Goal: Task Accomplishment & Management: Manage account settings

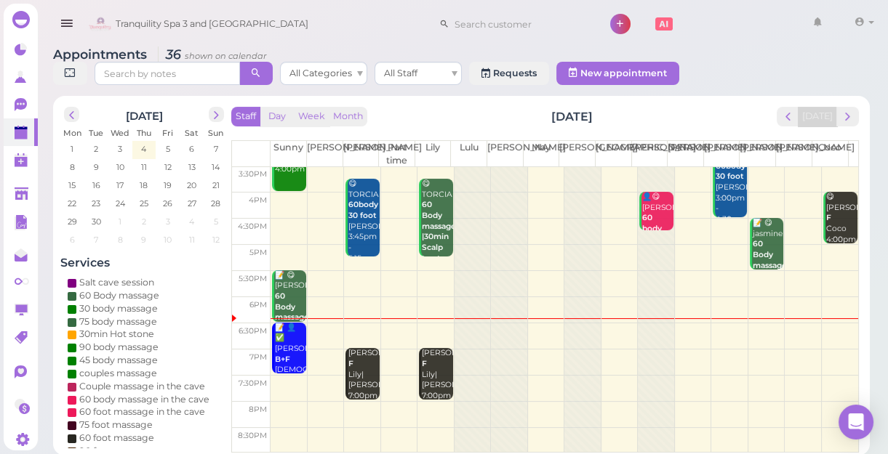
scroll to position [5, 0]
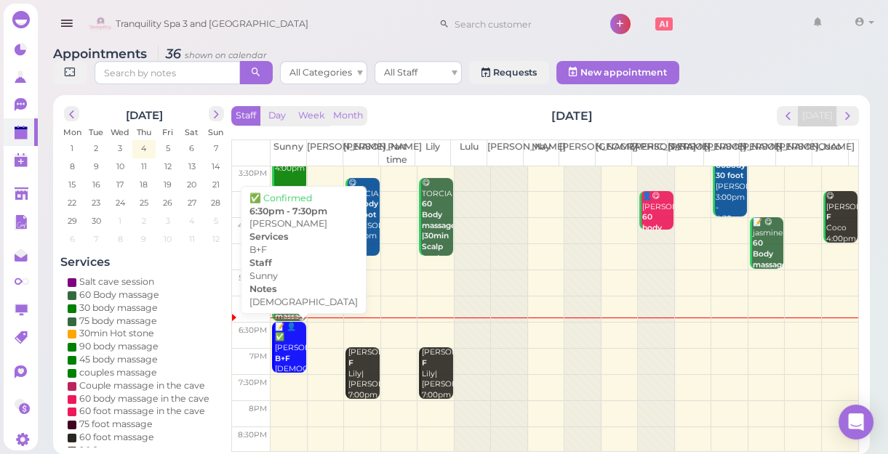
click at [283, 336] on div "📝 👤✅ [PERSON_NAME]+F [DEMOGRAPHIC_DATA] Sunny 6:30pm - 7:30pm" at bounding box center [289, 370] width 31 height 96
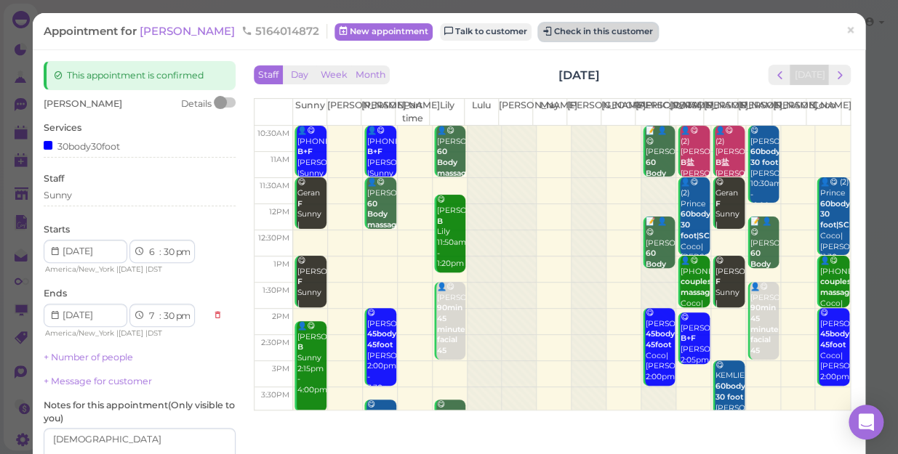
click at [539, 26] on button "Check in this customer" at bounding box center [598, 31] width 118 height 17
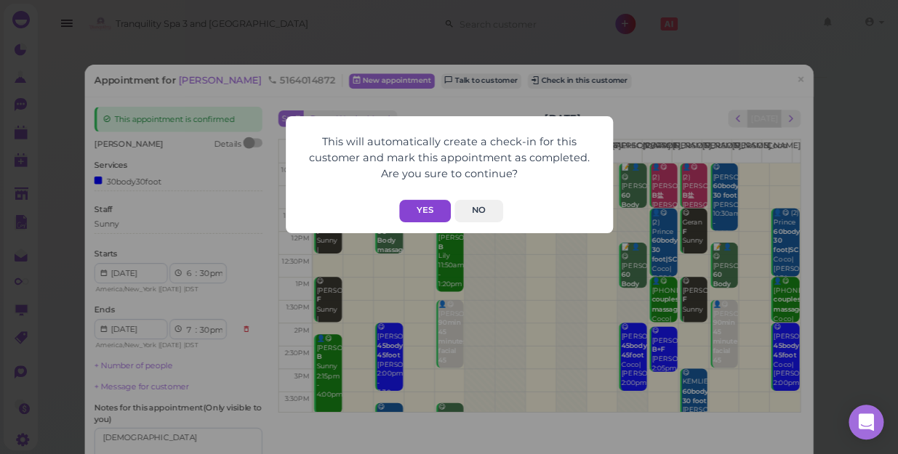
click at [424, 204] on button "Yes" at bounding box center [425, 211] width 52 height 23
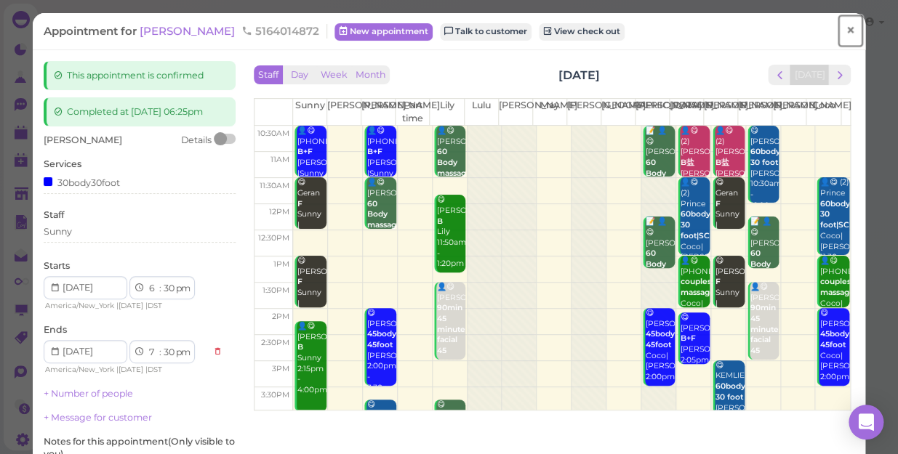
click at [845, 33] on span "×" at bounding box center [849, 30] width 9 height 20
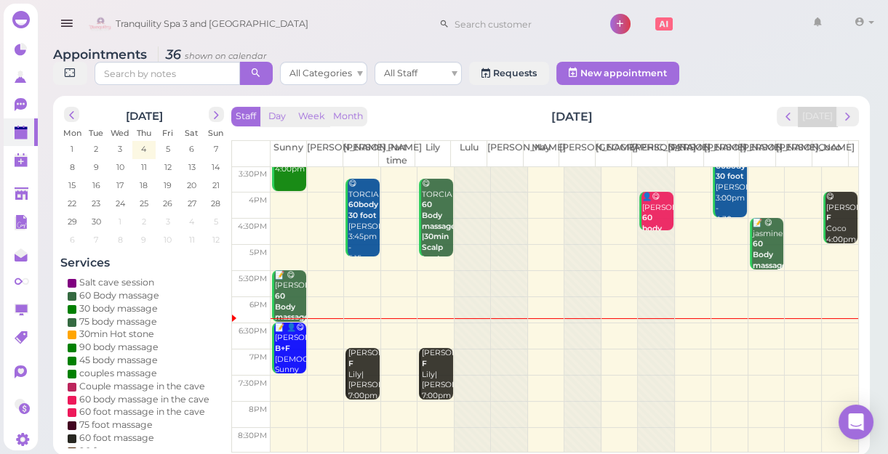
scroll to position [5, 0]
click at [850, 118] on span "next" at bounding box center [847, 116] width 14 height 14
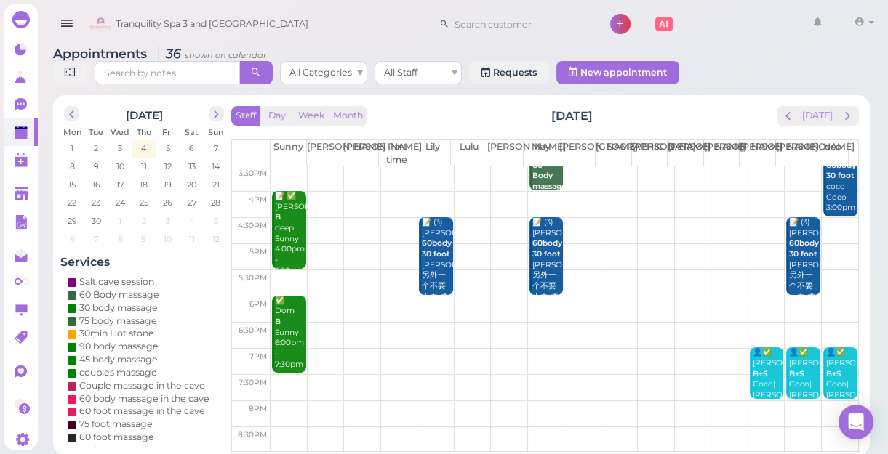
scroll to position [0, 0]
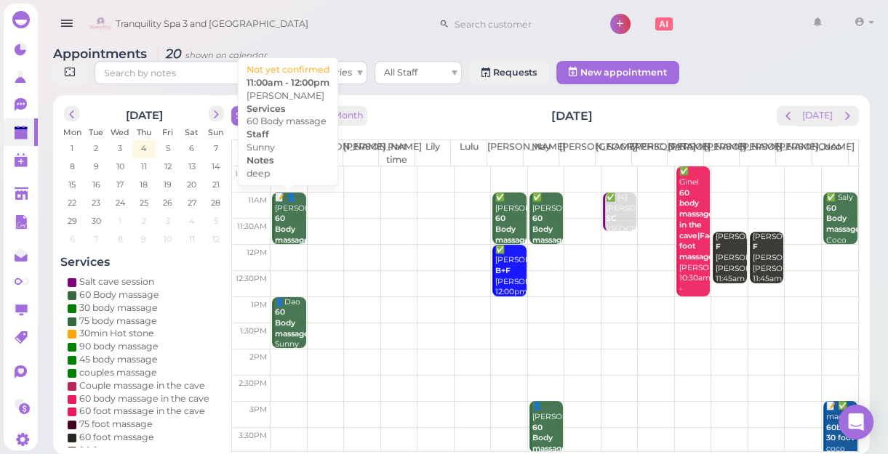
click at [291, 225] on b "60 Body massage" at bounding box center [292, 229] width 34 height 31
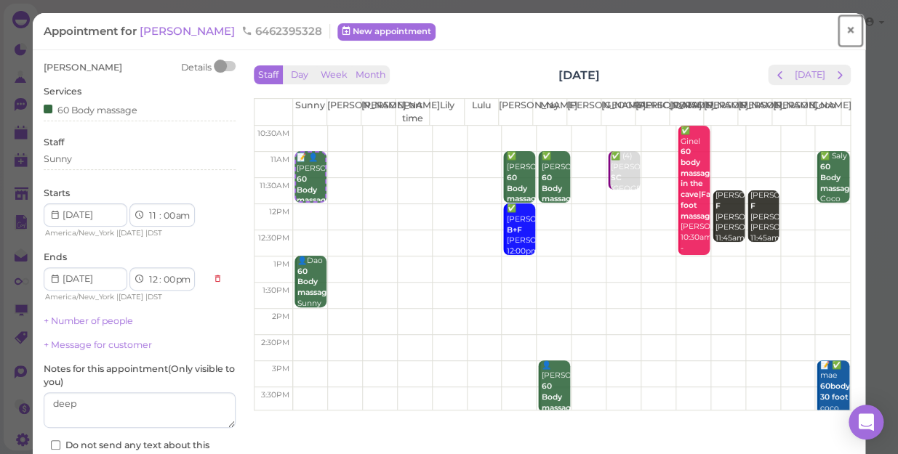
click at [845, 33] on span "×" at bounding box center [849, 30] width 9 height 20
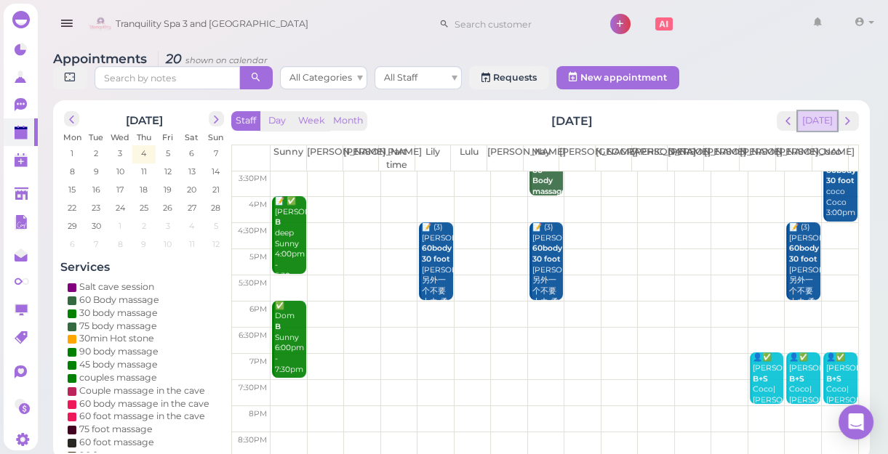
click at [817, 121] on button "[DATE]" at bounding box center [816, 121] width 39 height 20
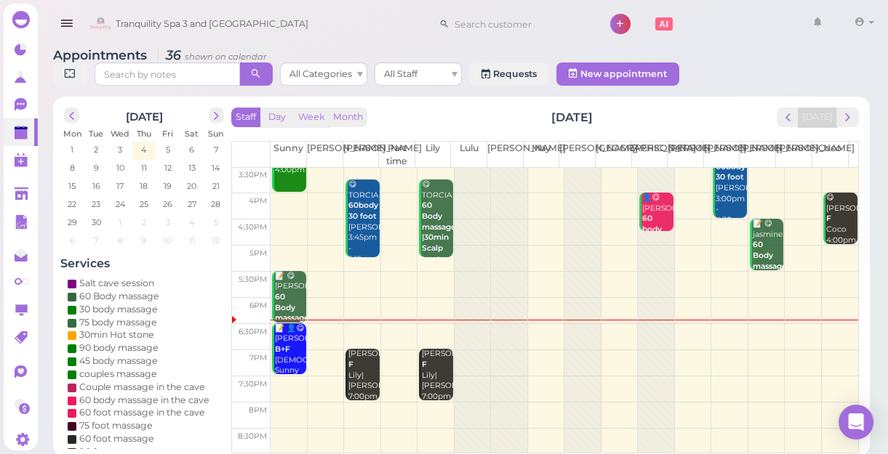
scroll to position [5, 0]
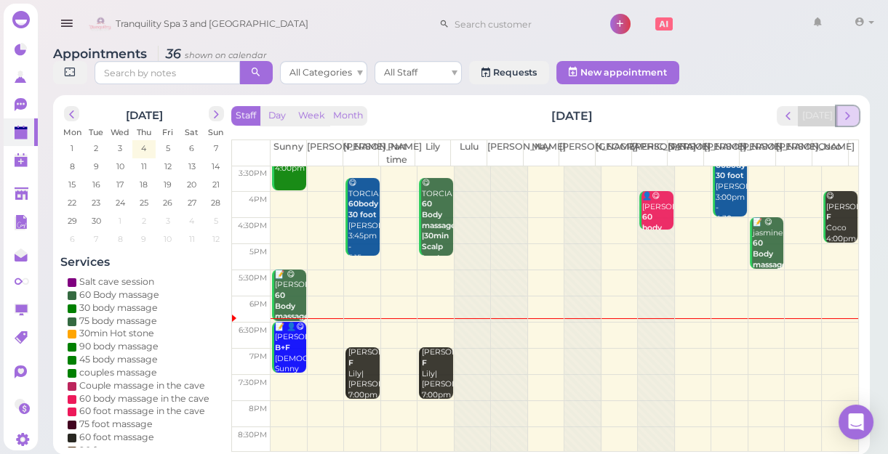
click at [853, 114] on span "next" at bounding box center [847, 116] width 14 height 14
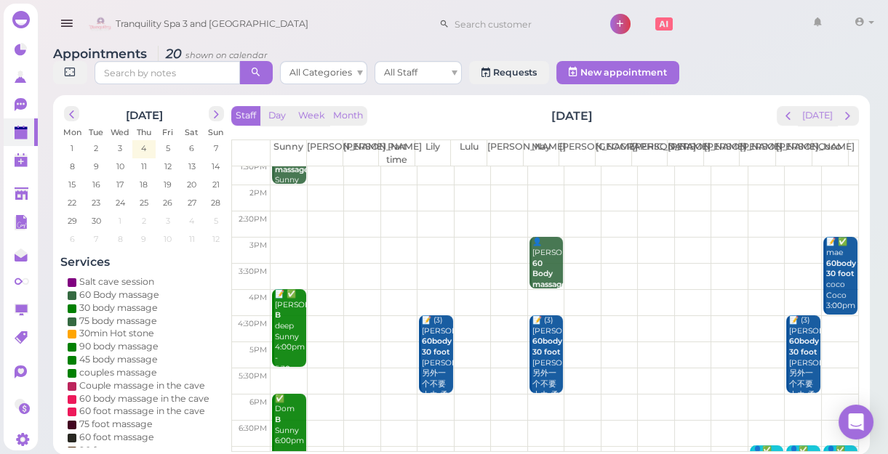
scroll to position [0, 0]
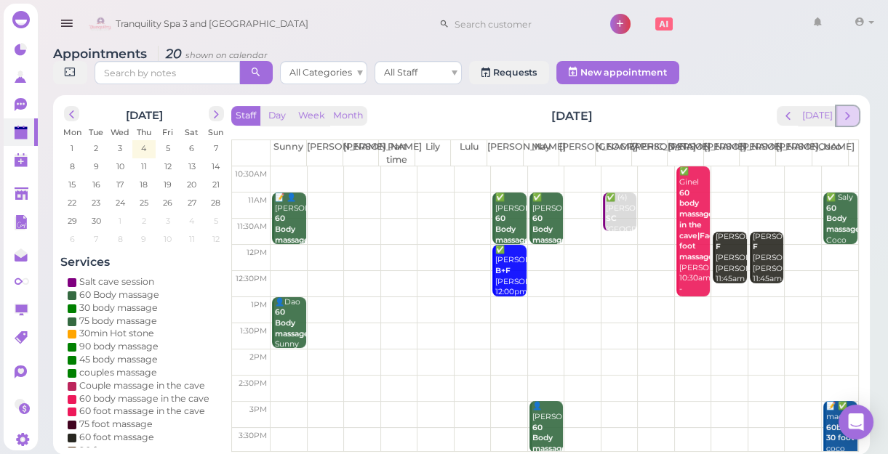
click at [849, 116] on span "next" at bounding box center [847, 116] width 14 height 14
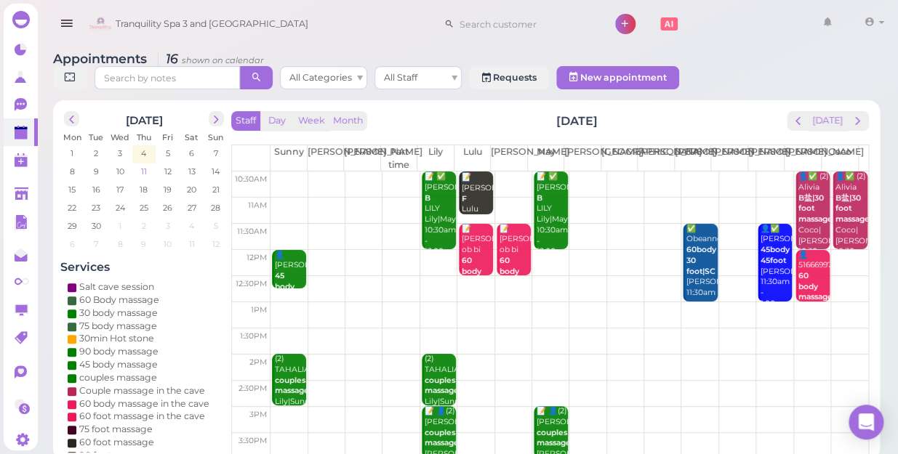
click at [146, 165] on span "11" at bounding box center [144, 171] width 9 height 13
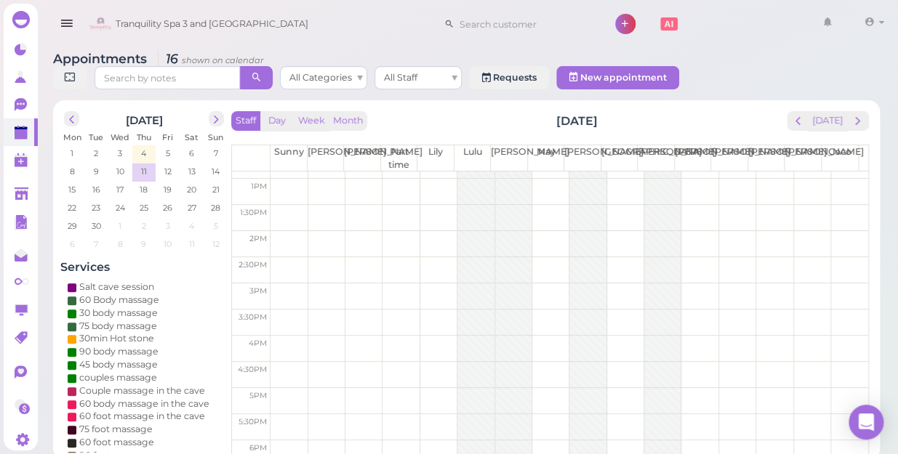
scroll to position [262, 0]
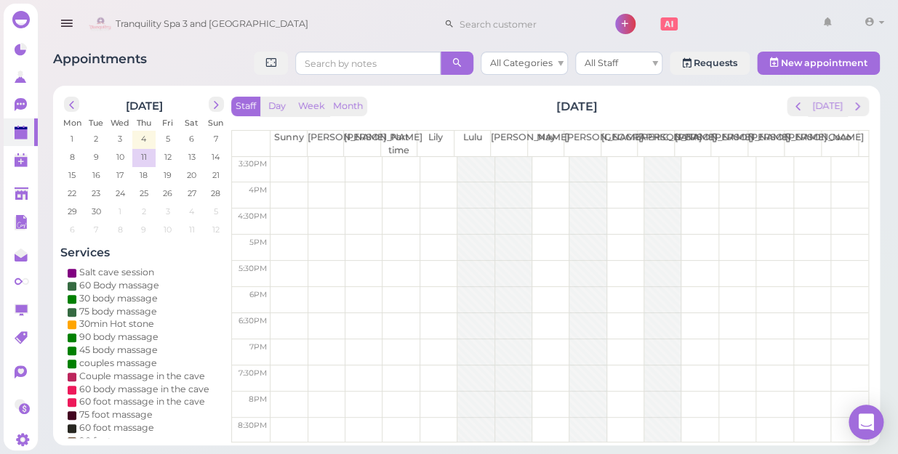
click at [434, 344] on td at bounding box center [568, 352] width 597 height 26
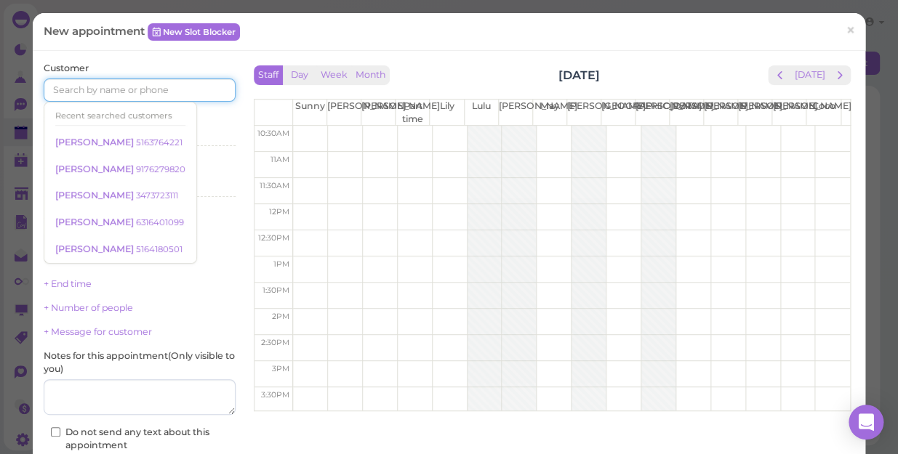
click at [191, 89] on input at bounding box center [140, 90] width 192 height 23
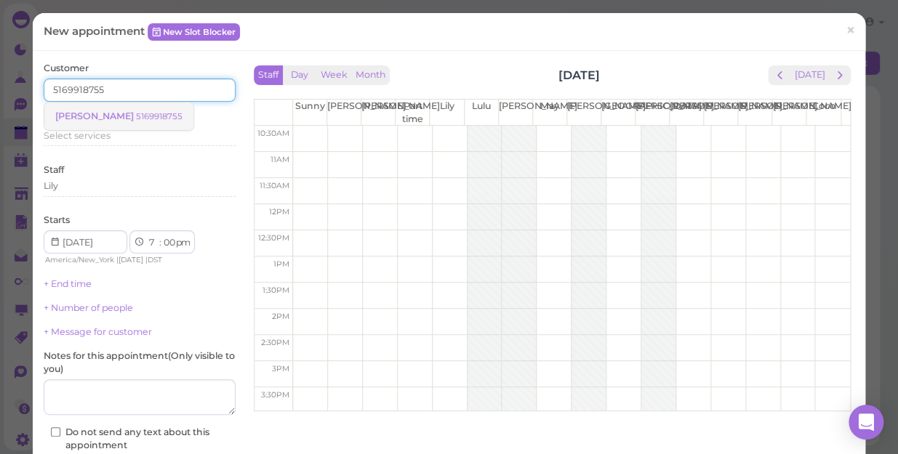
type input "5169918755"
click at [136, 116] on small "5169918755" at bounding box center [159, 116] width 47 height 10
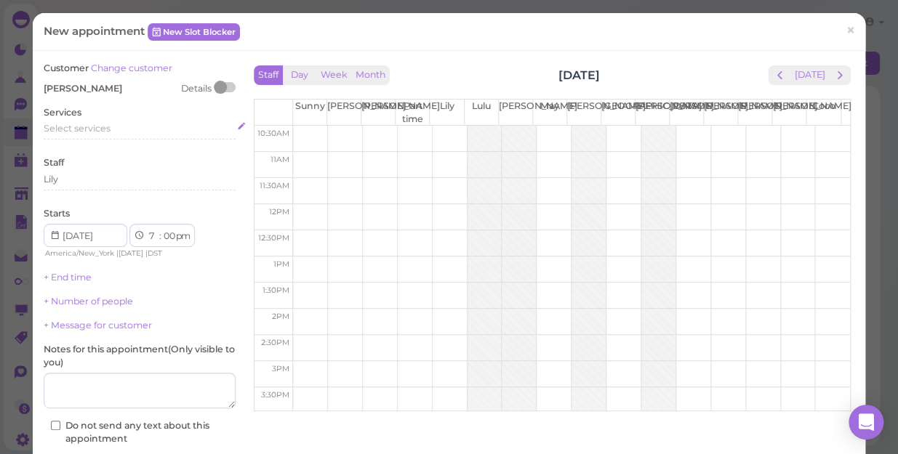
click at [116, 131] on div "Select services" at bounding box center [140, 128] width 192 height 13
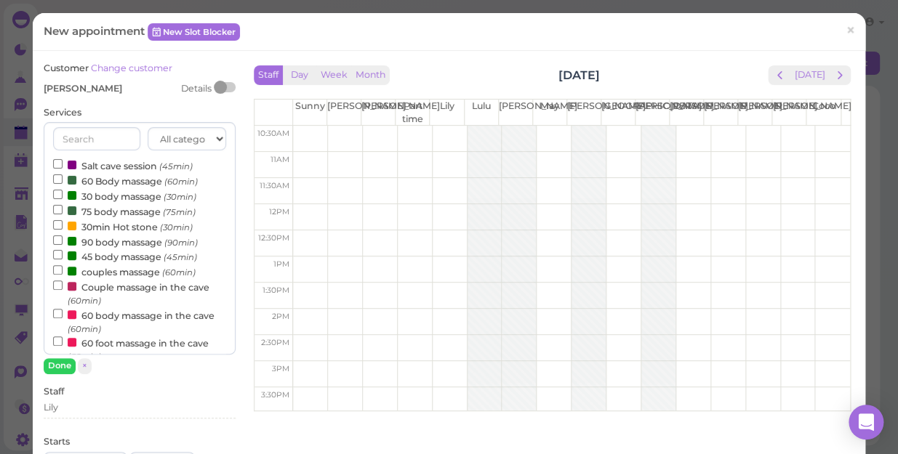
click at [126, 180] on label "60 Body massage (60min)" at bounding box center [125, 180] width 145 height 15
click at [63, 180] on input "60 Body massage (60min)" at bounding box center [57, 178] width 9 height 9
click at [60, 363] on button "Done" at bounding box center [60, 365] width 32 height 15
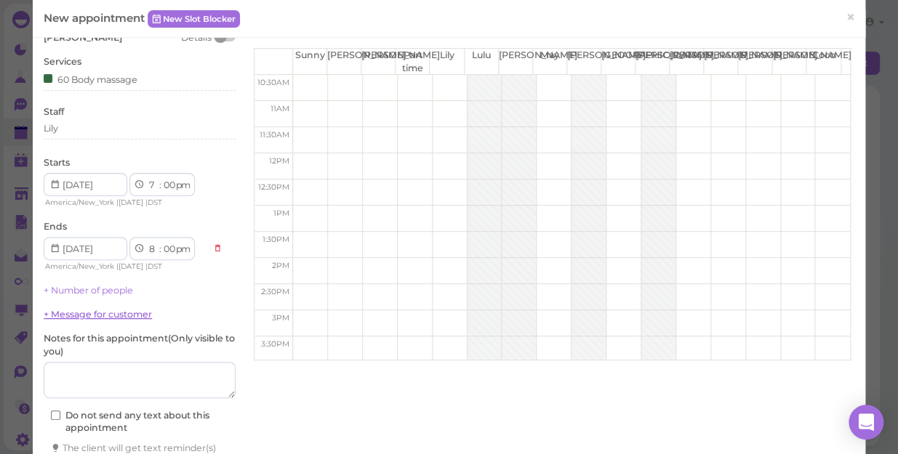
scroll to position [148, 0]
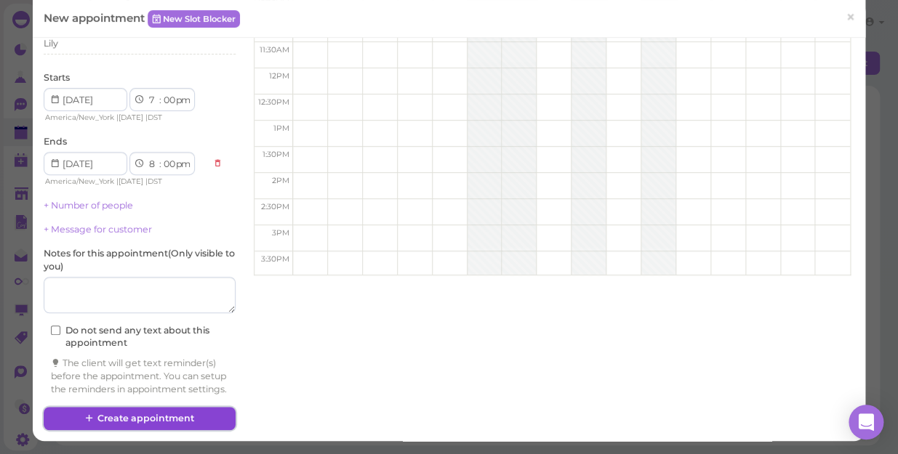
click at [138, 414] on button "Create appointment" at bounding box center [140, 418] width 192 height 23
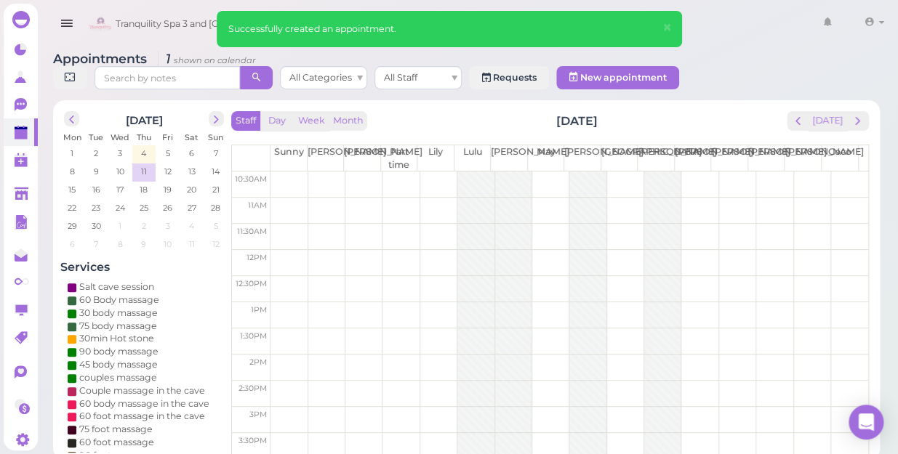
scroll to position [262, 0]
click at [829, 111] on button "[DATE]" at bounding box center [827, 121] width 39 height 20
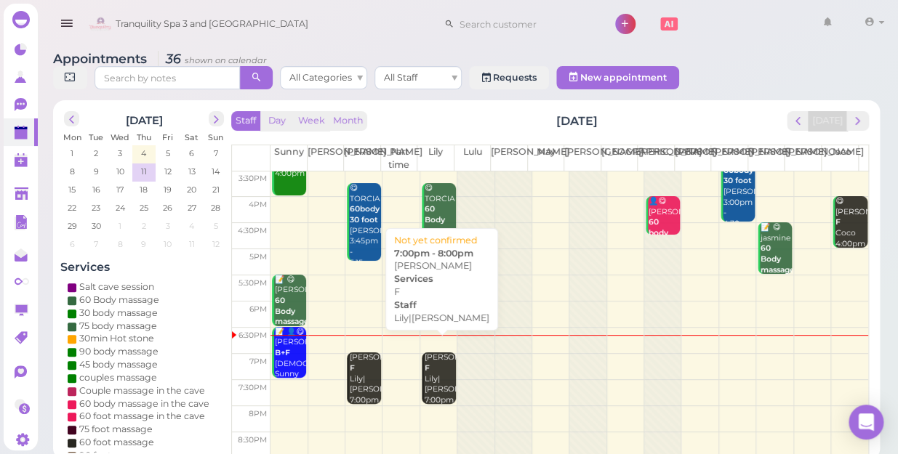
click at [429, 374] on div "[PERSON_NAME]|[PERSON_NAME] 7:00pm - 8:00pm" at bounding box center [440, 390] width 32 height 75
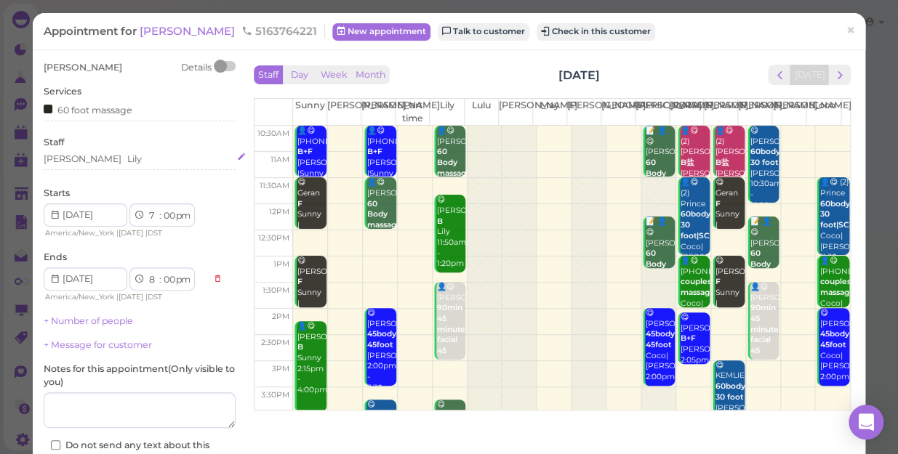
click at [127, 156] on div "Lily" at bounding box center [134, 159] width 15 height 13
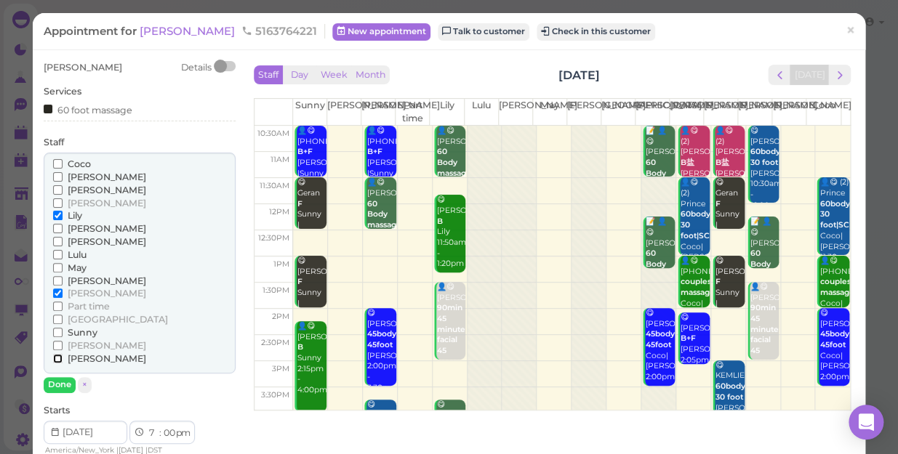
click at [57, 358] on input "[PERSON_NAME]" at bounding box center [57, 358] width 9 height 9
click at [53, 215] on input "Lily" at bounding box center [57, 215] width 9 height 9
click at [57, 386] on button "Done" at bounding box center [60, 384] width 32 height 15
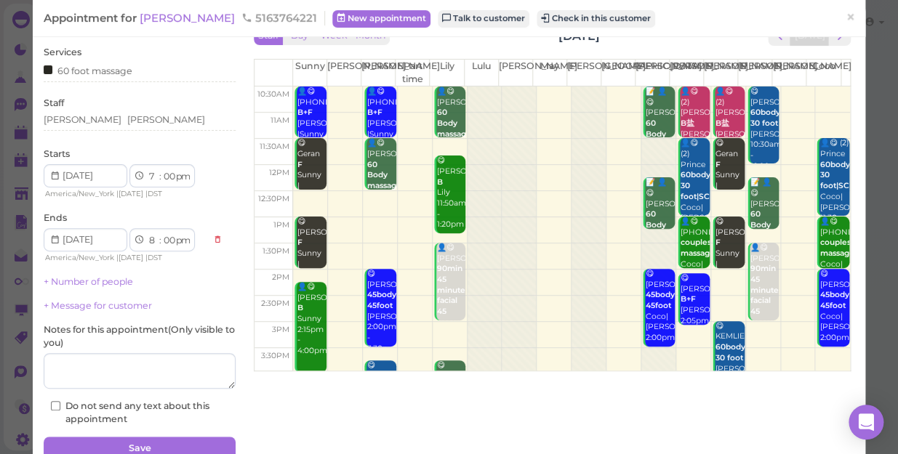
scroll to position [105, 0]
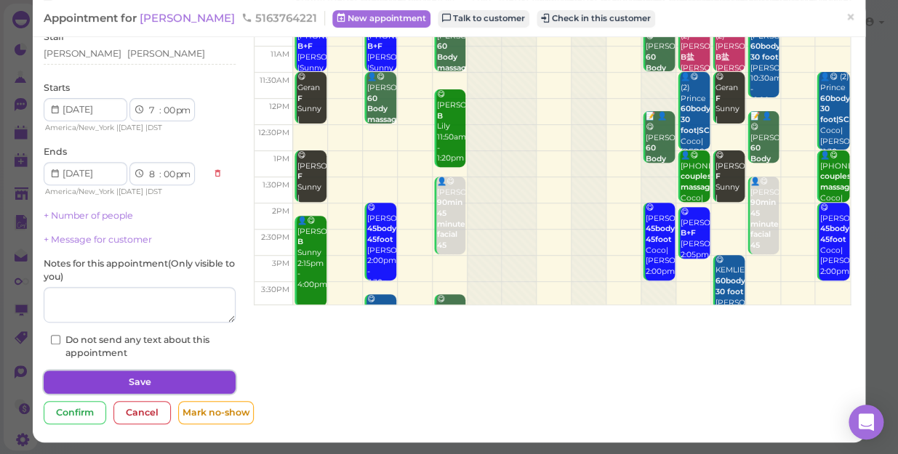
click at [150, 382] on button "Save" at bounding box center [140, 382] width 192 height 23
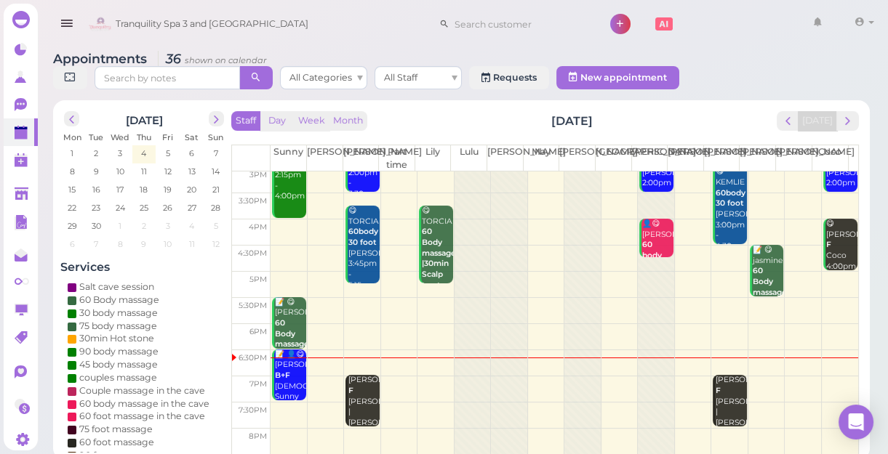
scroll to position [262, 0]
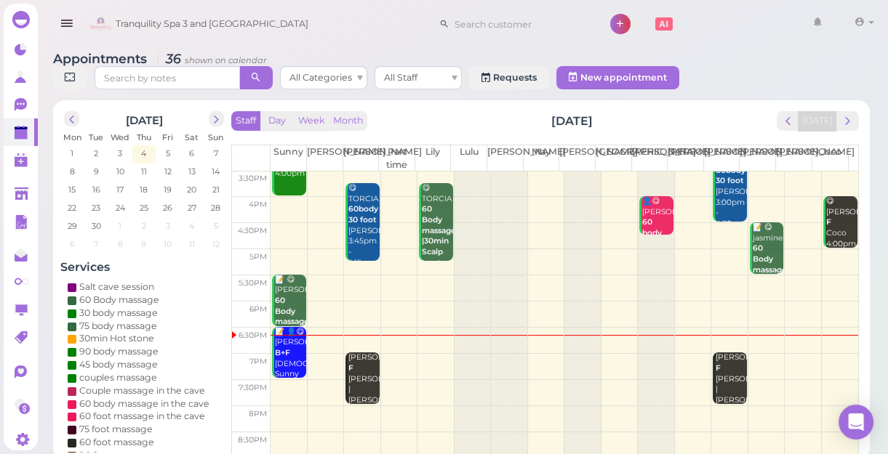
click at [435, 361] on td at bounding box center [563, 367] width 587 height 26
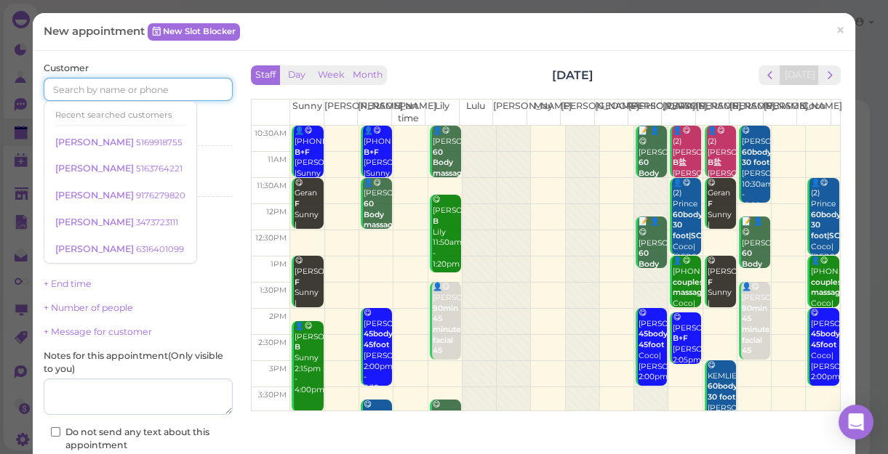
click at [172, 89] on input at bounding box center [138, 89] width 189 height 23
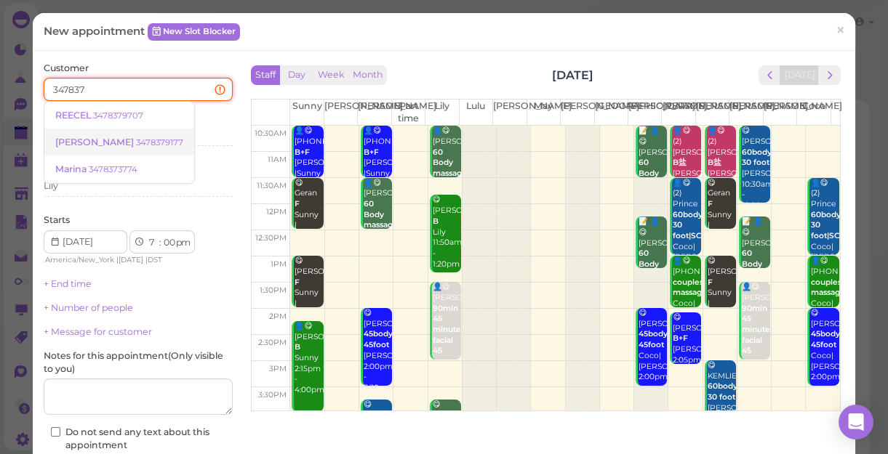
type input "347837"
click at [136, 144] on small "3478379177" at bounding box center [159, 142] width 47 height 10
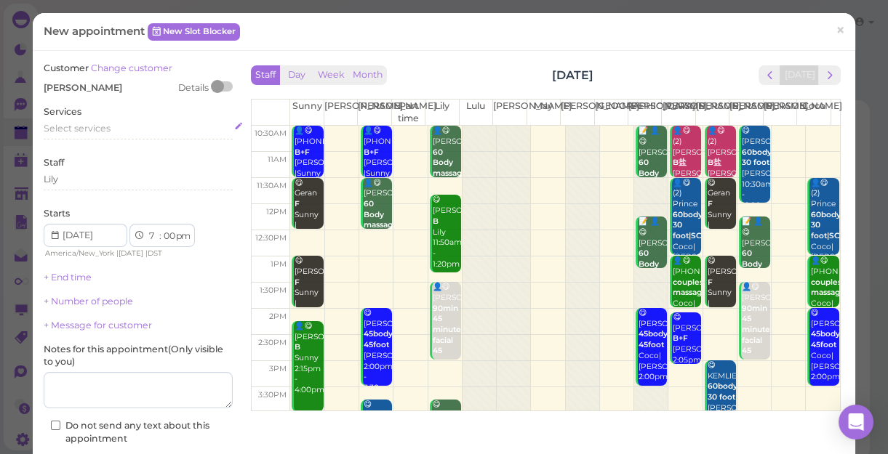
click at [108, 136] on div "Select services" at bounding box center [138, 130] width 189 height 17
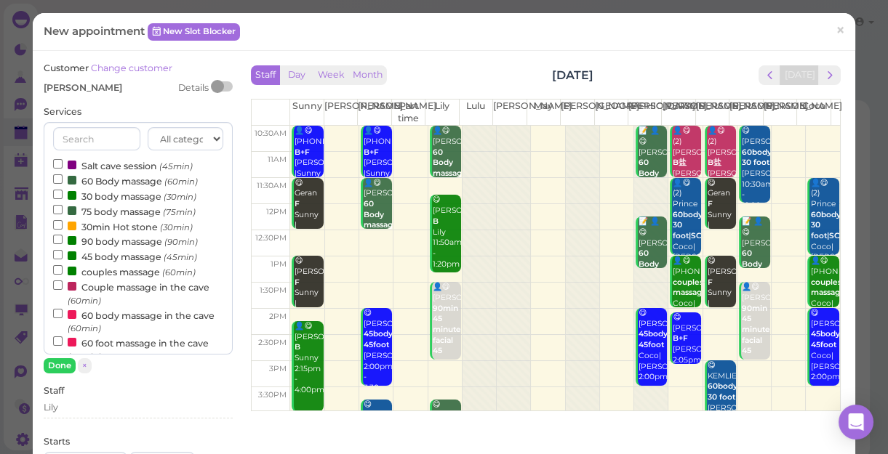
click at [91, 177] on label "60 Body massage (60min)" at bounding box center [125, 180] width 145 height 15
click at [63, 177] on input "60 Body massage (60min)" at bounding box center [57, 178] width 9 height 9
click at [59, 364] on button "Done" at bounding box center [60, 365] width 32 height 15
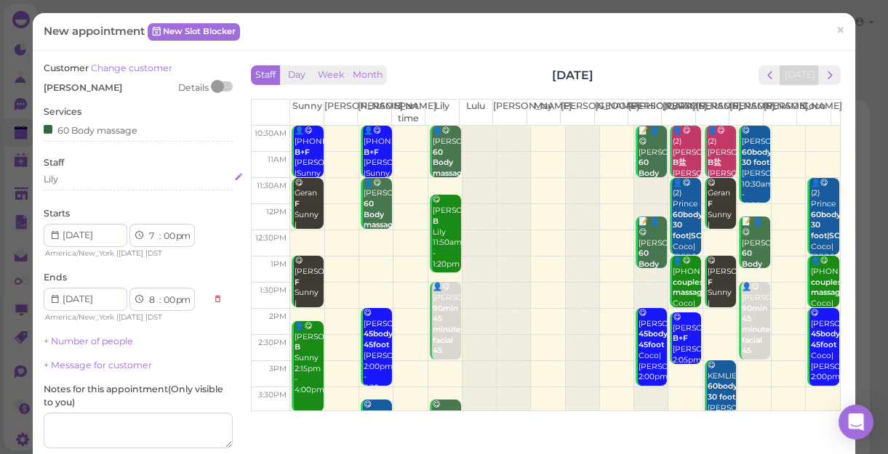
click at [70, 186] on div "Lily" at bounding box center [138, 181] width 189 height 17
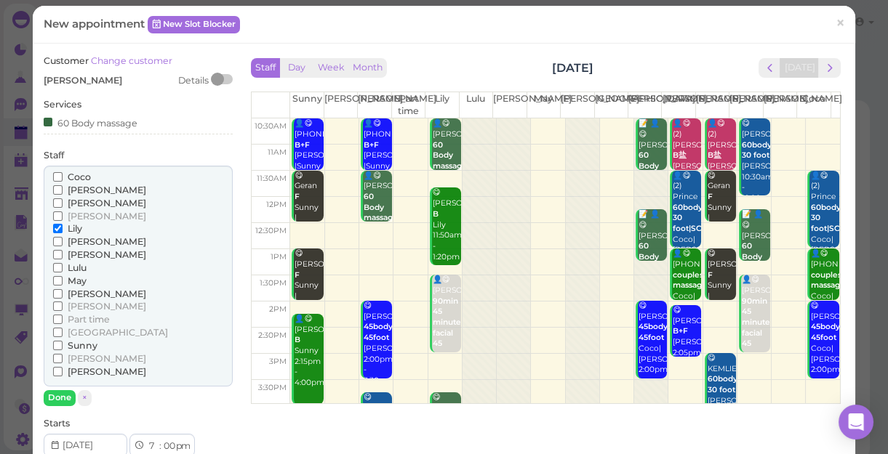
scroll to position [0, 0]
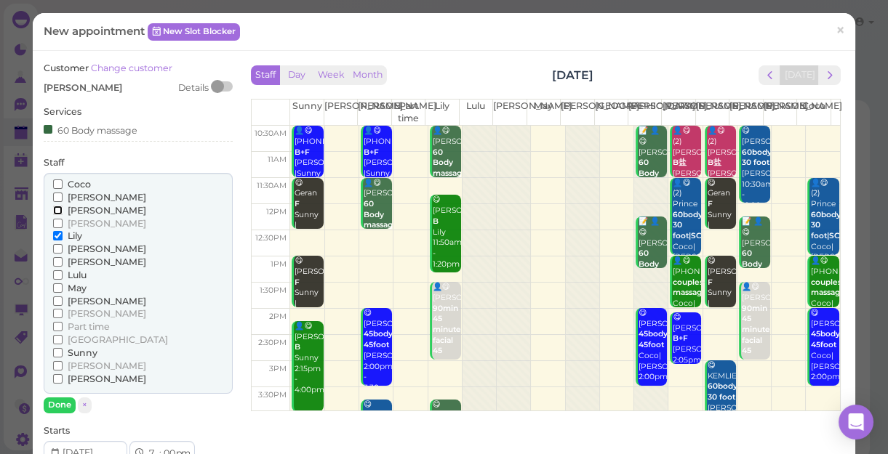
click at [58, 209] on input "[PERSON_NAME]" at bounding box center [57, 210] width 9 height 9
click at [49, 403] on button "Done" at bounding box center [60, 405] width 32 height 15
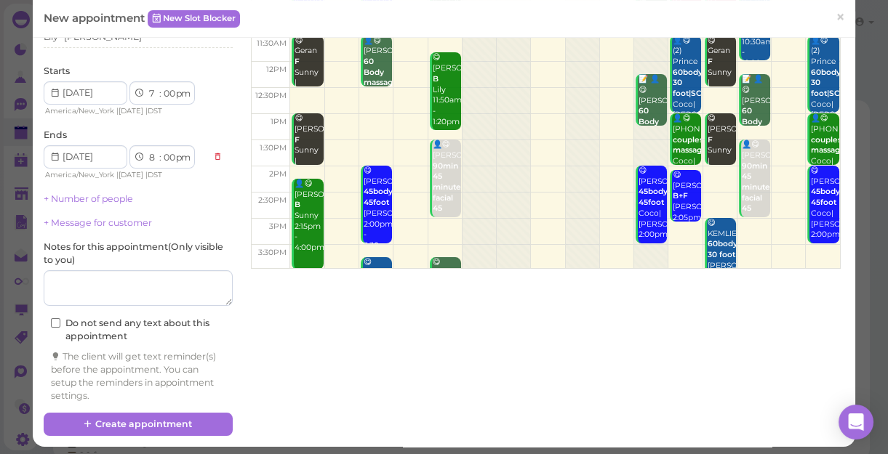
scroll to position [148, 0]
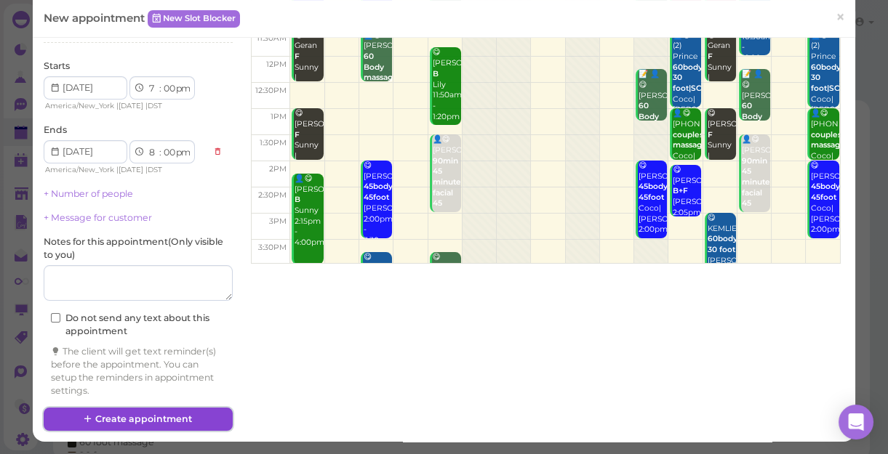
click at [188, 417] on button "Create appointment" at bounding box center [138, 419] width 189 height 23
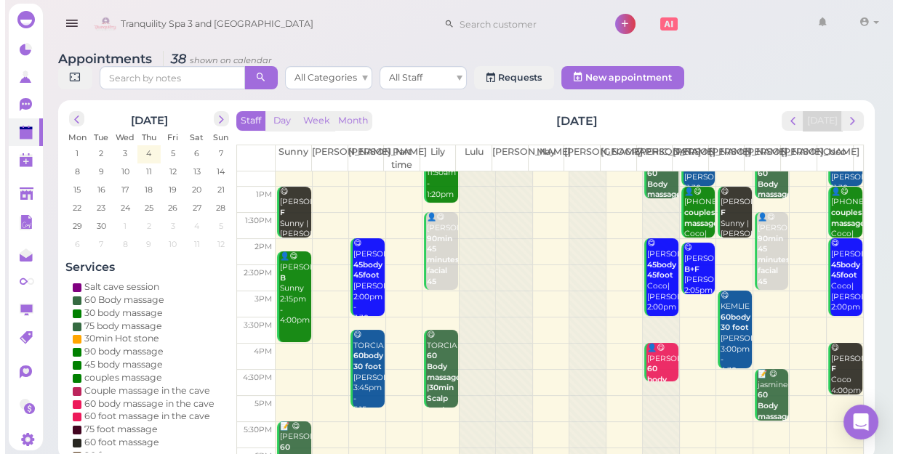
scroll to position [262, 0]
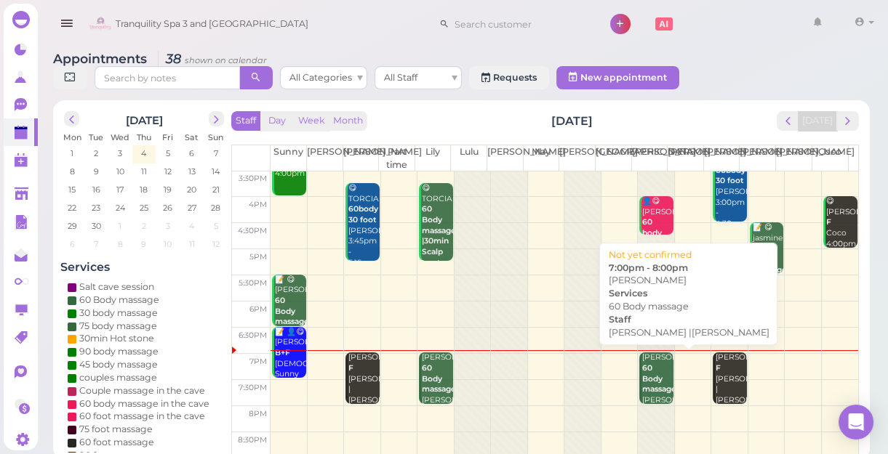
click at [642, 382] on b "60 Body massage" at bounding box center [659, 378] width 34 height 31
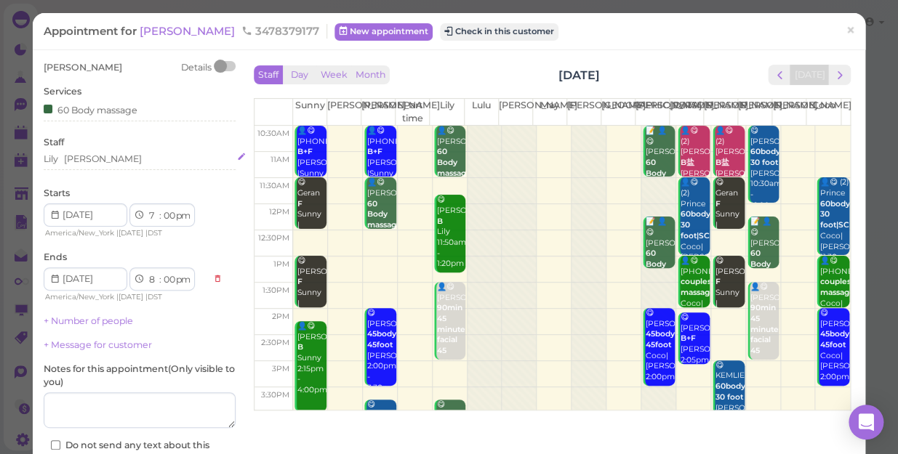
click at [101, 162] on div "Lily [PERSON_NAME]" at bounding box center [140, 159] width 192 height 13
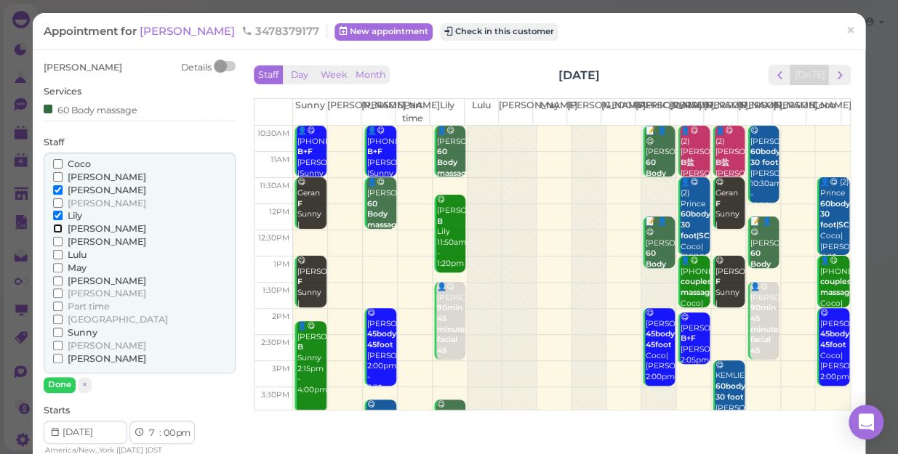
click at [55, 228] on input "[PERSON_NAME]" at bounding box center [57, 228] width 9 height 9
click at [51, 188] on div "[PERSON_NAME] [PERSON_NAME] [PERSON_NAME] [PERSON_NAME] [PERSON_NAME] Lulu" at bounding box center [140, 264] width 192 height 222
click at [60, 191] on input "[PERSON_NAME]" at bounding box center [57, 189] width 9 height 9
click at [56, 385] on button "Done" at bounding box center [60, 384] width 32 height 15
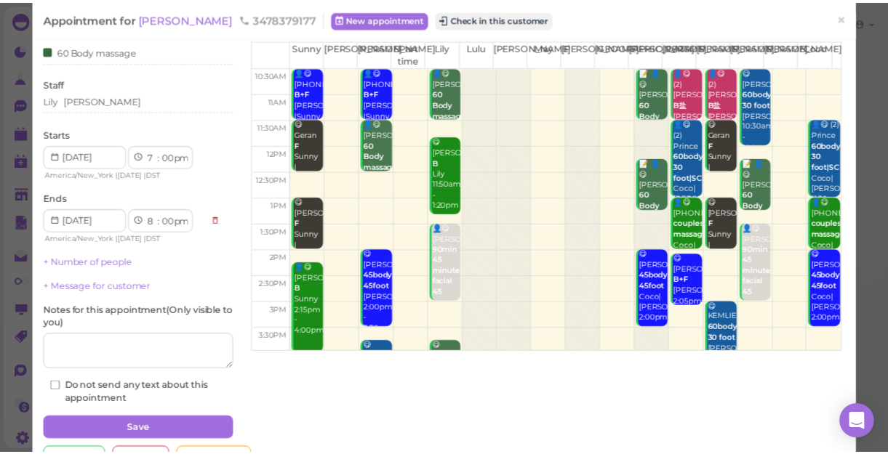
scroll to position [105, 0]
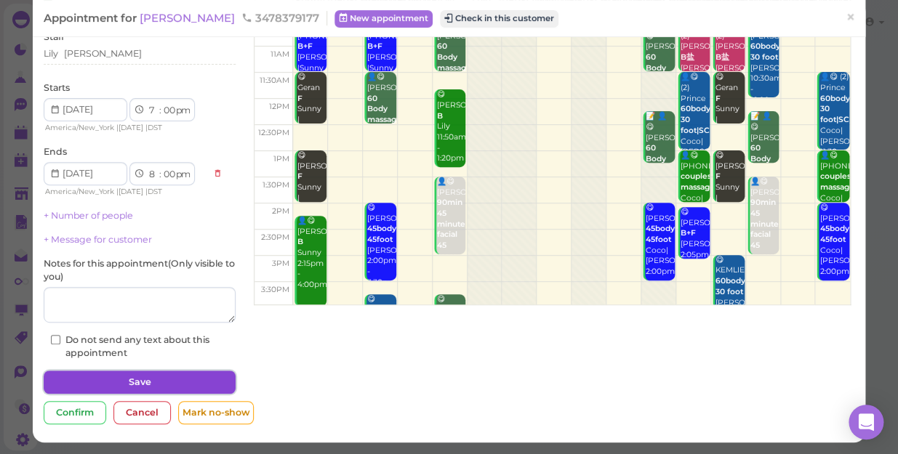
click at [140, 382] on button "Save" at bounding box center [140, 382] width 192 height 23
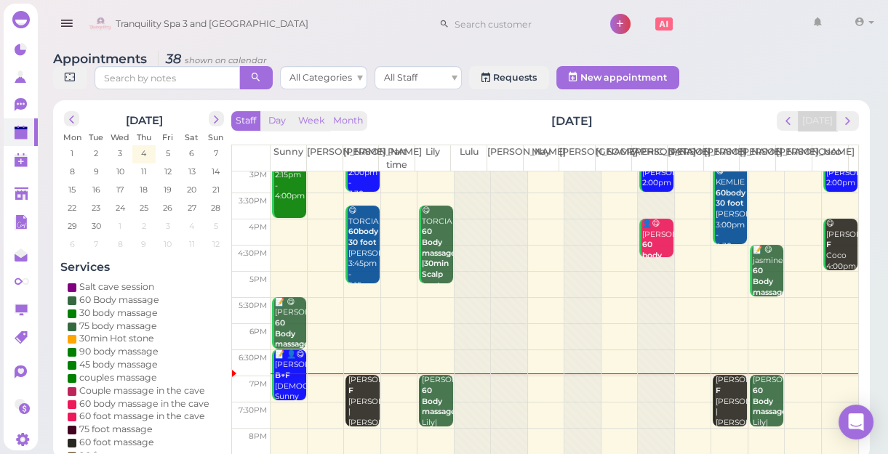
scroll to position [262, 0]
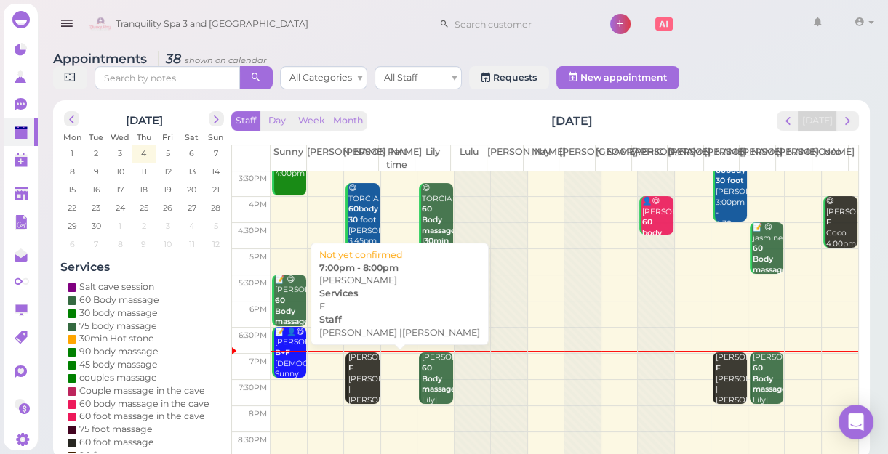
click at [360, 365] on div "[PERSON_NAME] [PERSON_NAME] |[PERSON_NAME] 7:00pm - 8:00pm" at bounding box center [362, 396] width 31 height 86
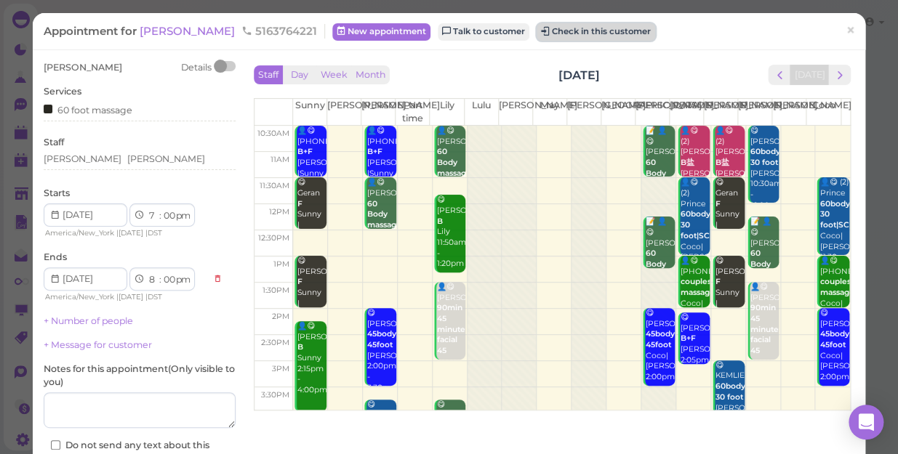
click at [541, 31] on button "Check in this customer" at bounding box center [595, 31] width 118 height 17
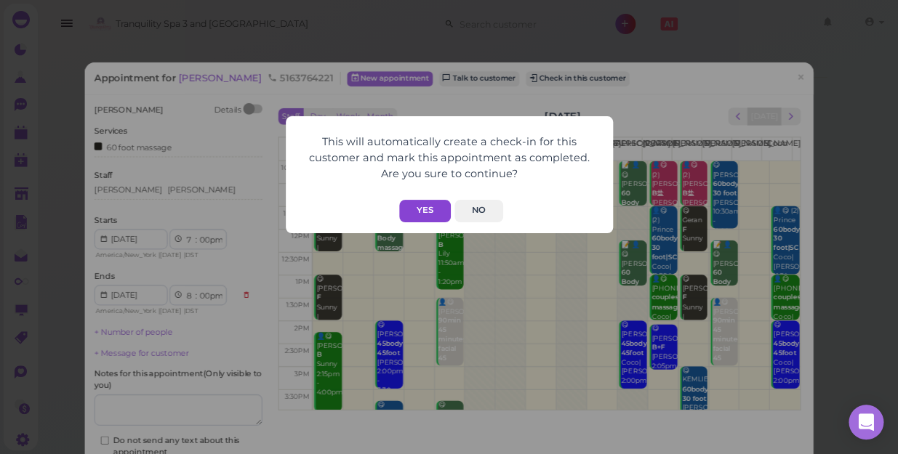
click at [425, 208] on button "Yes" at bounding box center [425, 211] width 52 height 23
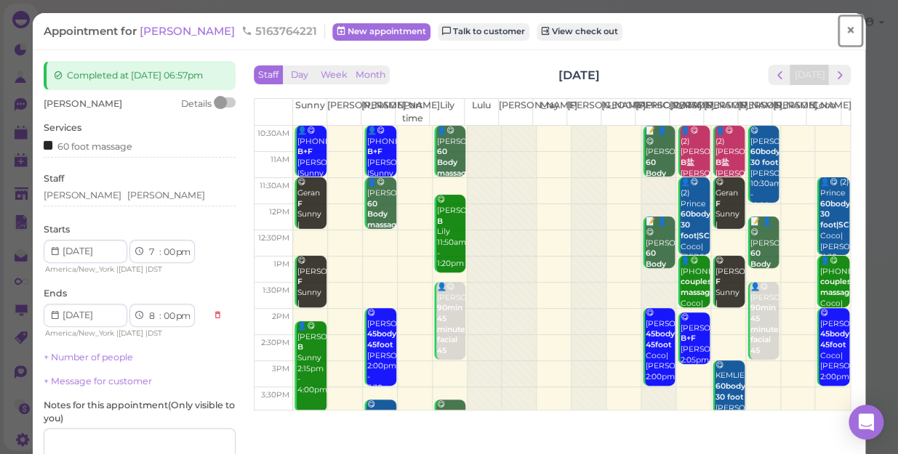
click at [845, 31] on span "×" at bounding box center [849, 30] width 9 height 20
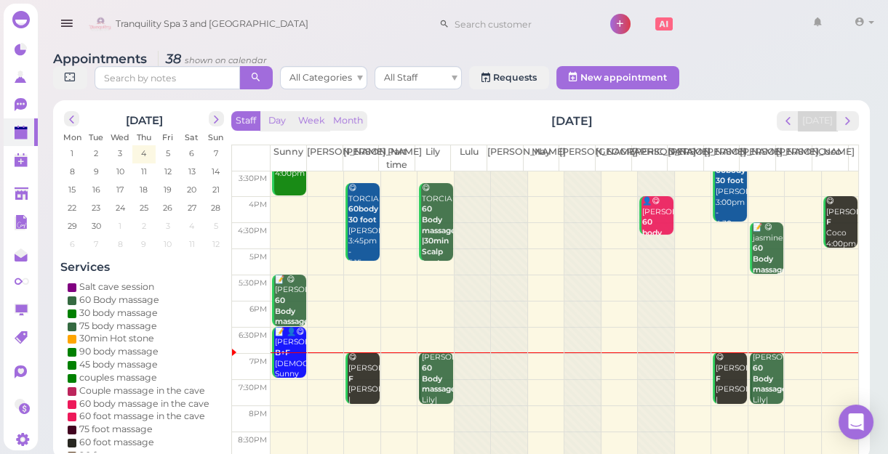
scroll to position [5, 0]
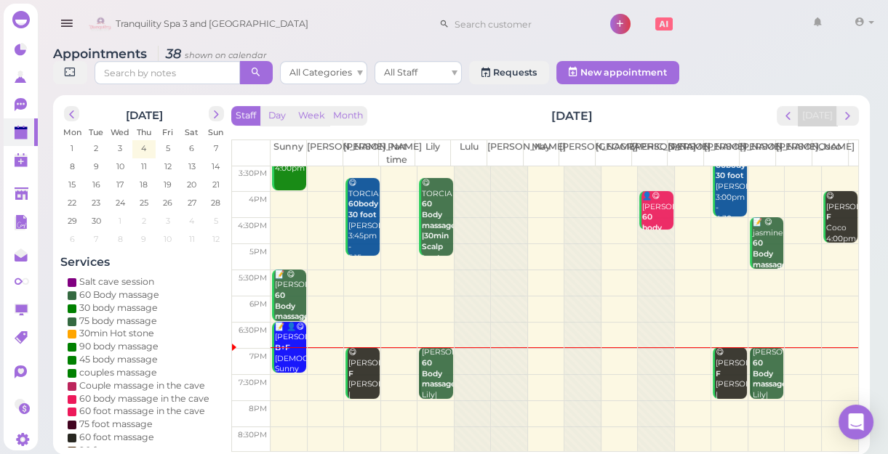
click at [792, 387] on td at bounding box center [563, 388] width 587 height 26
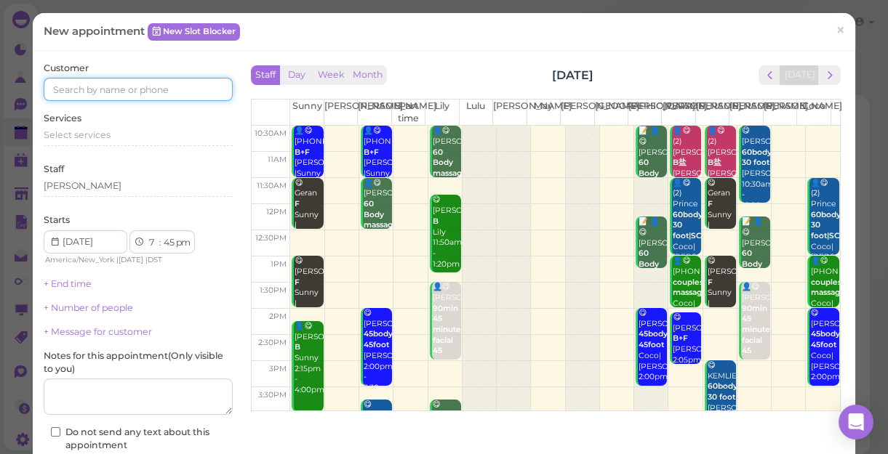
click at [166, 87] on input at bounding box center [138, 89] width 189 height 23
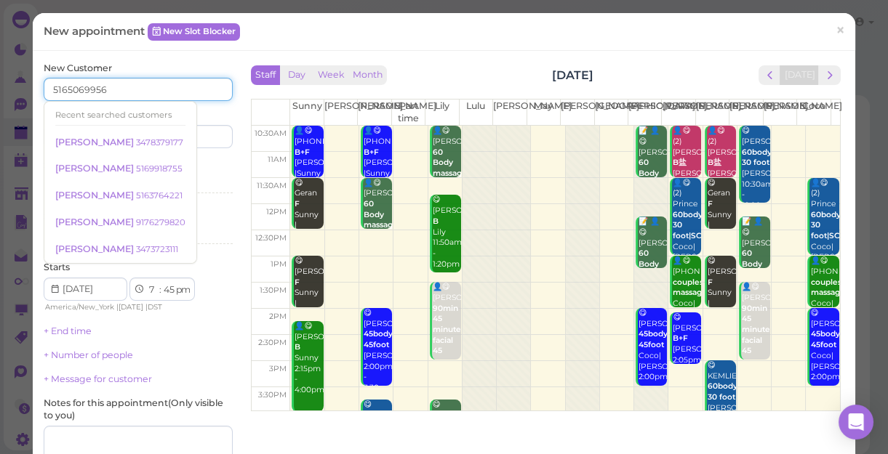
type input "5165069956"
click at [199, 161] on div "Services Select services" at bounding box center [138, 179] width 189 height 40
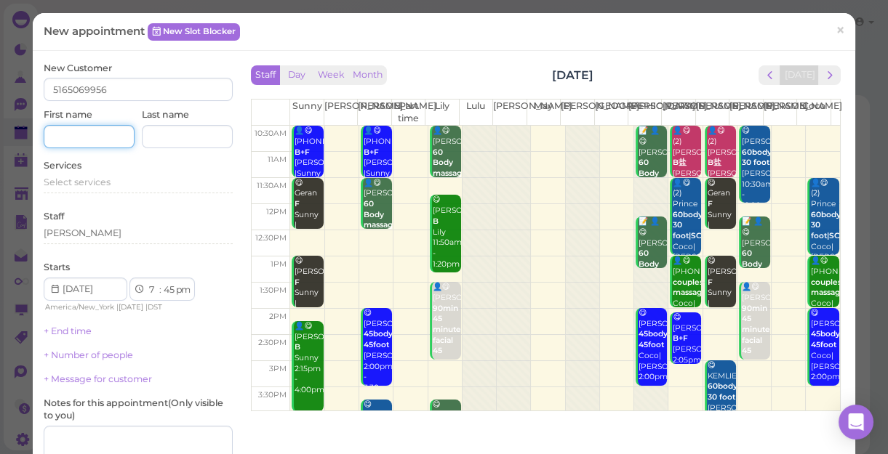
click at [113, 136] on input at bounding box center [89, 136] width 91 height 23
type input "[PERSON_NAME]"
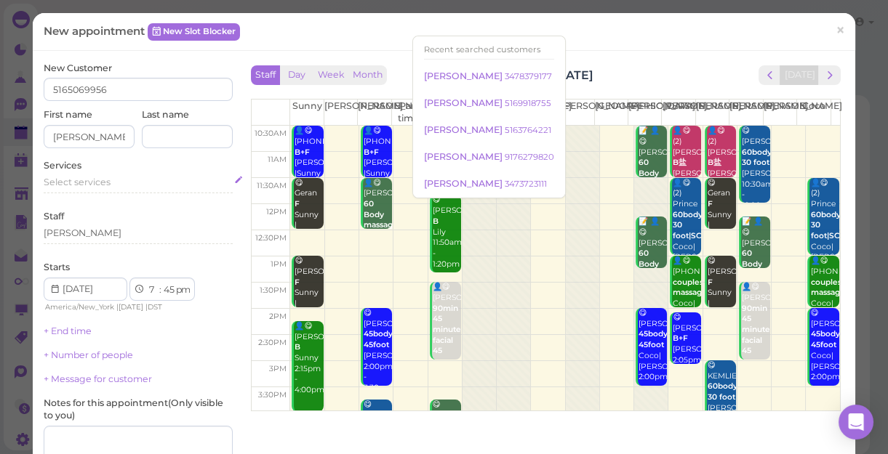
click at [105, 182] on span "Select services" at bounding box center [77, 182] width 67 height 11
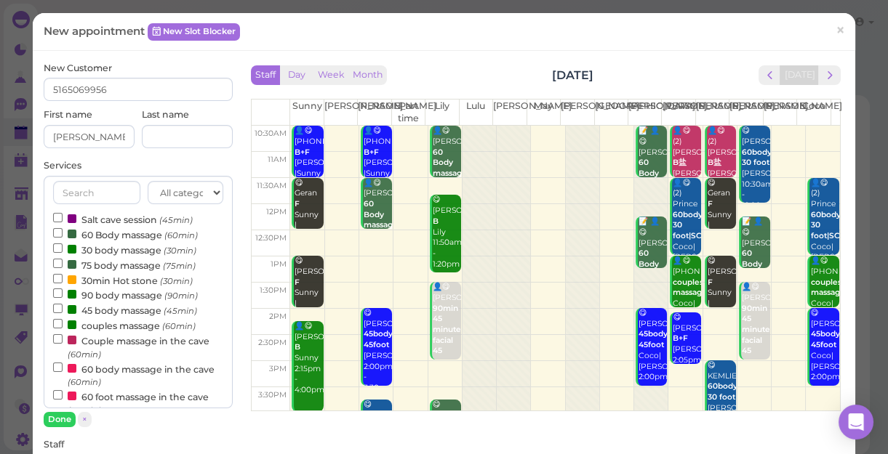
click at [118, 330] on label "couples massage (60min)" at bounding box center [124, 325] width 142 height 15
click at [63, 329] on input "couples massage (60min)" at bounding box center [57, 323] width 9 height 9
click at [118, 326] on label "couples massage (60min)" at bounding box center [124, 325] width 142 height 15
click at [63, 326] on input "couples massage (60min)" at bounding box center [57, 323] width 9 height 9
click at [60, 321] on input "couples massage (60min)" at bounding box center [57, 323] width 9 height 9
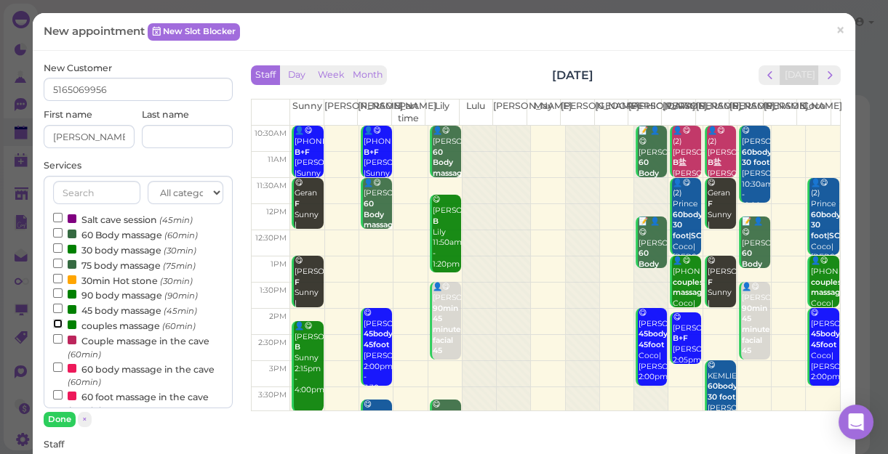
click at [56, 326] on input "couples massage (60min)" at bounding box center [57, 323] width 9 height 9
click at [63, 413] on button "Done" at bounding box center [60, 419] width 32 height 15
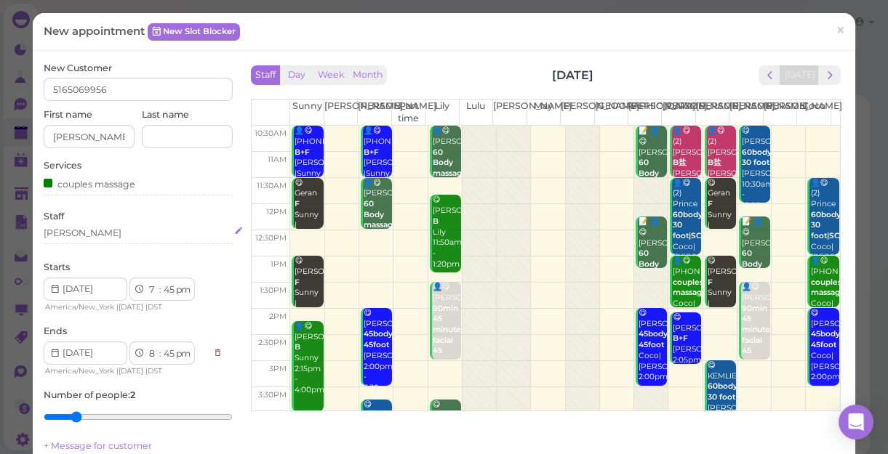
click at [74, 232] on div "[PERSON_NAME]" at bounding box center [138, 233] width 189 height 13
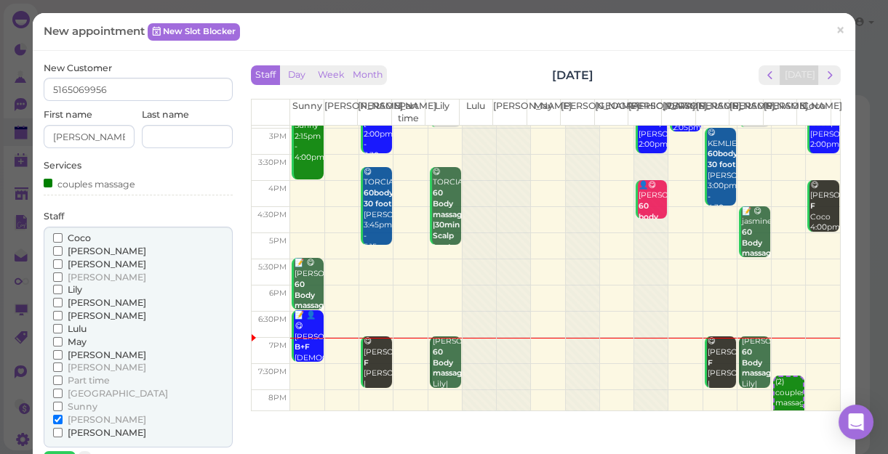
scroll to position [262, 0]
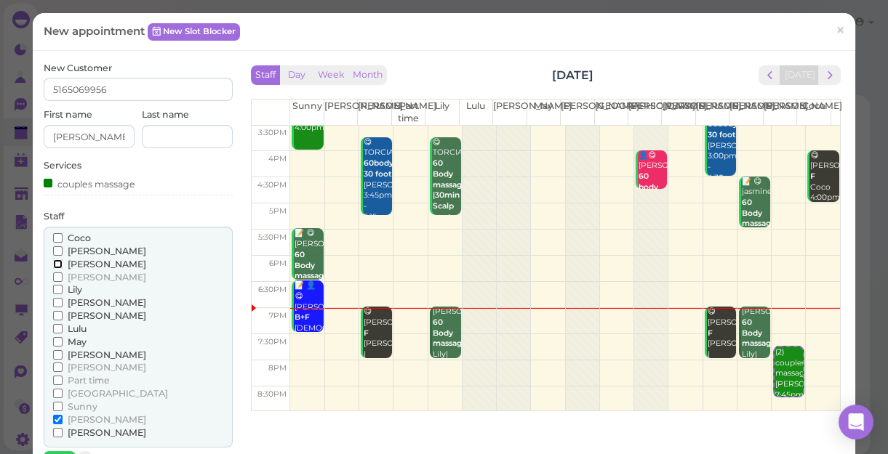
click at [55, 261] on input "[PERSON_NAME]" at bounding box center [57, 263] width 9 height 9
click at [59, 238] on input "Coco" at bounding box center [57, 237] width 9 height 9
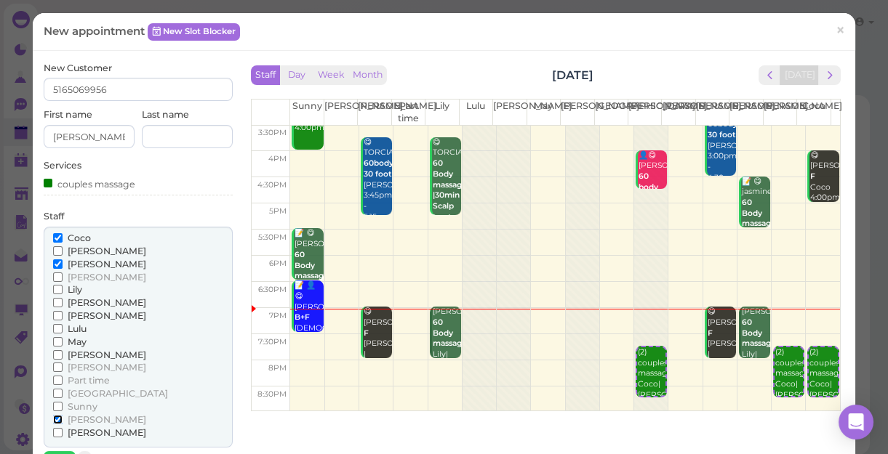
click at [57, 415] on input "[PERSON_NAME]" at bounding box center [57, 419] width 9 height 9
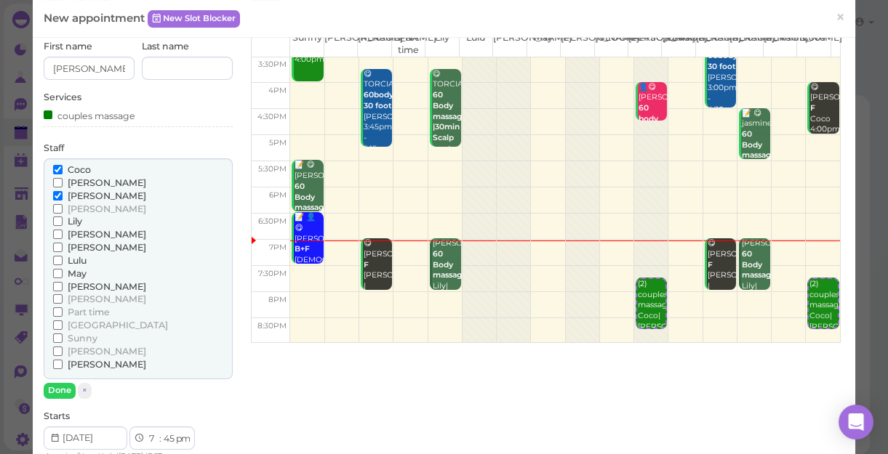
scroll to position [198, 0]
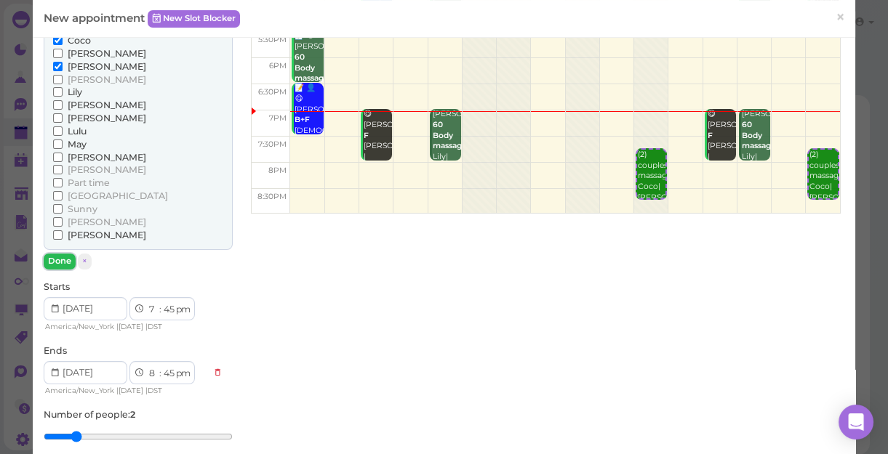
click at [55, 261] on button "Done" at bounding box center [60, 261] width 32 height 15
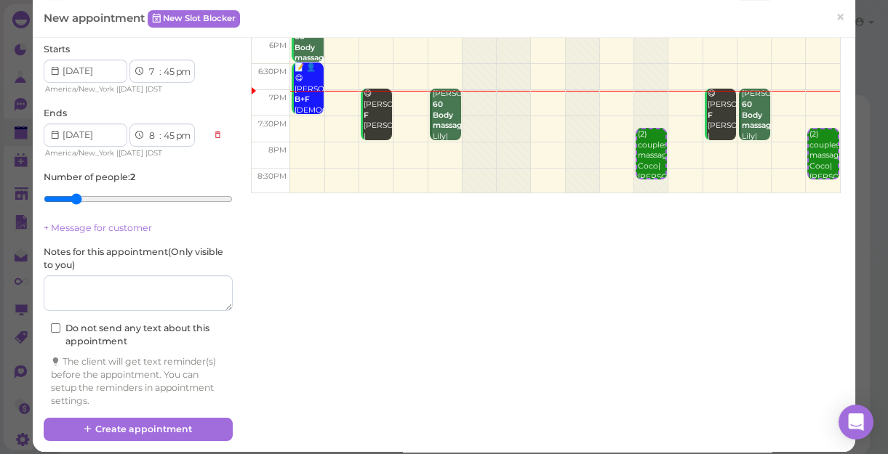
scroll to position [228, 0]
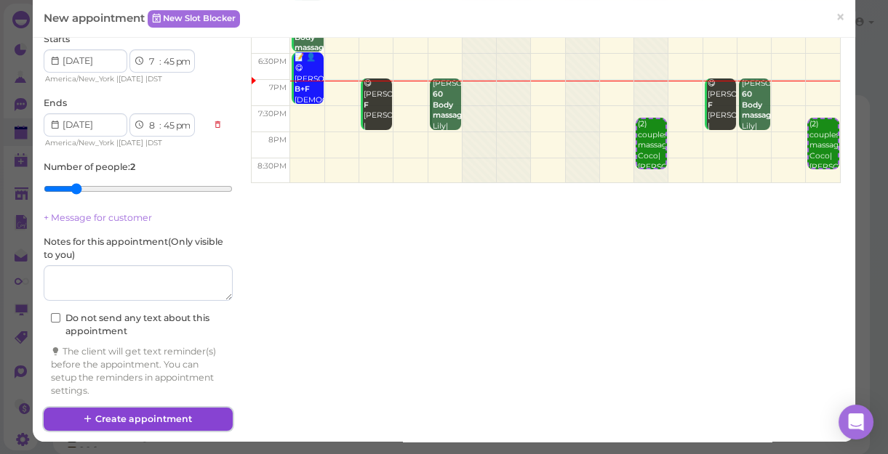
click at [191, 414] on button "Create appointment" at bounding box center [138, 419] width 189 height 23
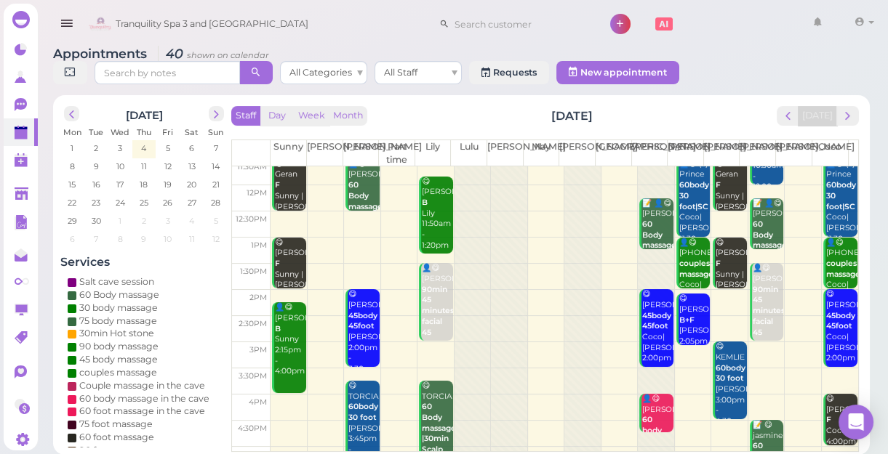
scroll to position [262, 0]
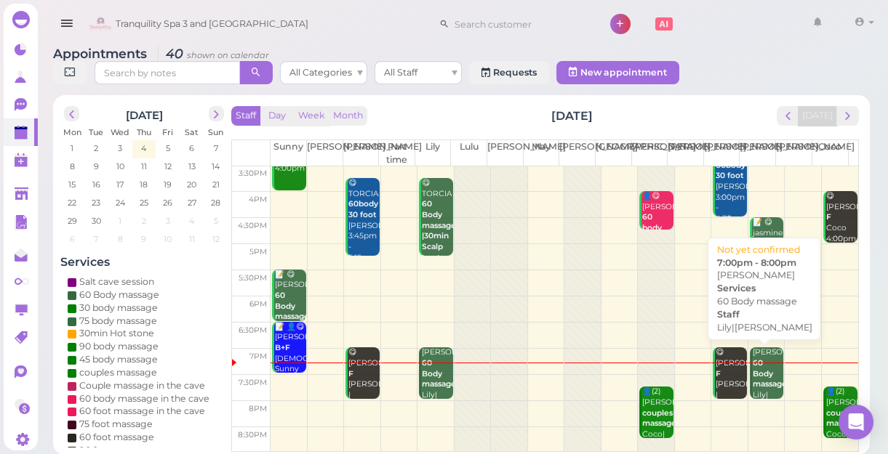
click at [752, 371] on b "60 Body massage" at bounding box center [769, 373] width 34 height 31
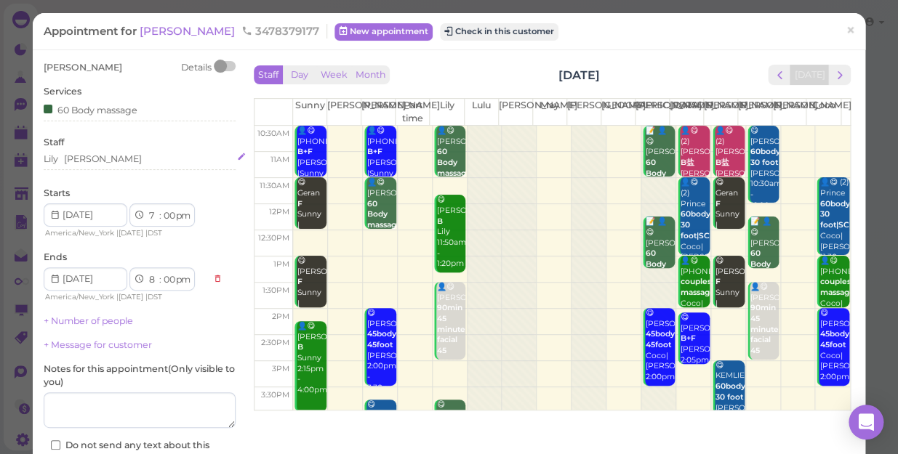
click at [92, 156] on div "Lily [PERSON_NAME]" at bounding box center [140, 159] width 192 height 13
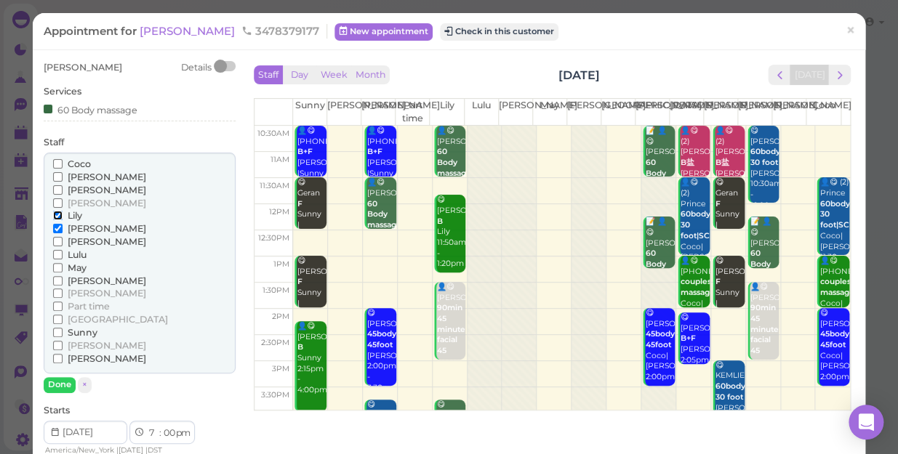
click at [55, 214] on input "Lily" at bounding box center [57, 215] width 9 height 9
click at [57, 382] on button "Done" at bounding box center [60, 384] width 32 height 15
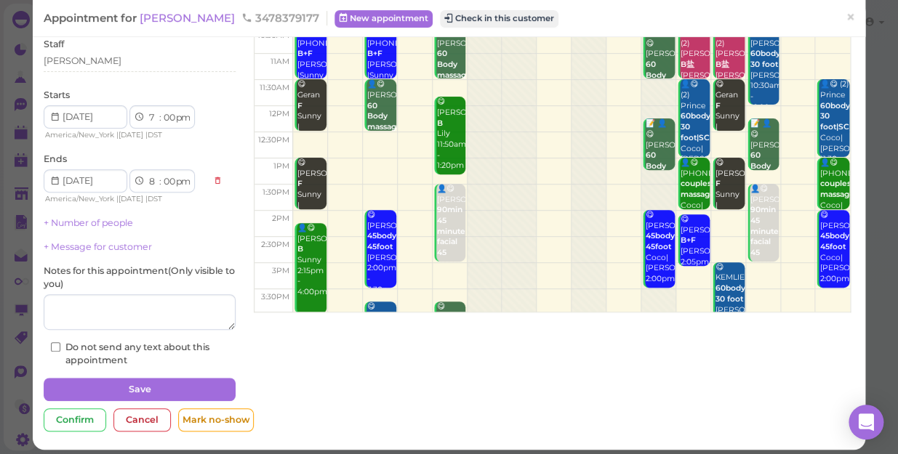
scroll to position [105, 0]
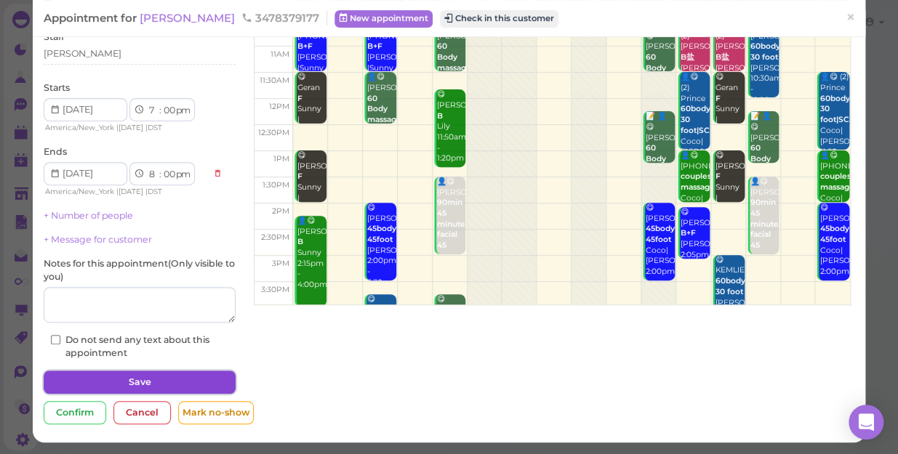
click at [196, 380] on button "Save" at bounding box center [140, 382] width 192 height 23
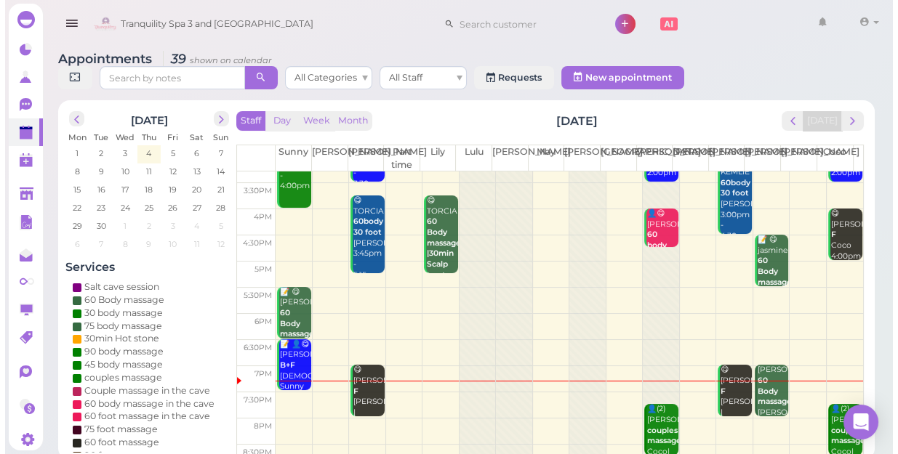
scroll to position [262, 0]
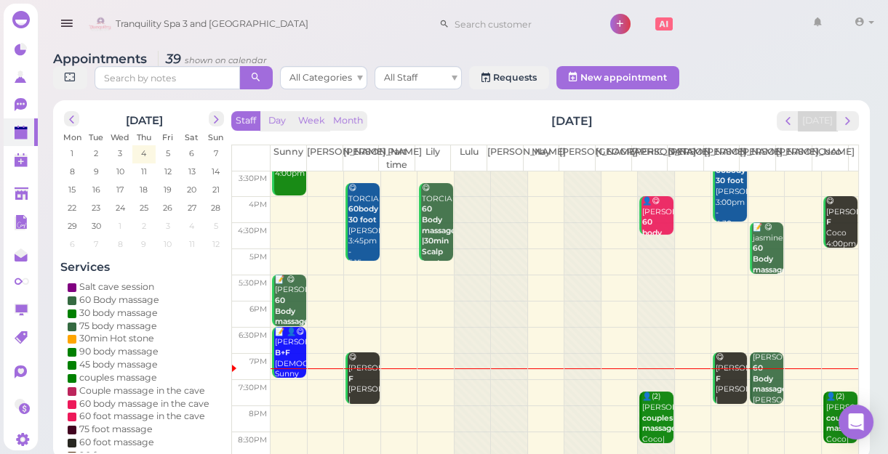
click at [755, 379] on b "60 Body massage" at bounding box center [769, 378] width 34 height 31
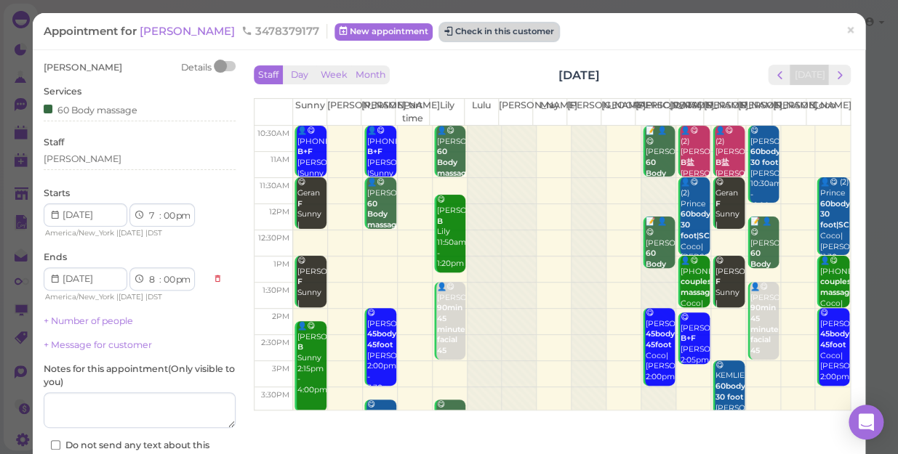
click at [440, 31] on button "Check in this customer" at bounding box center [499, 31] width 118 height 17
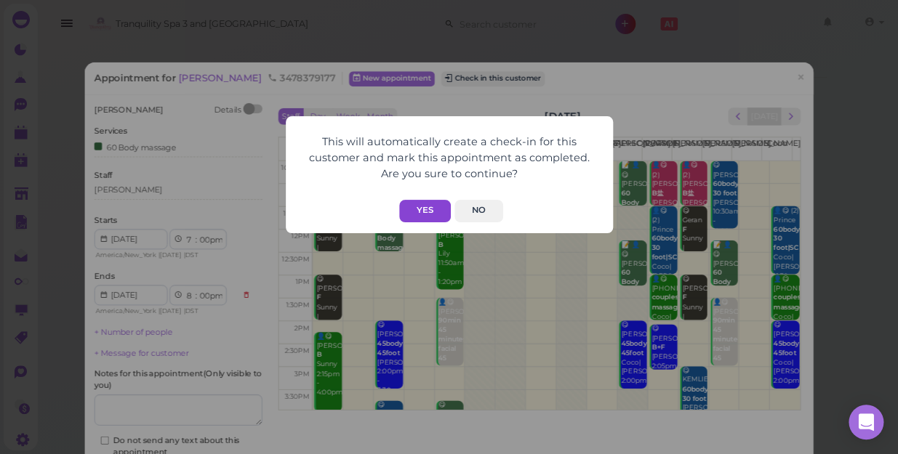
click at [427, 200] on button "Yes" at bounding box center [425, 211] width 52 height 23
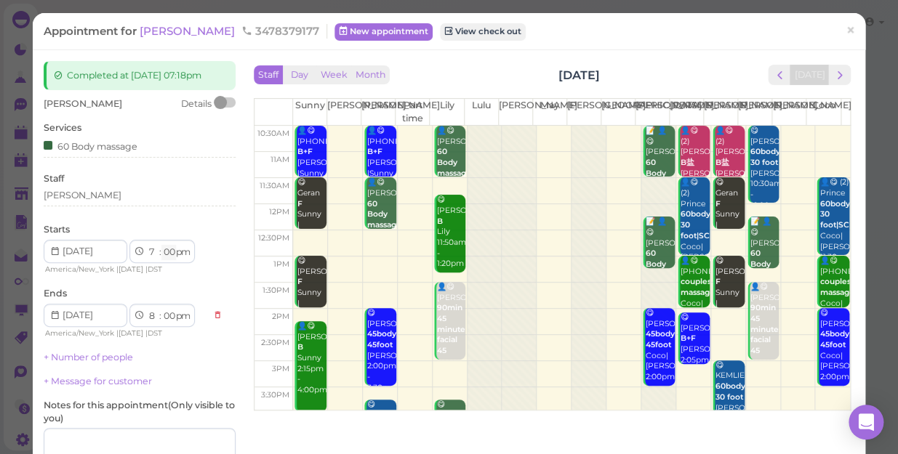
click at [170, 254] on select "00 05 10 15 20 25 30 35 40 45 50 55" at bounding box center [168, 252] width 15 height 15
select select "20"
click at [161, 245] on select "00 05 10 15 20 25 30 35 40 45 50 55" at bounding box center [168, 252] width 15 height 15
select select "20"
click at [169, 262] on div "1 2 3 4 5 6 7 8 9 10 11 12 : 00 05 10 15 20 25 30 35 40 45 50 55 am pm America/…" at bounding box center [125, 258] width 162 height 36
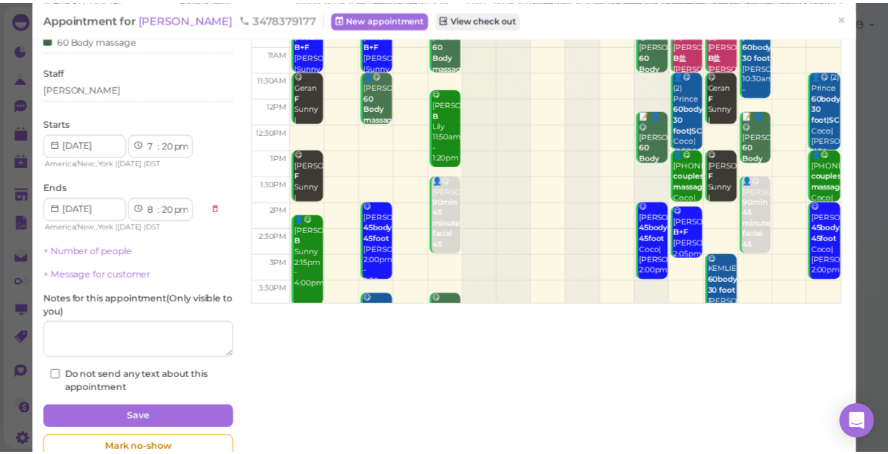
scroll to position [142, 0]
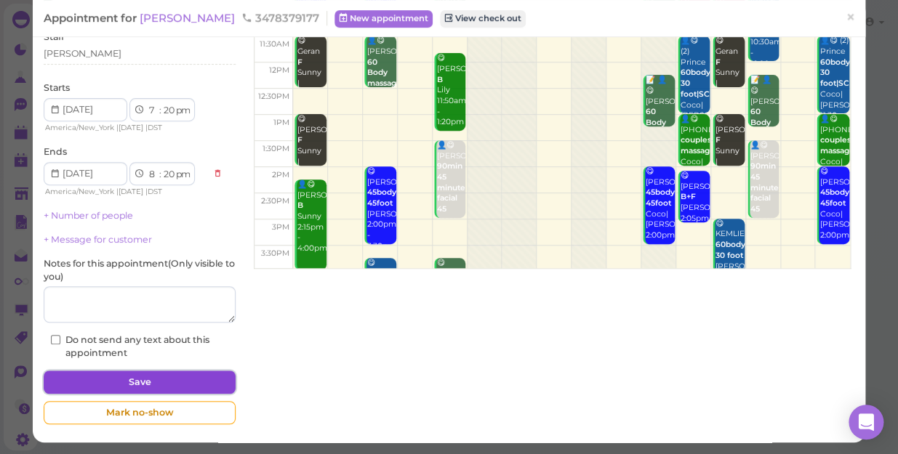
click at [182, 376] on button "Save" at bounding box center [140, 382] width 192 height 23
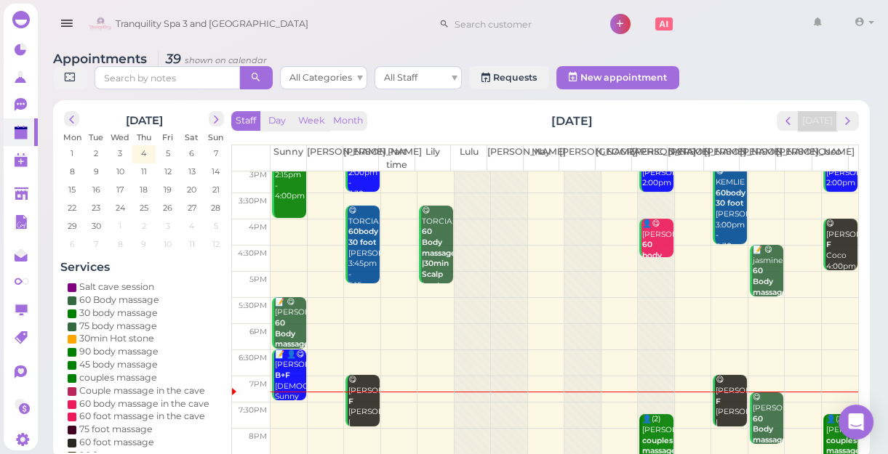
scroll to position [262, 0]
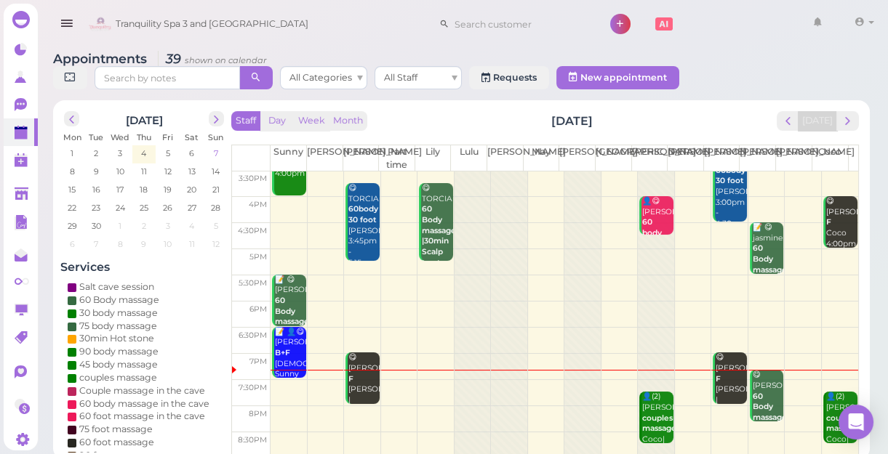
click at [218, 153] on span "7" at bounding box center [215, 153] width 7 height 13
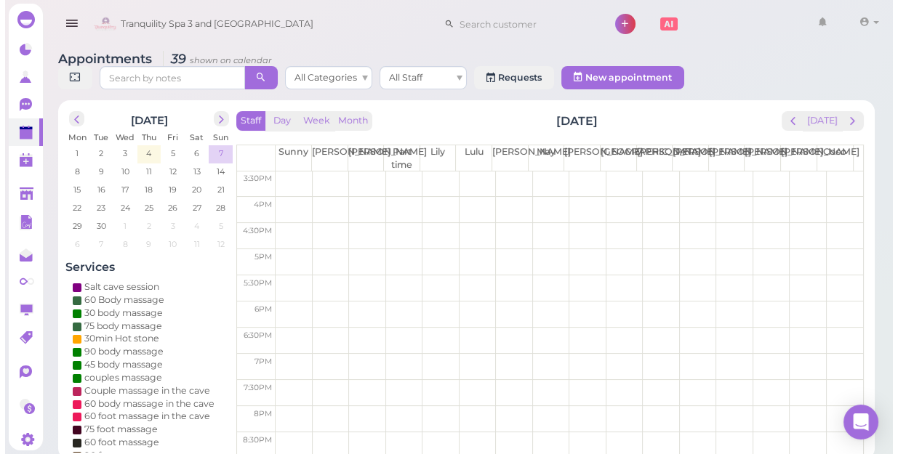
scroll to position [0, 0]
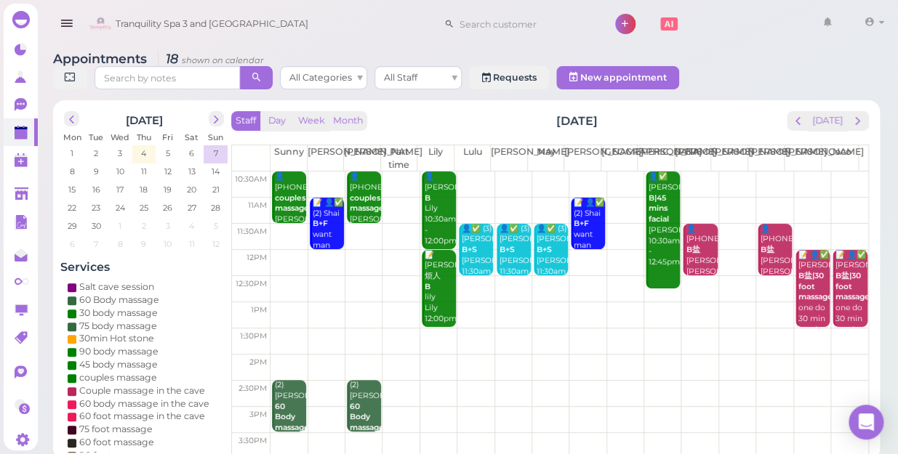
click at [286, 224] on td at bounding box center [568, 237] width 597 height 26
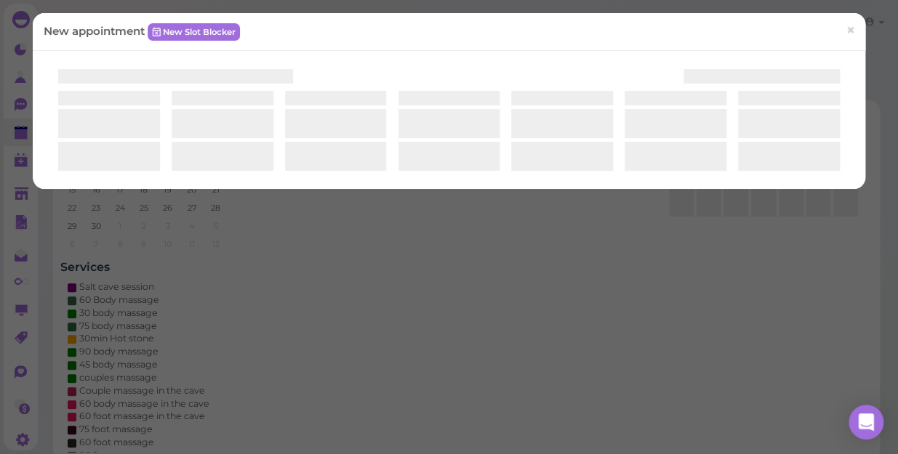
click at [286, 212] on div "New appointment New Slot Blocker ×" at bounding box center [449, 227] width 898 height 454
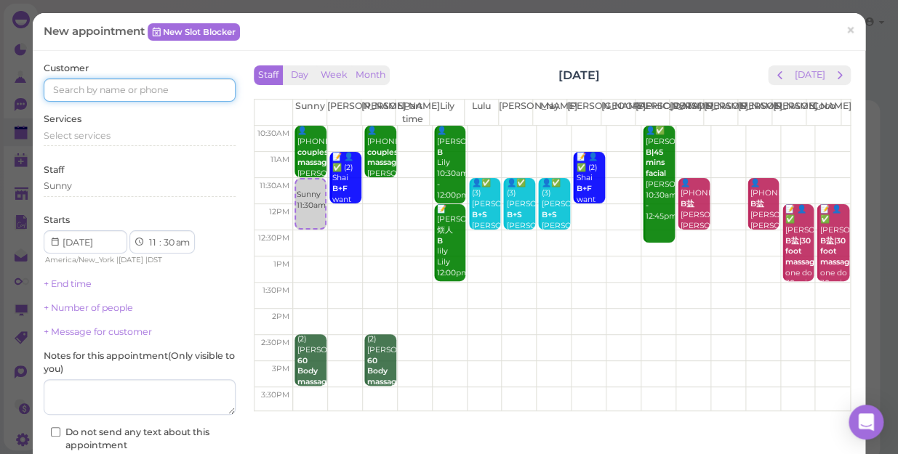
click at [182, 94] on input at bounding box center [140, 90] width 192 height 23
type input "5165327884"
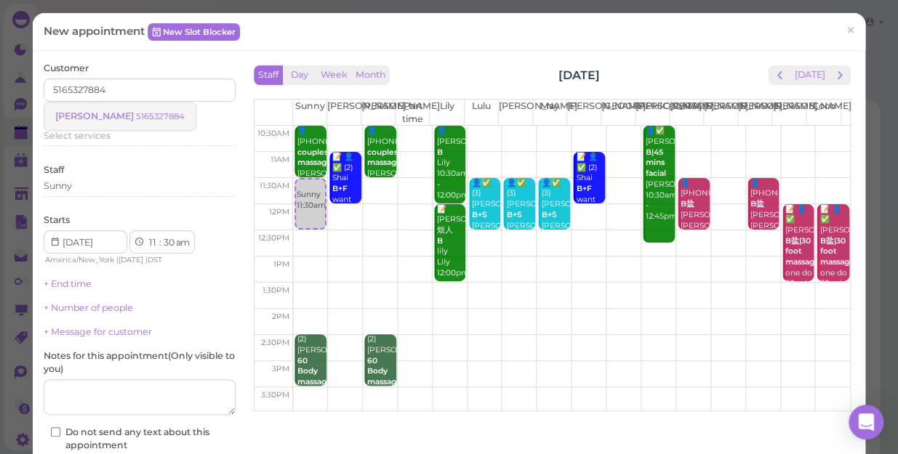
click at [136, 118] on small "5165327884" at bounding box center [160, 116] width 49 height 10
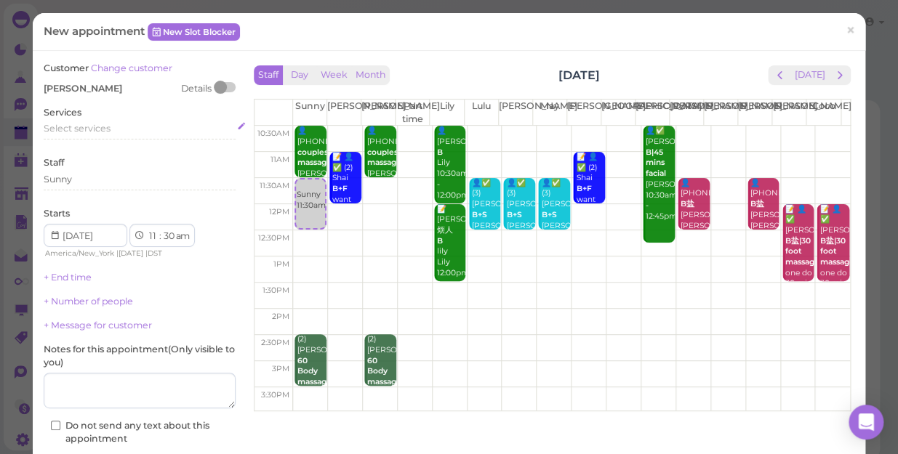
click at [105, 132] on span "Select services" at bounding box center [77, 128] width 67 height 11
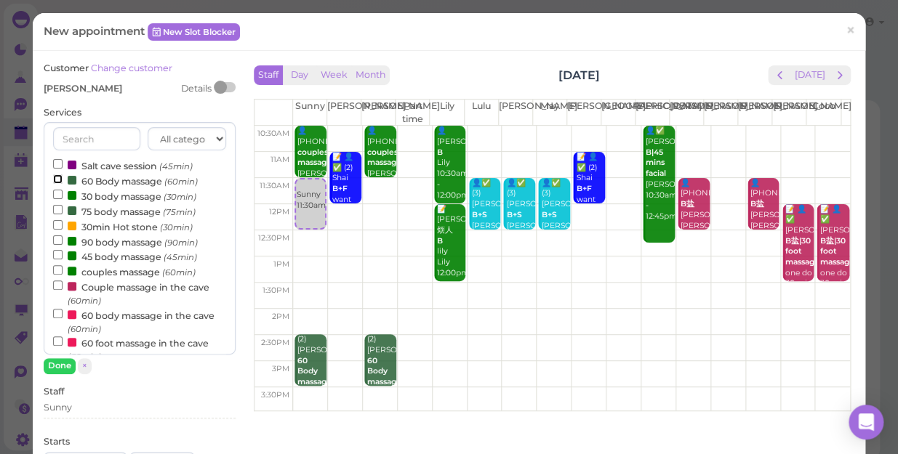
click at [55, 178] on input "60 Body massage (60min)" at bounding box center [57, 178] width 9 height 9
click at [60, 361] on button "Done" at bounding box center [60, 365] width 32 height 15
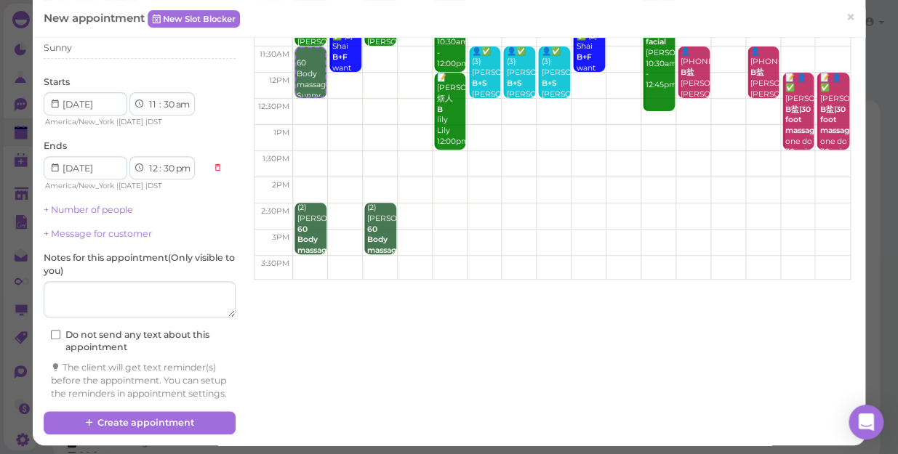
scroll to position [148, 0]
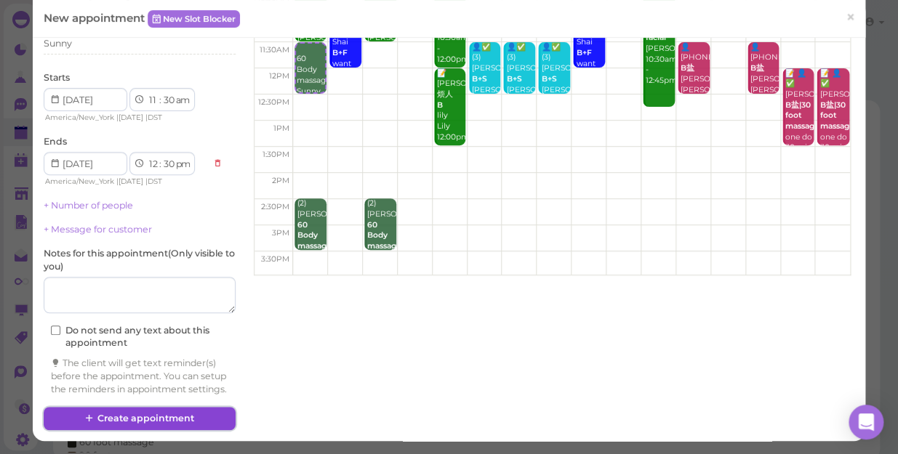
click at [159, 417] on button "Create appointment" at bounding box center [140, 418] width 192 height 23
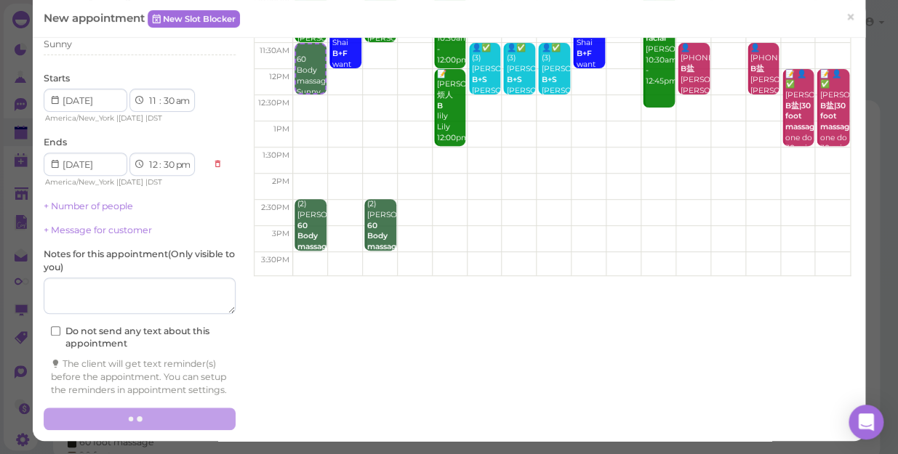
scroll to position [0, 0]
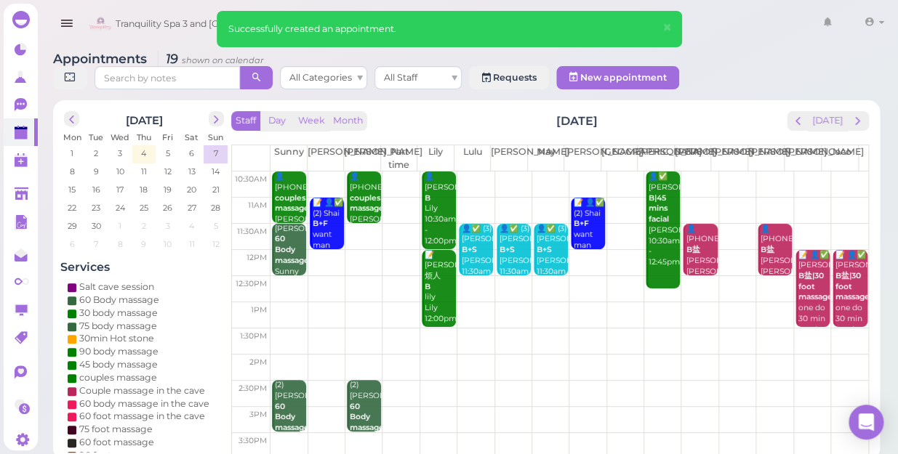
click at [355, 224] on td at bounding box center [568, 237] width 597 height 26
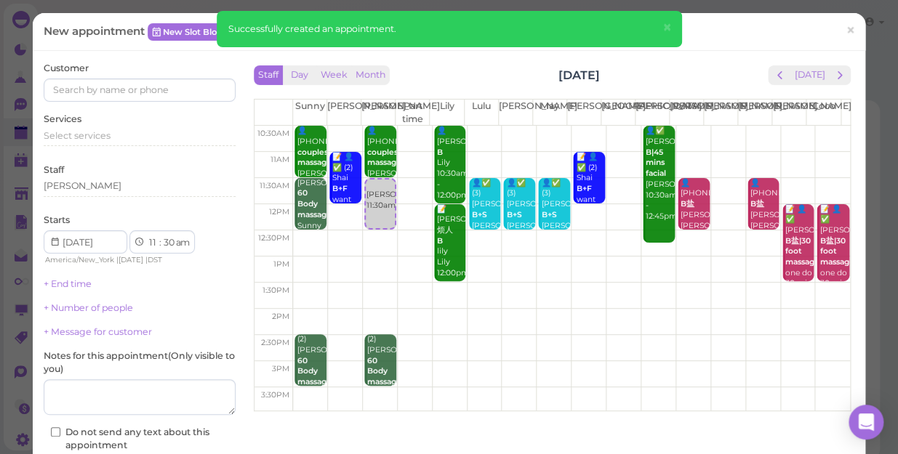
click at [166, 102] on div "Customer Services Select services Staff [PERSON_NAME] Starts 1 2 3 4 5 6 7 8 9 …" at bounding box center [140, 280] width 192 height 437
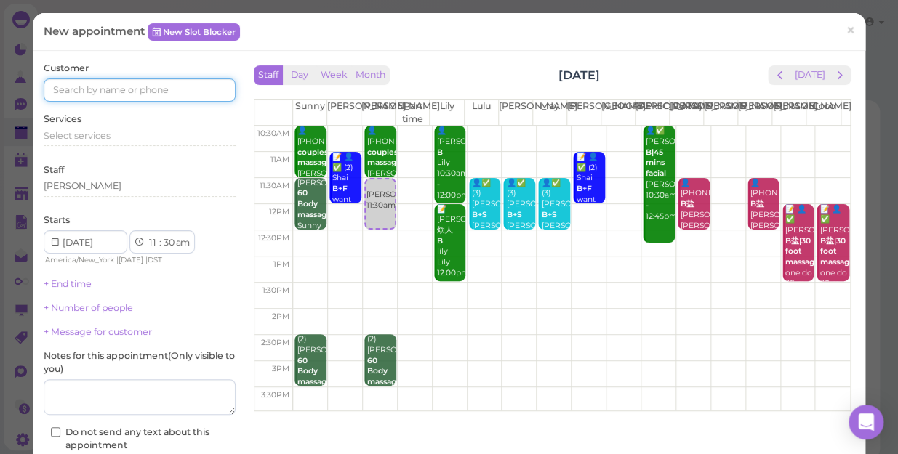
click at [177, 88] on input at bounding box center [140, 90] width 192 height 23
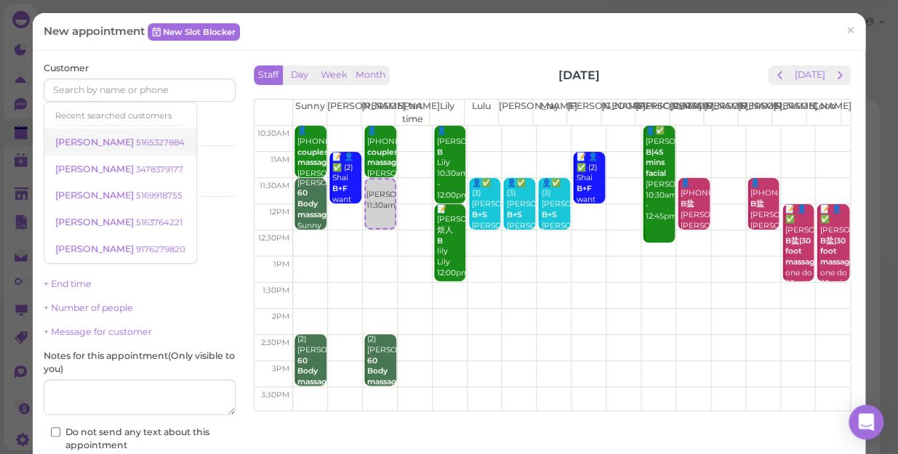
click at [136, 141] on small "5165327884" at bounding box center [160, 142] width 49 height 10
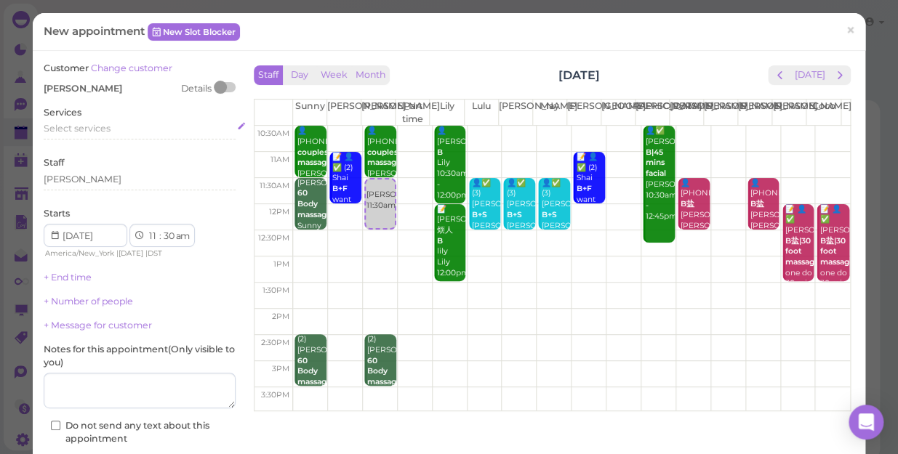
click at [113, 127] on div "Select services" at bounding box center [140, 128] width 192 height 13
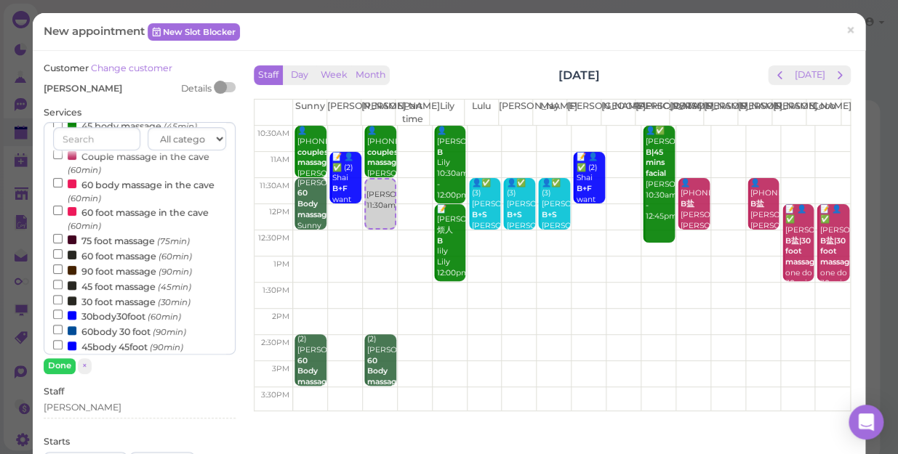
scroll to position [132, 0]
click at [55, 284] on input "45 foot massage (45min)" at bounding box center [57, 283] width 9 height 9
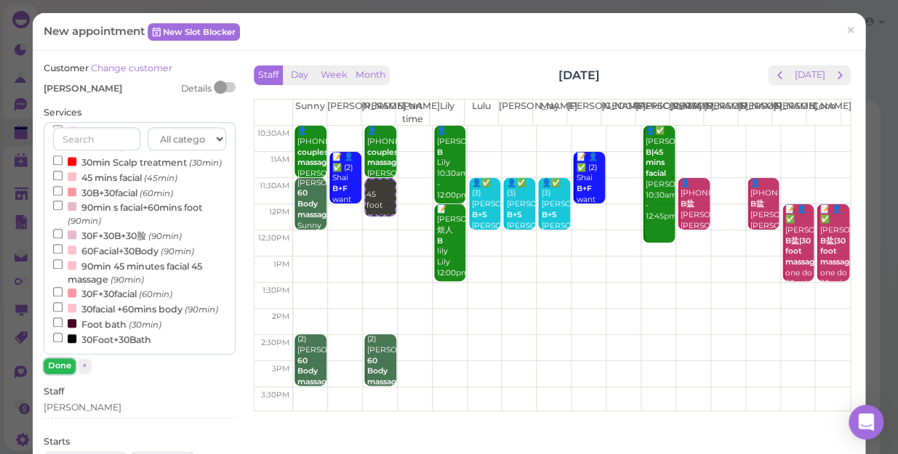
click at [55, 366] on button "Done" at bounding box center [60, 365] width 32 height 15
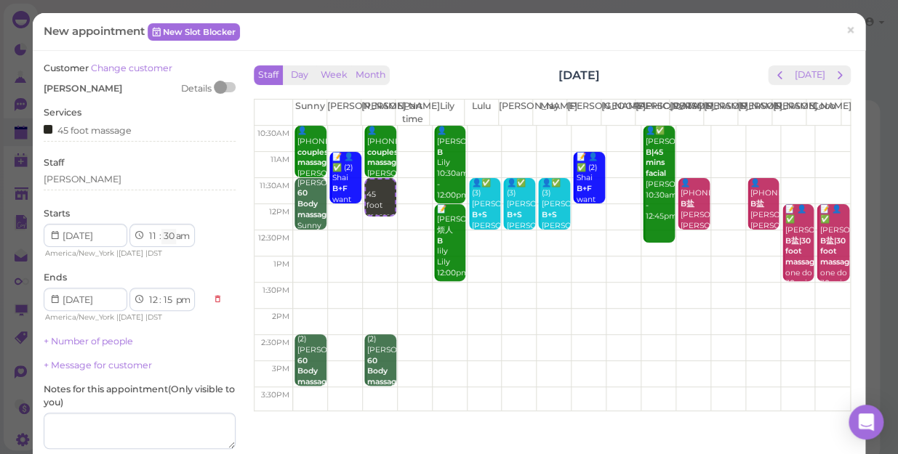
click at [169, 241] on select "00 05 10 15 20 25 30 35 40 45 50 55" at bounding box center [168, 236] width 15 height 15
select select "45"
click at [161, 229] on select "00 05 10 15 20 25 30 35 40 45 50 55" at bounding box center [168, 236] width 15 height 15
select select "30"
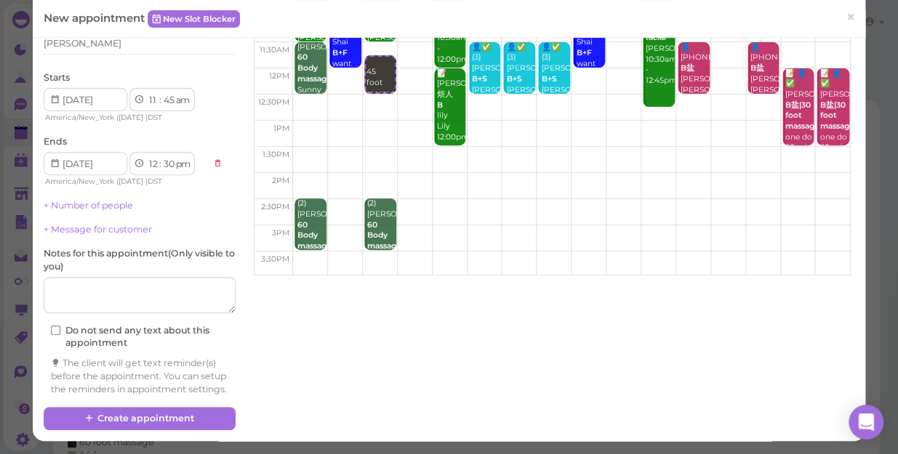
scroll to position [148, 0]
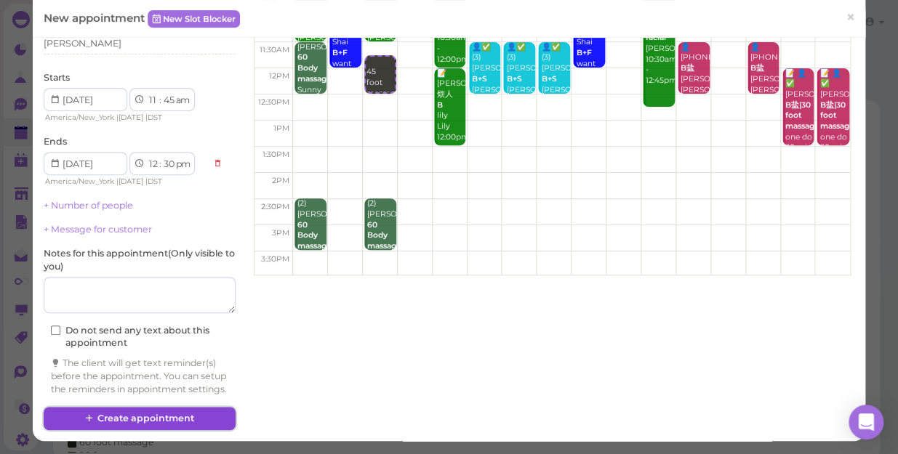
click at [174, 411] on button "Create appointment" at bounding box center [140, 418] width 192 height 23
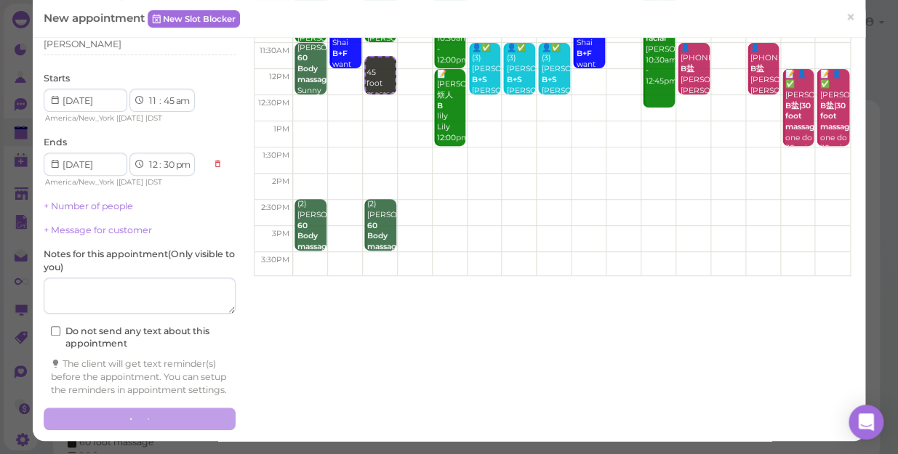
scroll to position [147, 0]
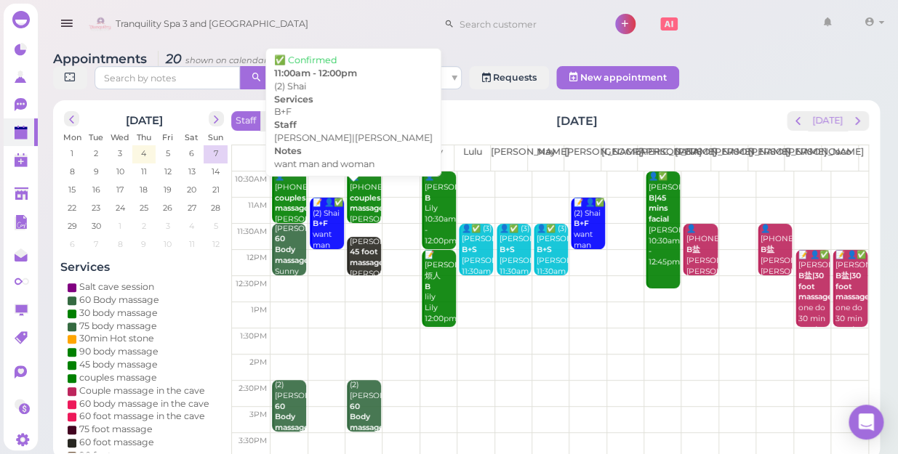
click at [330, 217] on div "📝 👤✅ (2) Shai B+F want man and woman [PERSON_NAME]|[PERSON_NAME] 11:00am - 12:0…" at bounding box center [328, 262] width 32 height 128
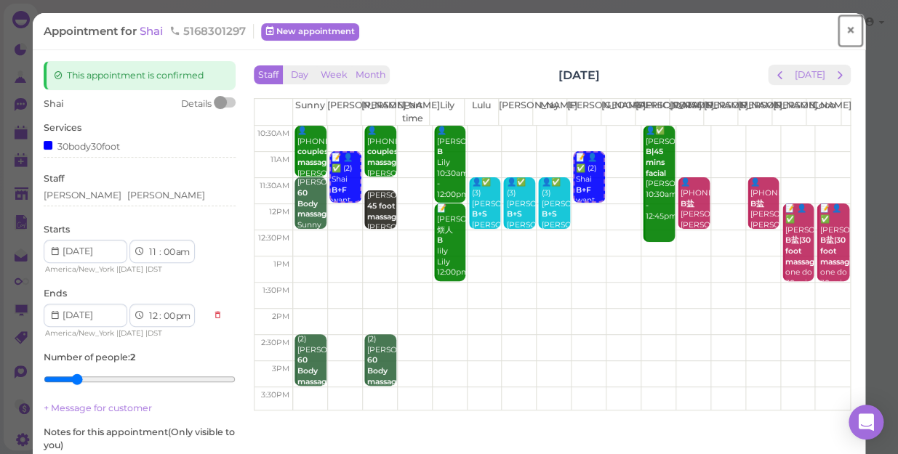
click at [851, 30] on link "×" at bounding box center [850, 31] width 27 height 34
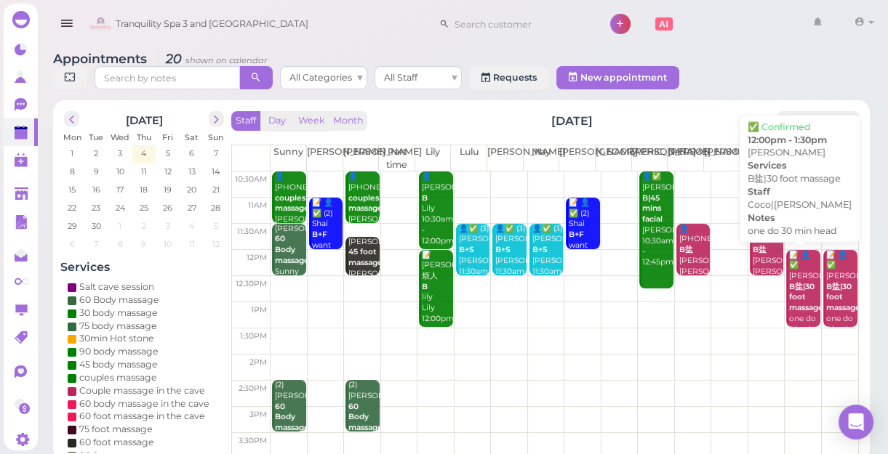
click at [792, 296] on b "B盐|30 foot massage" at bounding box center [806, 297] width 34 height 31
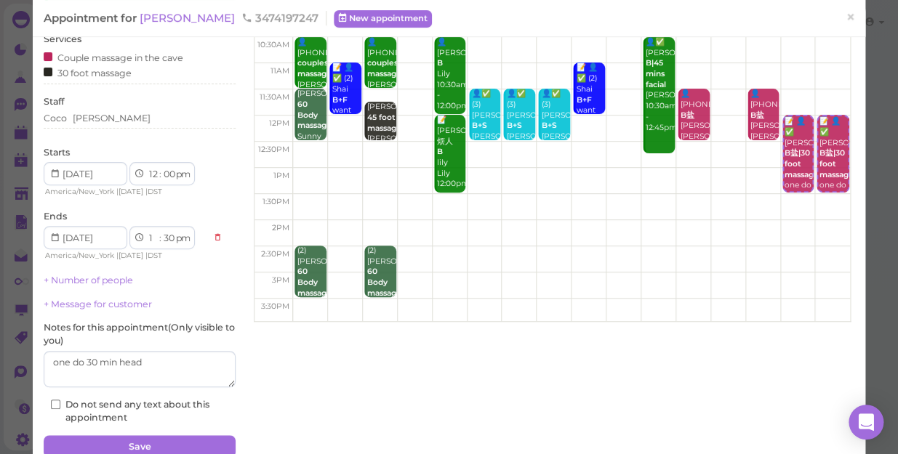
scroll to position [65, 0]
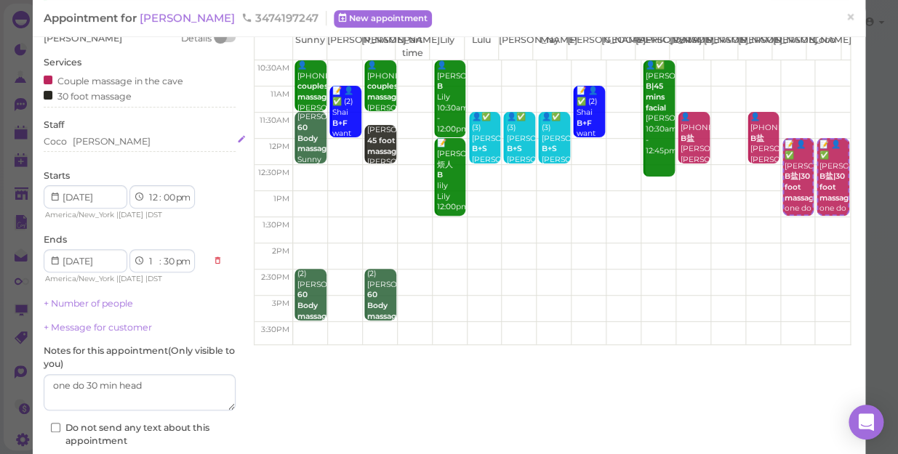
click at [98, 135] on div "[PERSON_NAME]" at bounding box center [140, 141] width 192 height 13
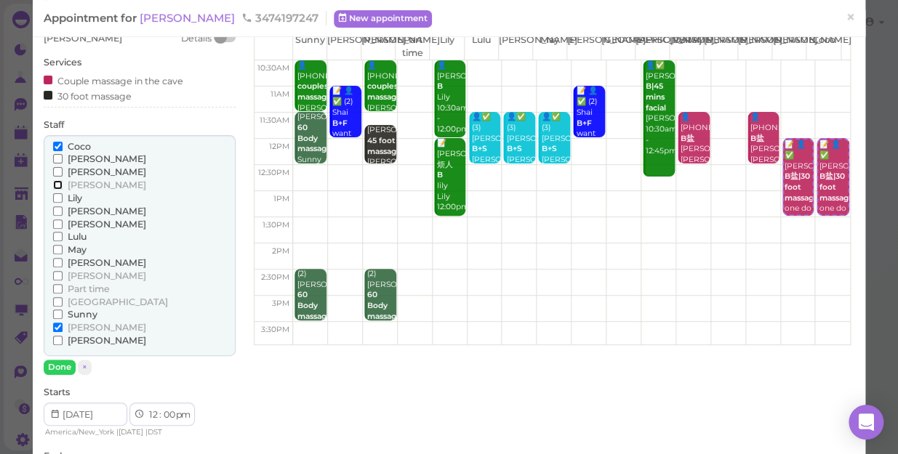
click at [57, 185] on input "[PERSON_NAME]" at bounding box center [57, 184] width 9 height 9
click at [55, 261] on input "[PERSON_NAME]" at bounding box center [57, 262] width 9 height 9
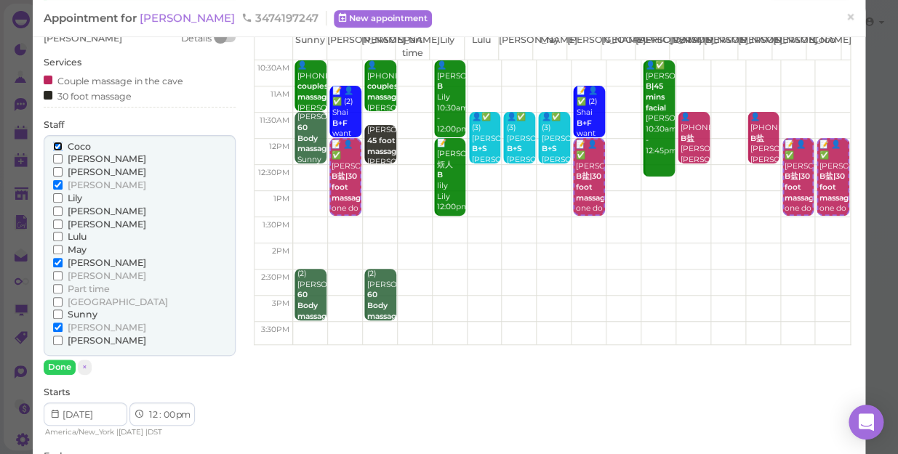
click at [56, 147] on input "Coco" at bounding box center [57, 146] width 9 height 9
click at [55, 325] on input "[PERSON_NAME]" at bounding box center [57, 327] width 9 height 9
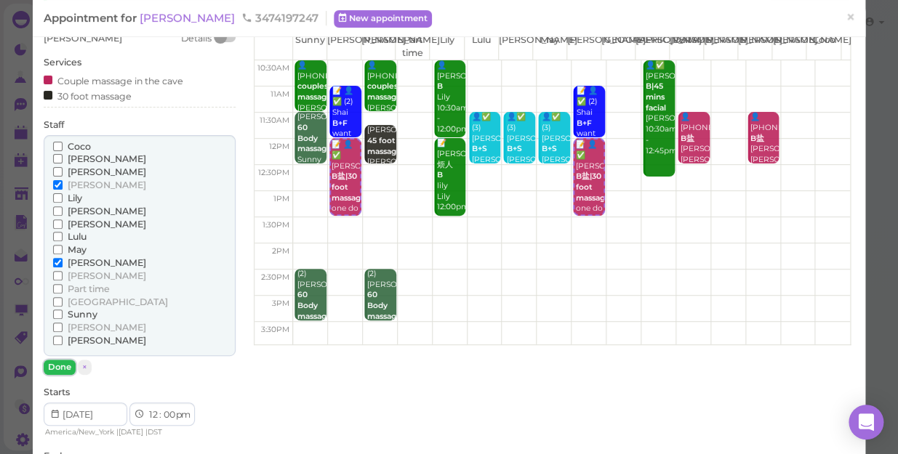
click at [49, 366] on button "Done" at bounding box center [60, 367] width 32 height 15
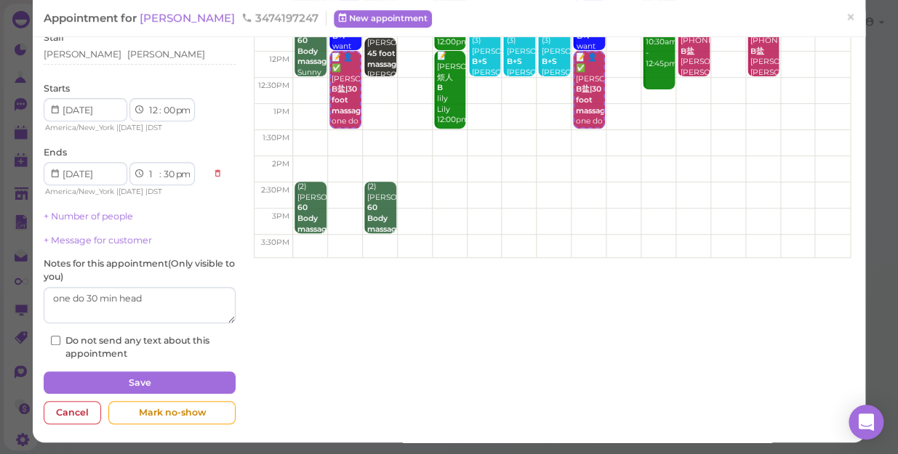
scroll to position [153, 0]
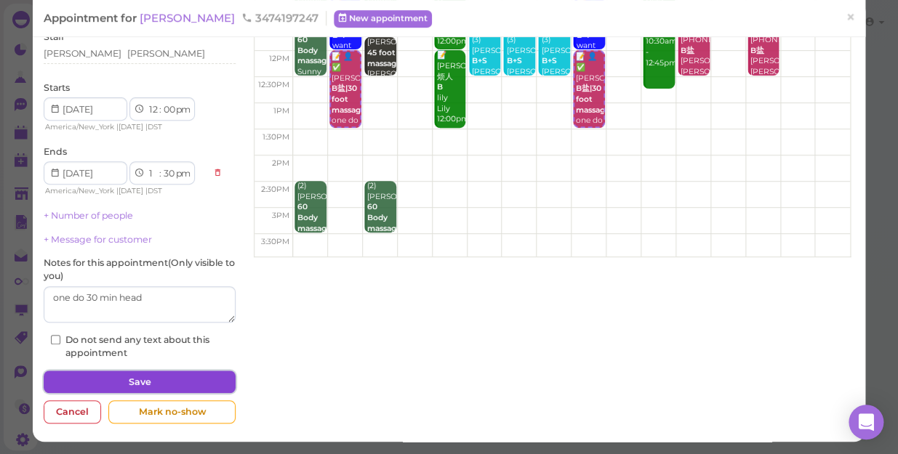
click at [142, 374] on button "Save" at bounding box center [140, 382] width 192 height 23
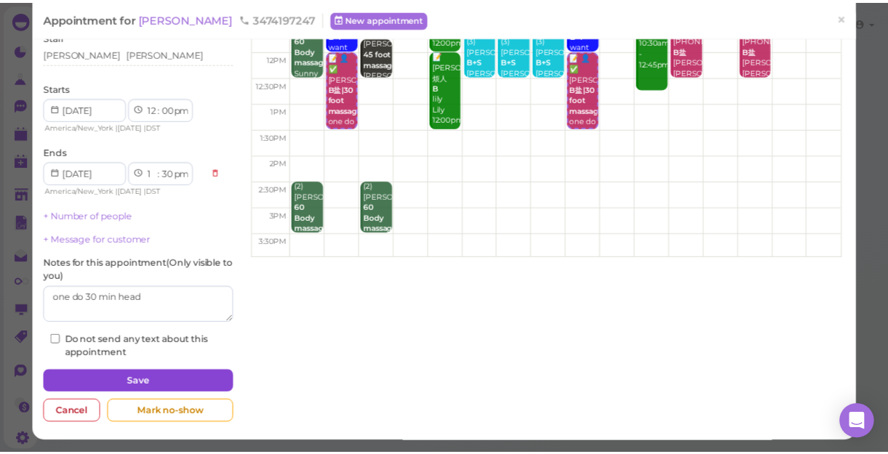
scroll to position [153, 0]
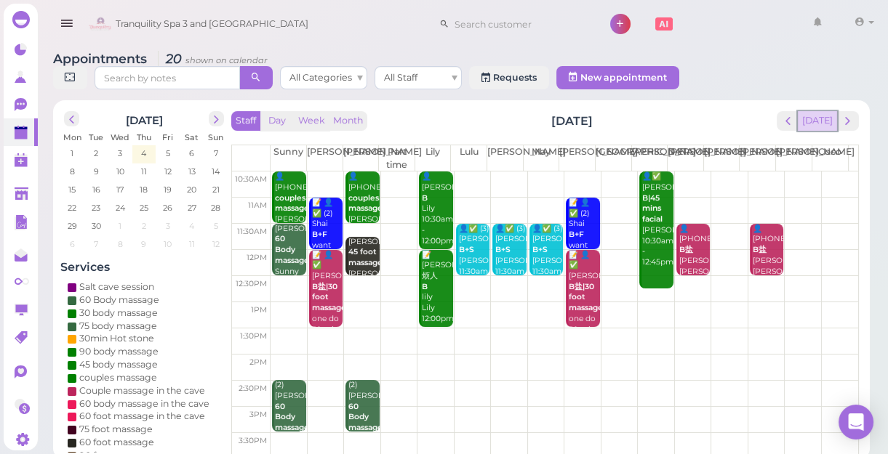
click at [824, 124] on button "[DATE]" at bounding box center [816, 121] width 39 height 20
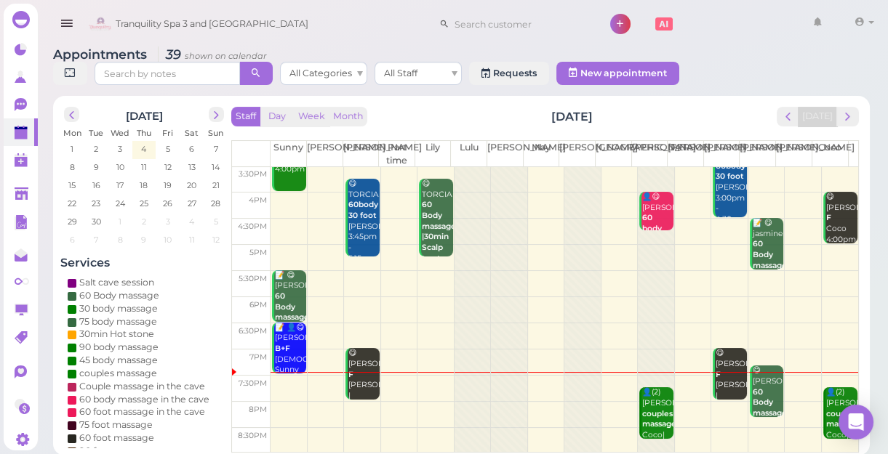
scroll to position [5, 0]
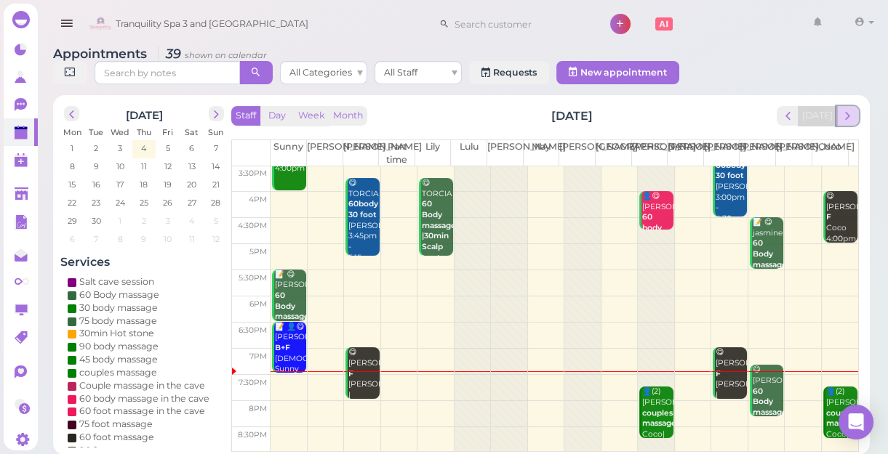
click at [852, 116] on span "next" at bounding box center [847, 116] width 14 height 14
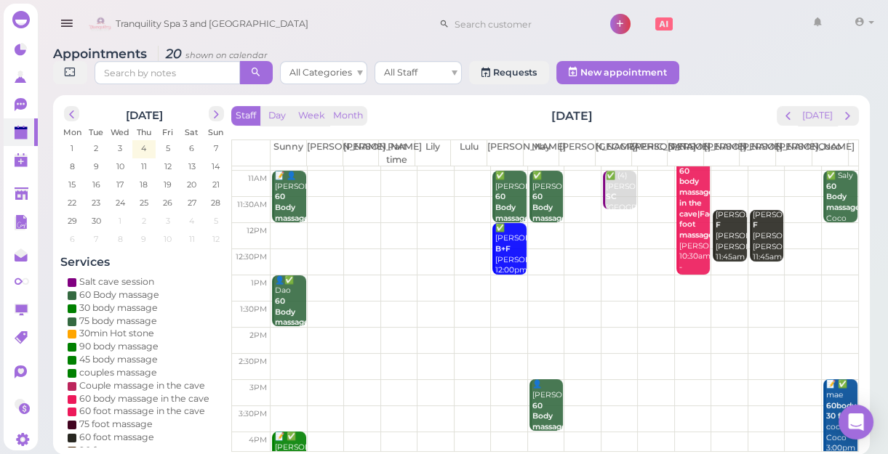
scroll to position [0, 0]
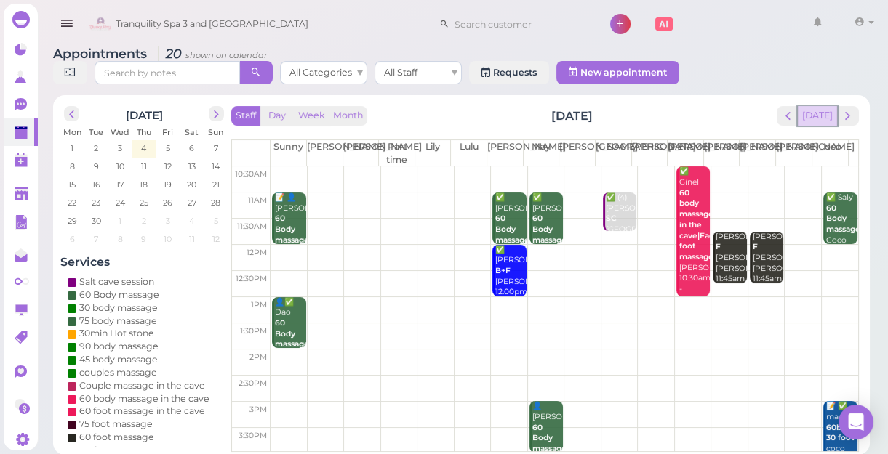
click at [811, 108] on button "[DATE]" at bounding box center [816, 116] width 39 height 20
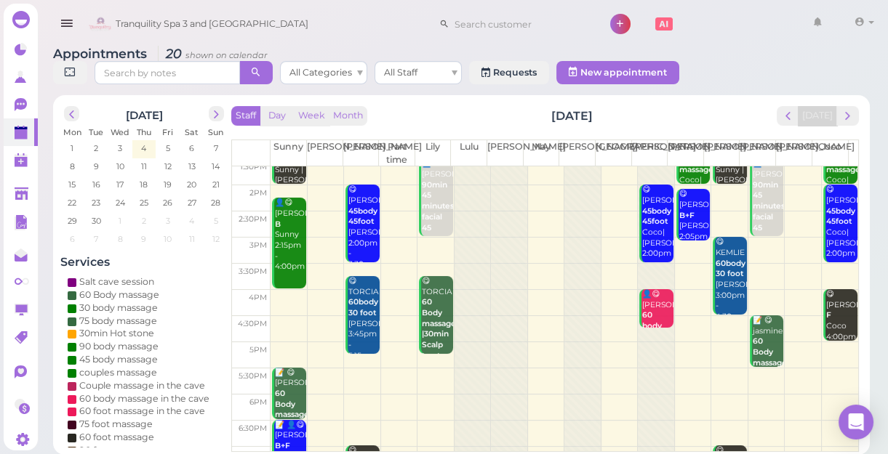
scroll to position [262, 0]
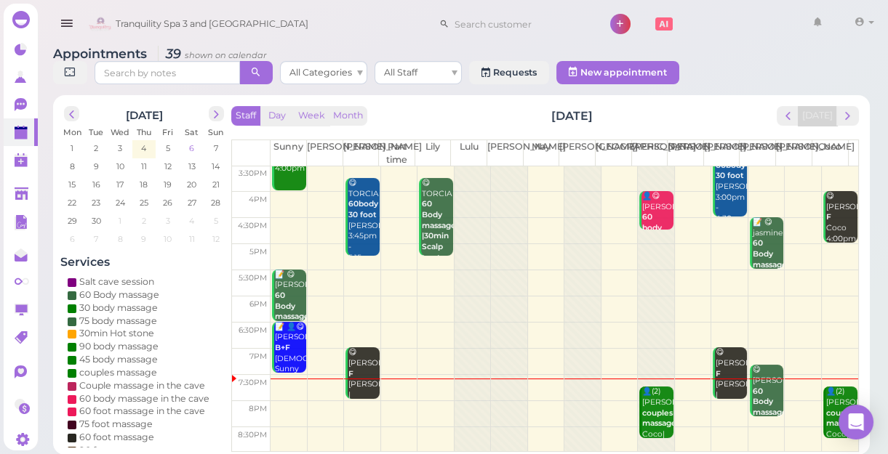
click at [190, 149] on span "6" at bounding box center [192, 148] width 8 height 13
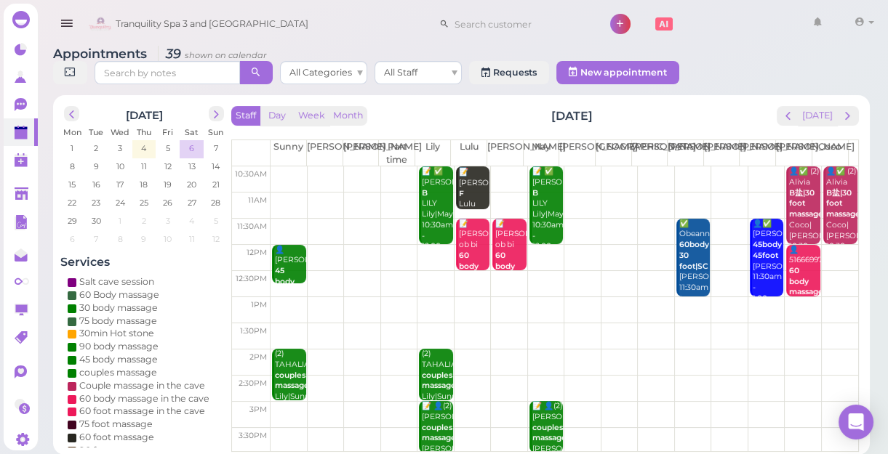
scroll to position [0, 0]
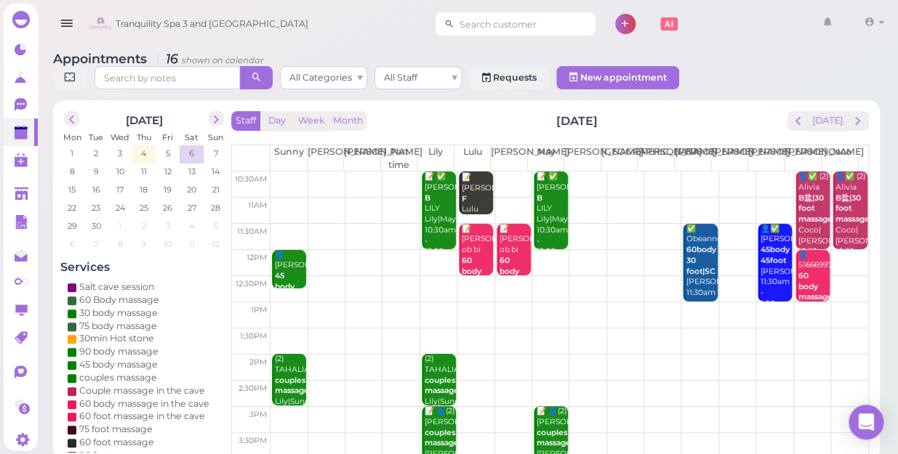
click at [483, 15] on input at bounding box center [524, 23] width 141 height 23
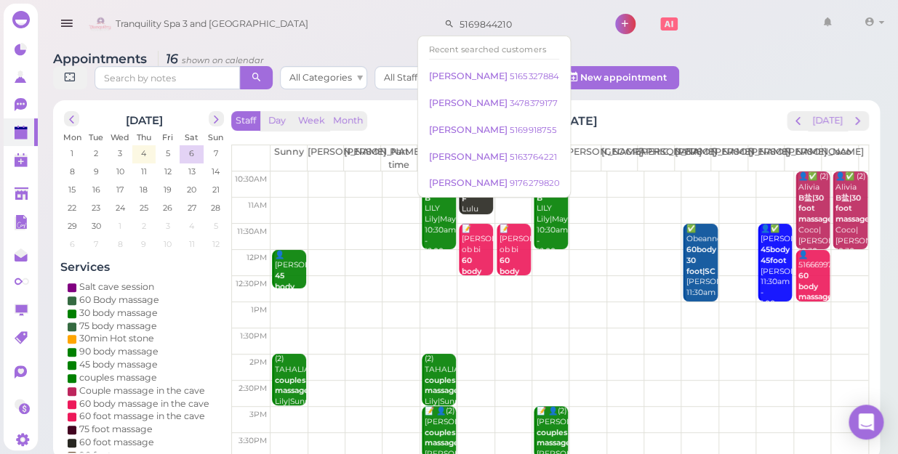
type input "5169844210"
click at [329, 27] on div "Tranquility Spa 3 and [GEOGRAPHIC_DATA] 5169844210 1 Account" at bounding box center [487, 24] width 804 height 41
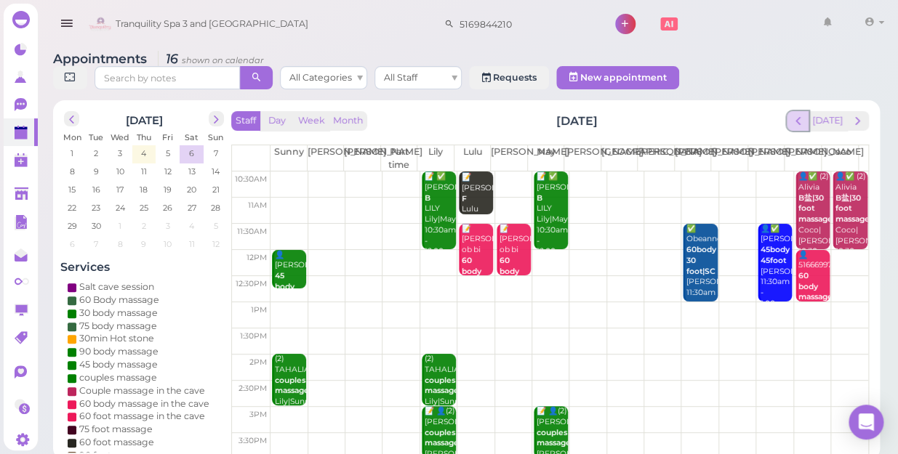
click at [799, 114] on span "prev" at bounding box center [798, 121] width 14 height 14
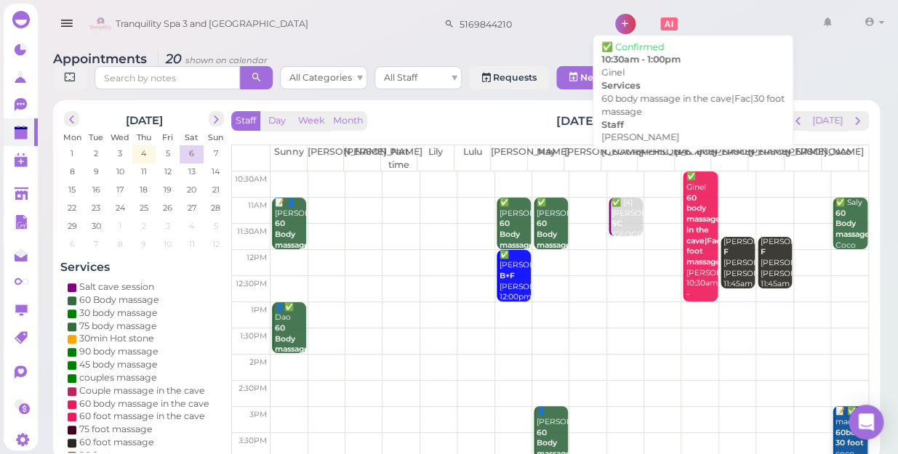
click at [701, 218] on div "✅ Ginel 60 body massage in the cave|Fac|30 foot massage [PERSON_NAME] 10:30am -…" at bounding box center [701, 241] width 32 height 139
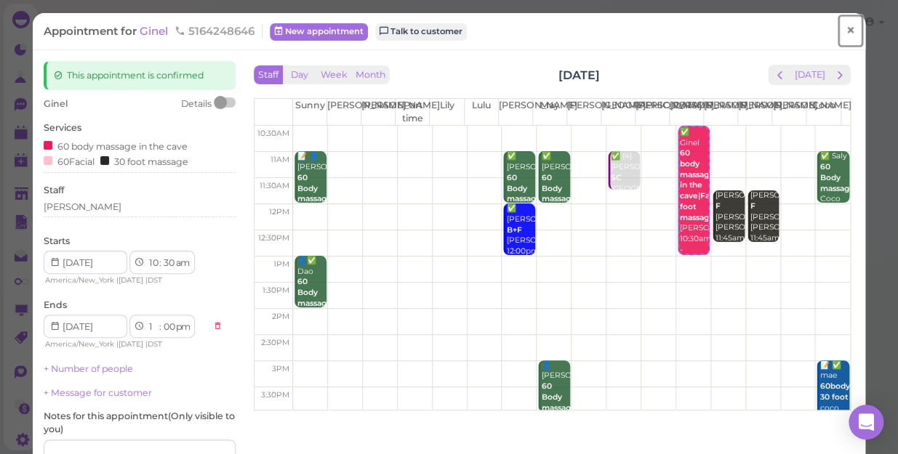
click at [845, 35] on span "×" at bounding box center [849, 30] width 9 height 20
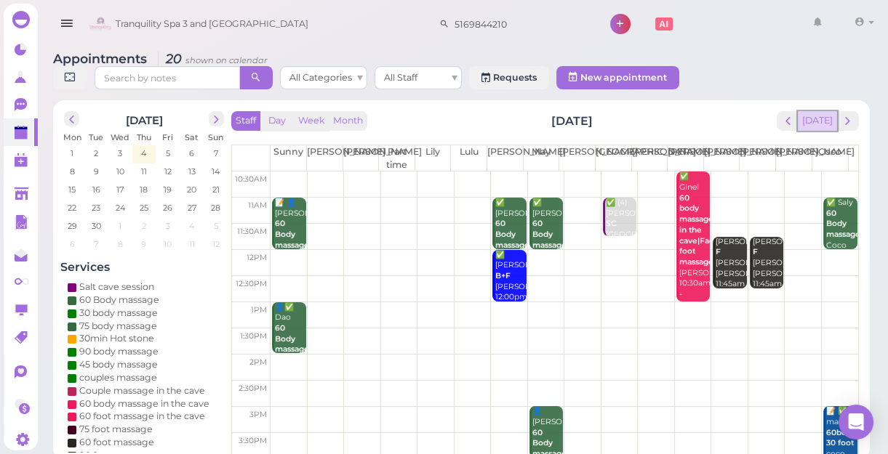
click at [812, 126] on button "[DATE]" at bounding box center [816, 121] width 39 height 20
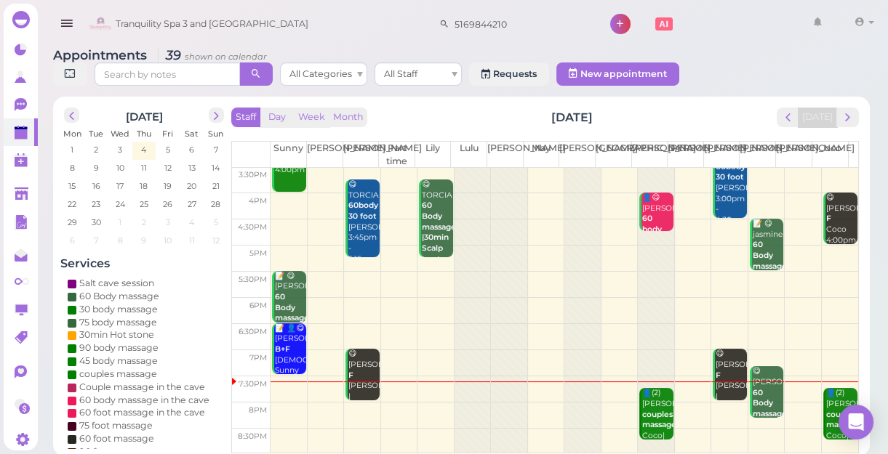
scroll to position [5, 0]
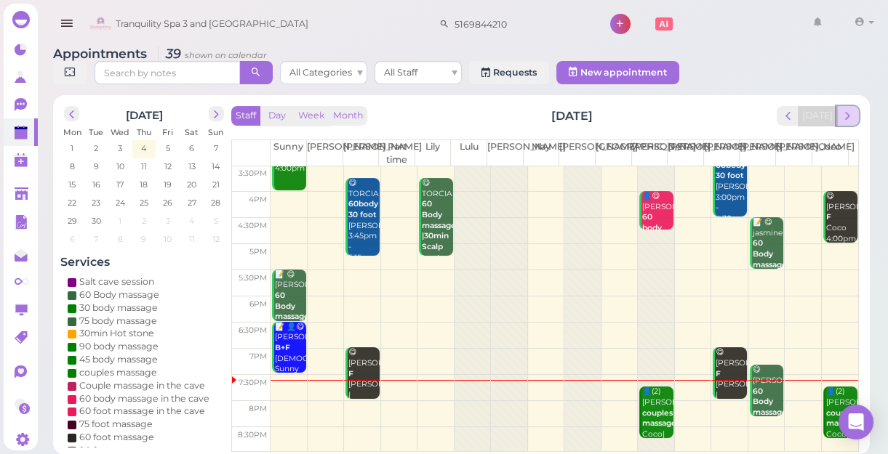
click at [846, 118] on span "next" at bounding box center [847, 116] width 14 height 14
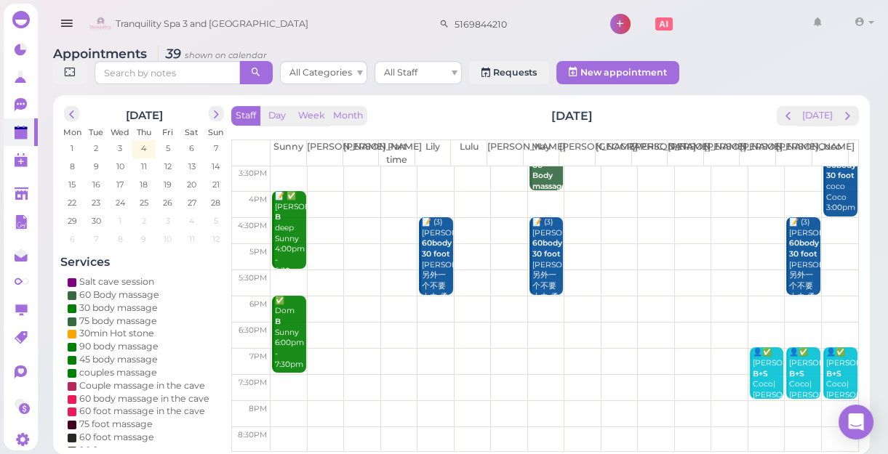
scroll to position [0, 0]
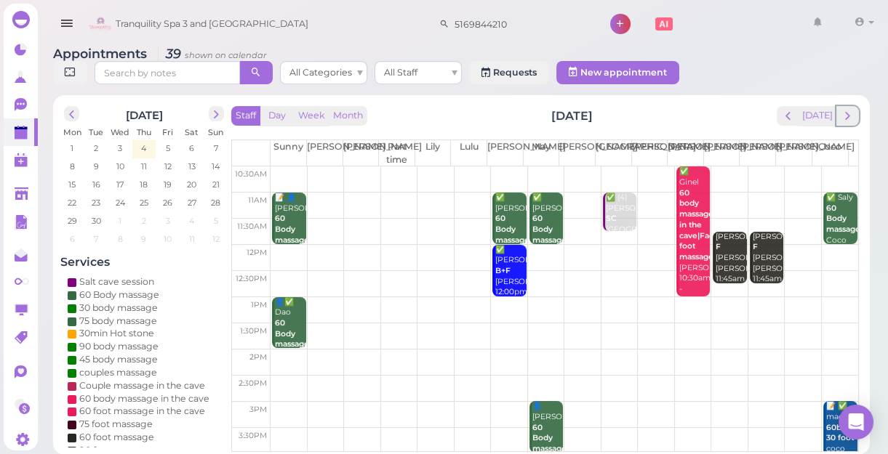
click at [846, 118] on span "next" at bounding box center [847, 116] width 14 height 14
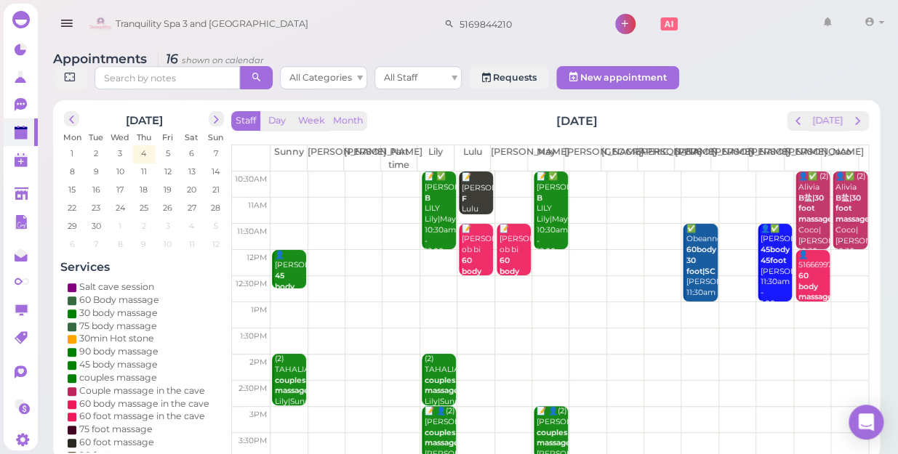
click at [471, 276] on td at bounding box center [568, 289] width 597 height 26
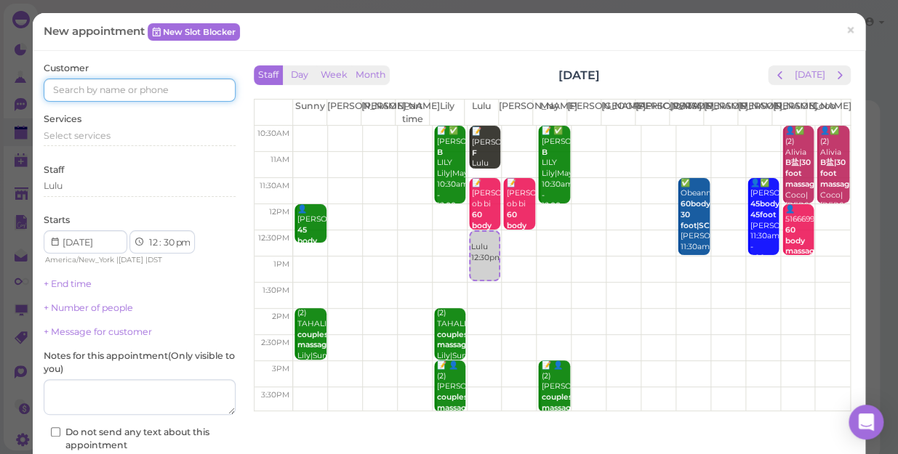
click at [164, 86] on input at bounding box center [140, 90] width 192 height 23
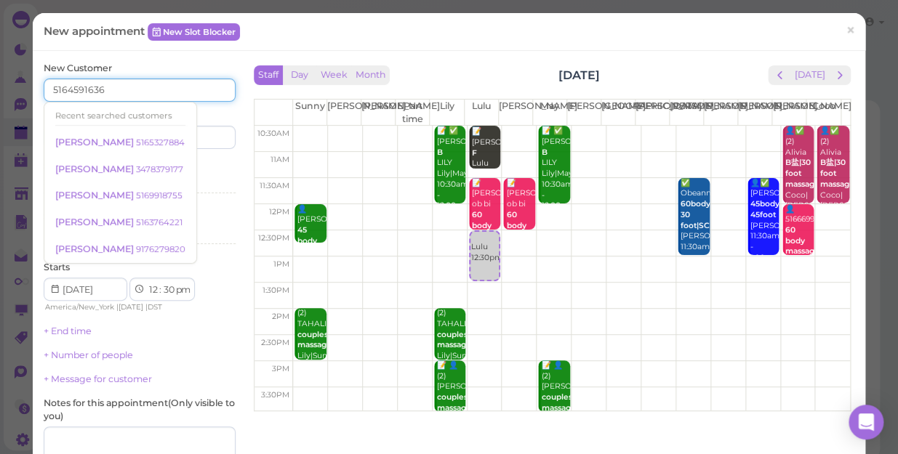
type input "5164591636"
click at [191, 168] on div "Services Select services" at bounding box center [140, 180] width 192 height 40
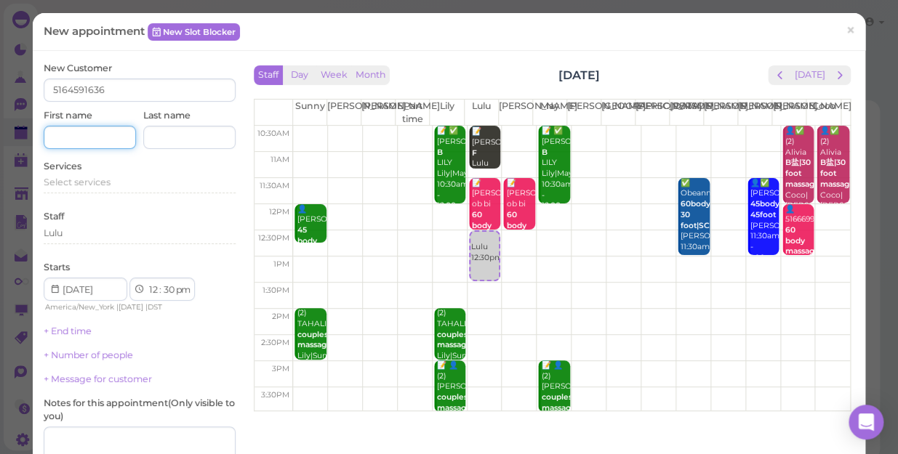
click at [108, 143] on input at bounding box center [90, 137] width 92 height 23
type input "[PERSON_NAME]"
click at [106, 179] on span "Select services" at bounding box center [77, 182] width 67 height 11
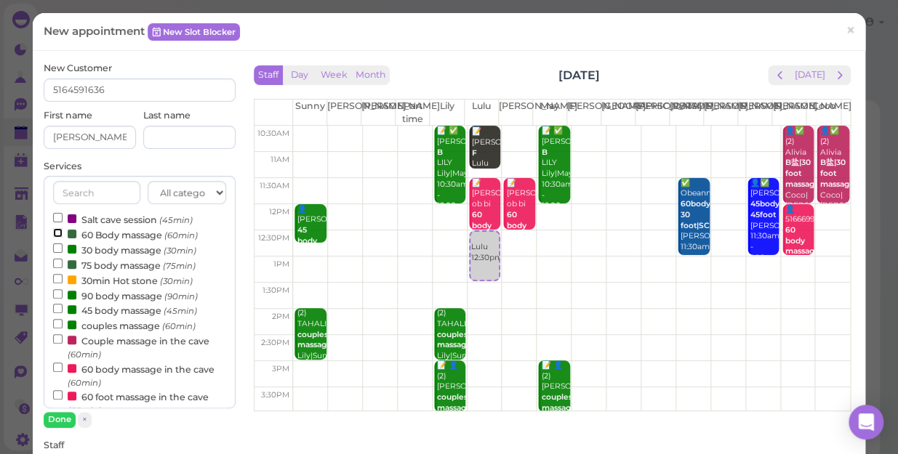
click at [55, 236] on input "60 Body massage (60min)" at bounding box center [57, 232] width 9 height 9
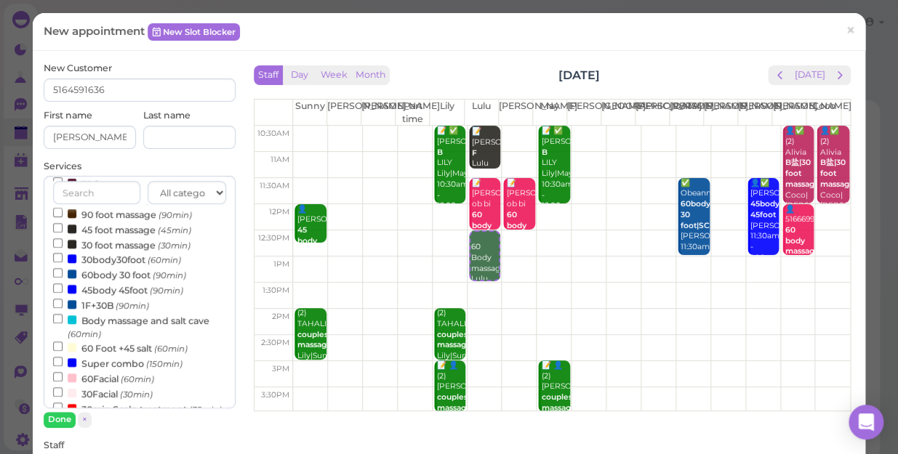
scroll to position [264, 0]
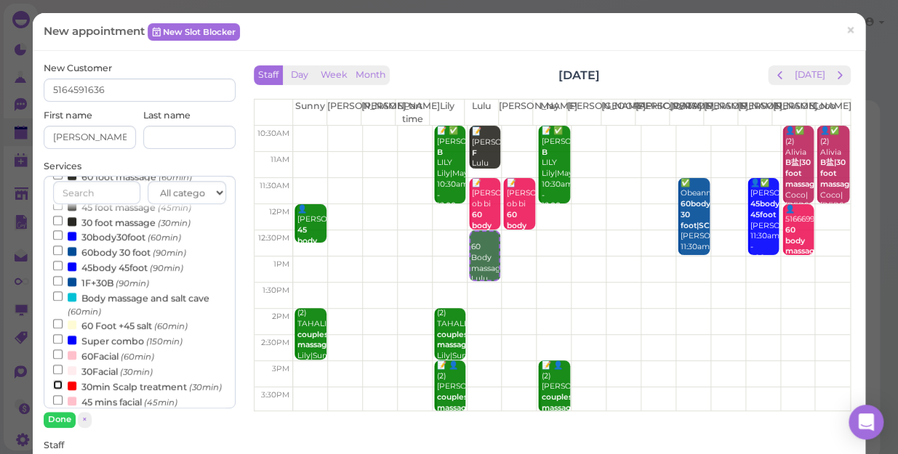
click at [55, 388] on input "30min Scalp treatment (30min)" at bounding box center [57, 384] width 9 height 9
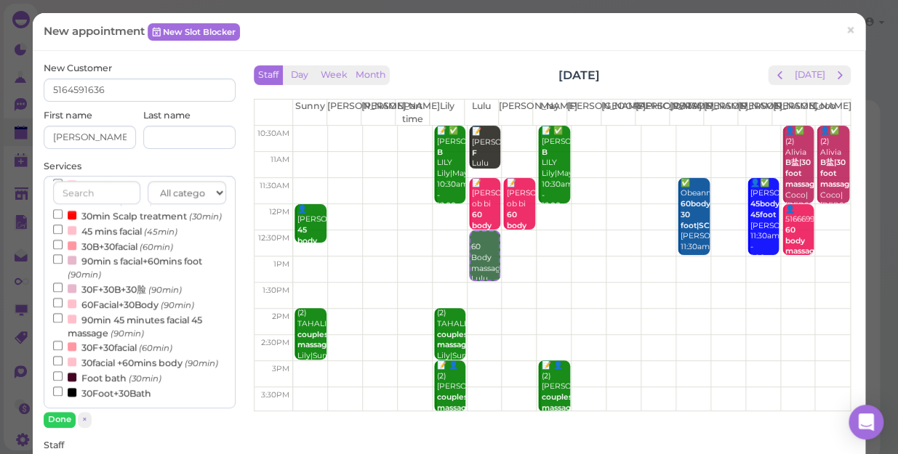
select select "2"
select select "00"
click at [58, 411] on div "All categories Relax session Full body Full body full body Salt cave massage Sa…" at bounding box center [140, 301] width 192 height 251
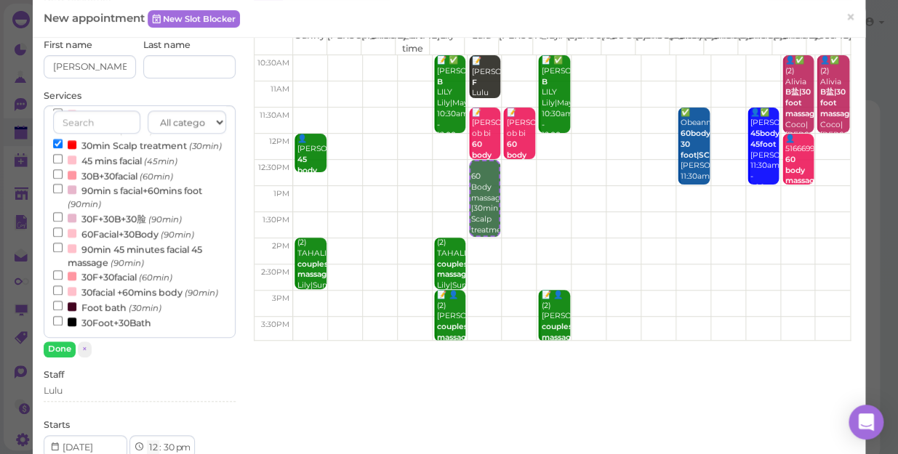
scroll to position [264, 0]
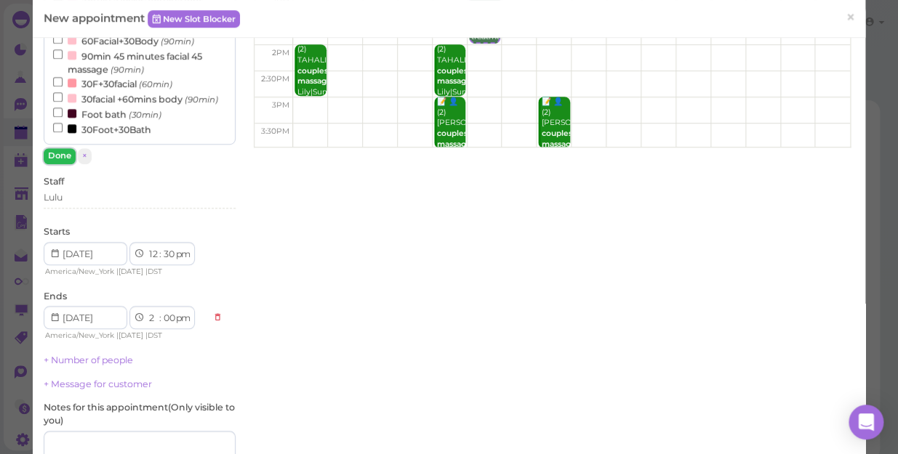
click at [54, 153] on button "Done" at bounding box center [60, 155] width 32 height 15
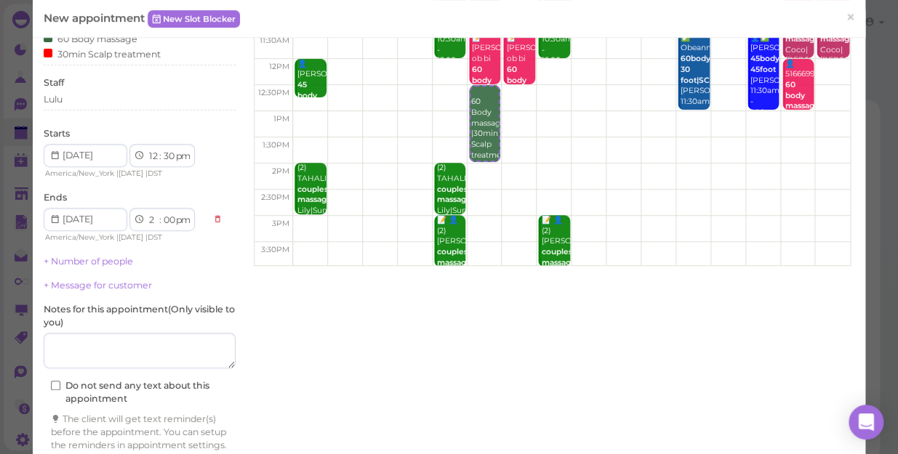
scroll to position [213, 0]
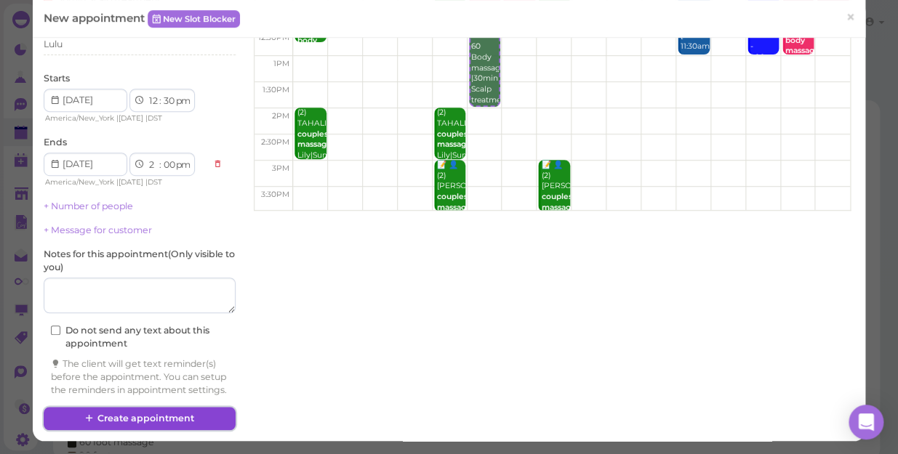
click at [174, 415] on button "Create appointment" at bounding box center [140, 418] width 192 height 23
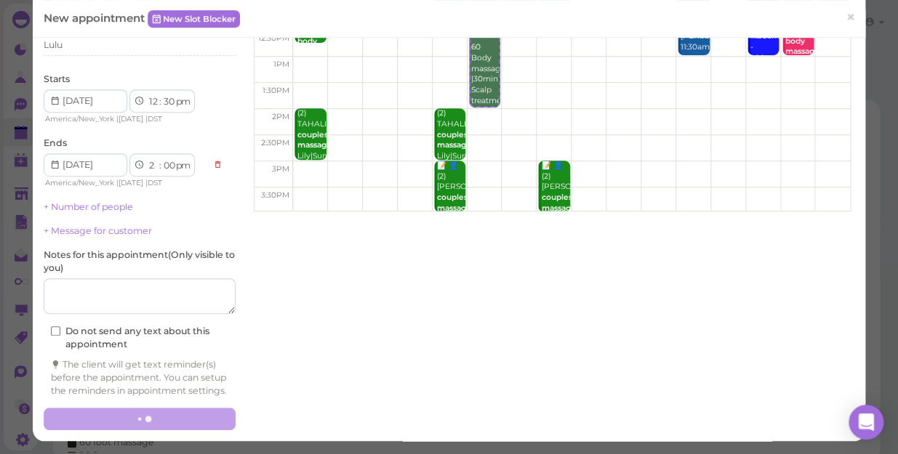
scroll to position [0, 0]
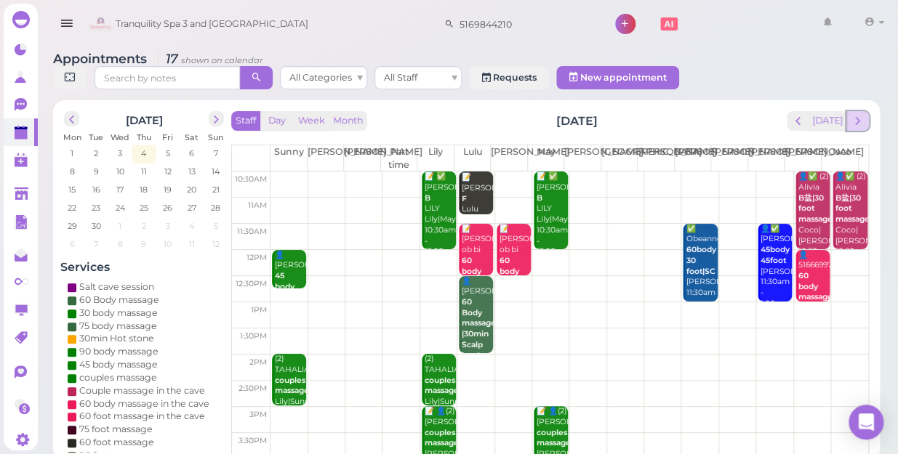
click at [858, 114] on span "next" at bounding box center [857, 121] width 14 height 14
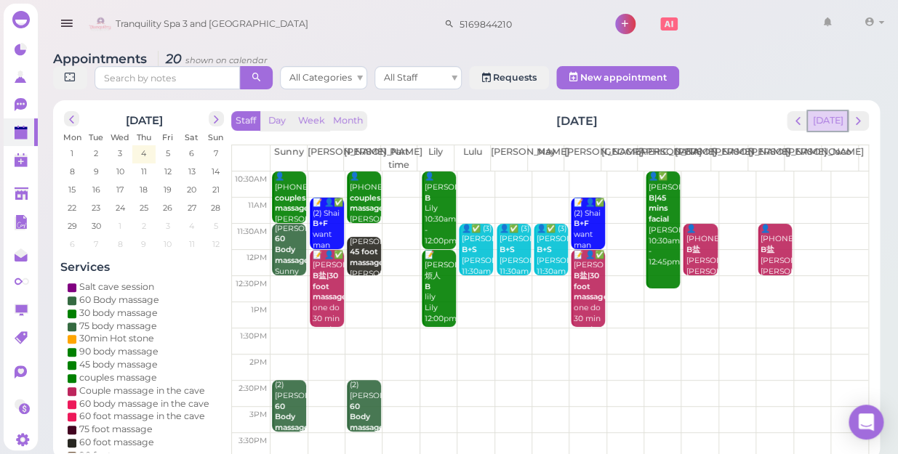
click at [833, 111] on button "[DATE]" at bounding box center [827, 121] width 39 height 20
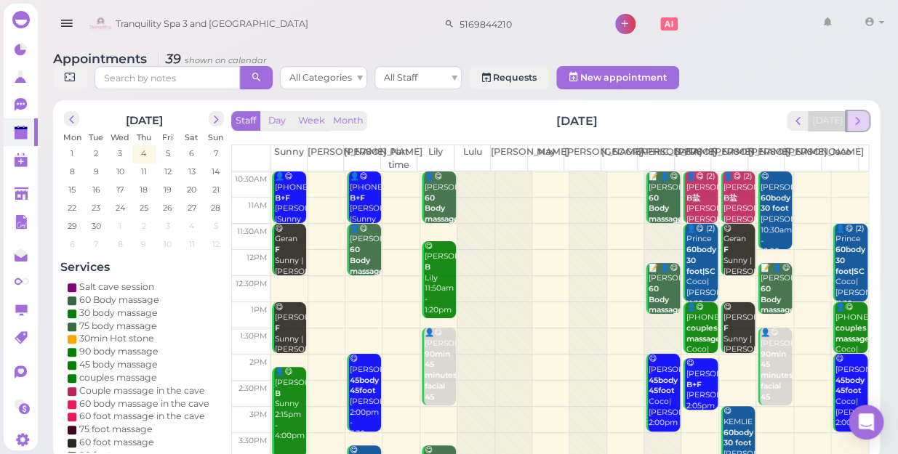
click at [858, 114] on span "next" at bounding box center [857, 121] width 14 height 14
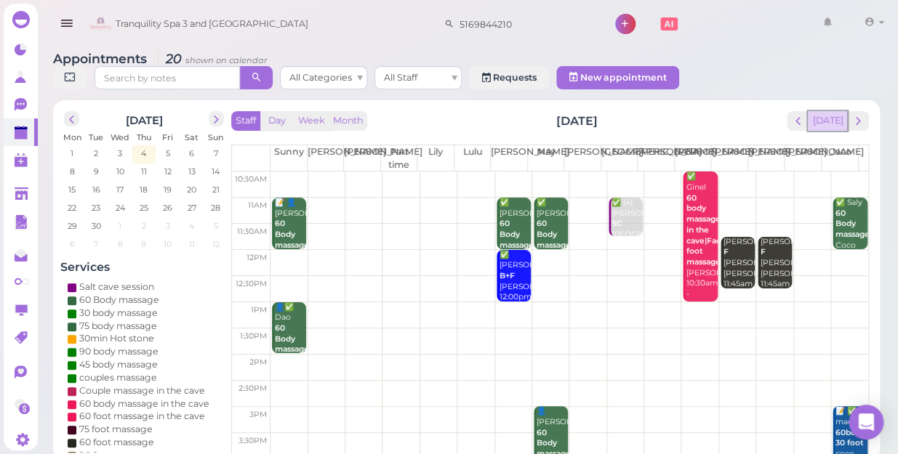
click at [836, 111] on button "[DATE]" at bounding box center [827, 121] width 39 height 20
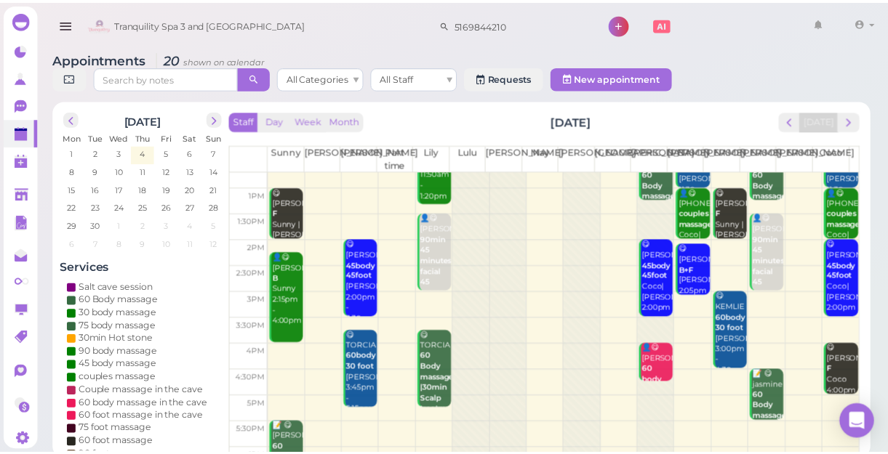
scroll to position [262, 0]
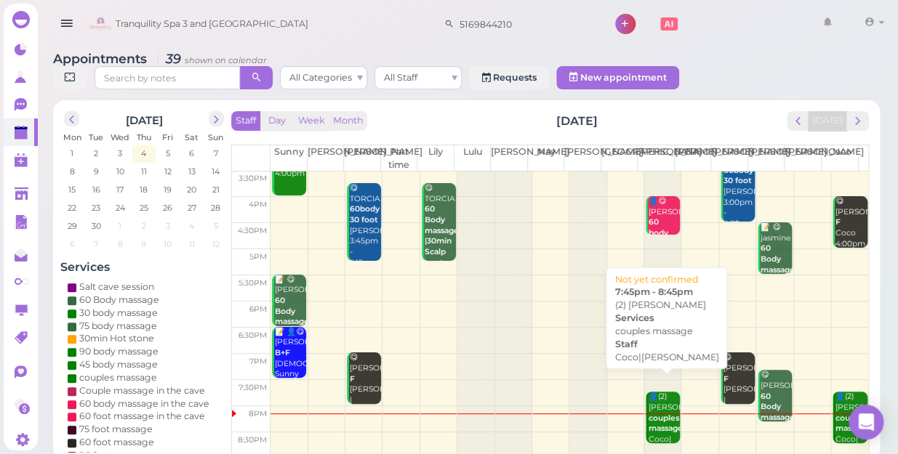
click at [661, 414] on b "couples massage" at bounding box center [665, 424] width 34 height 20
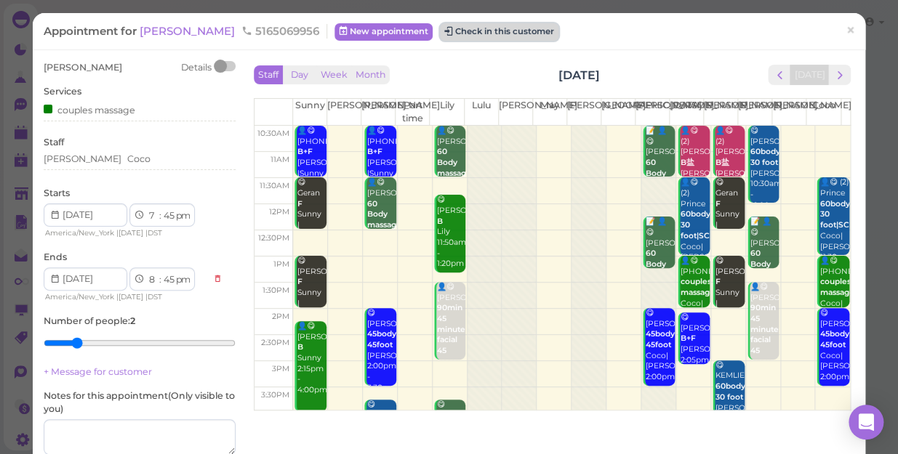
click at [457, 33] on button "Check in this customer" at bounding box center [499, 31] width 118 height 17
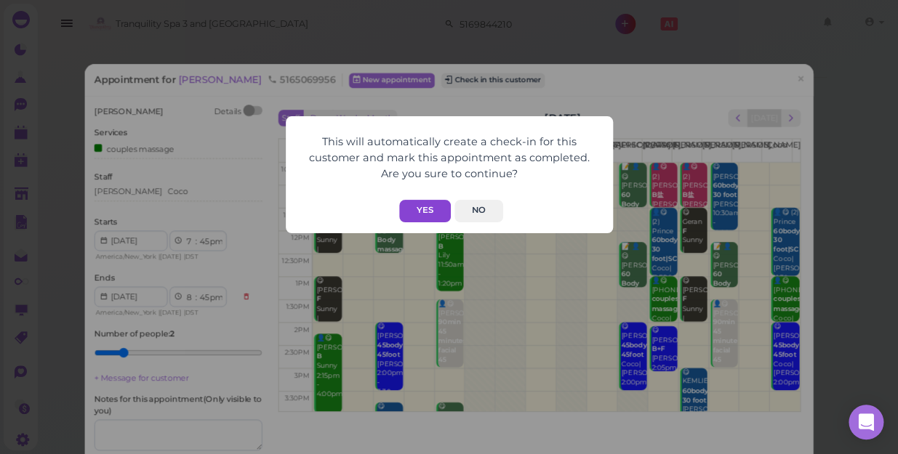
click at [417, 213] on button "Yes" at bounding box center [425, 211] width 52 height 23
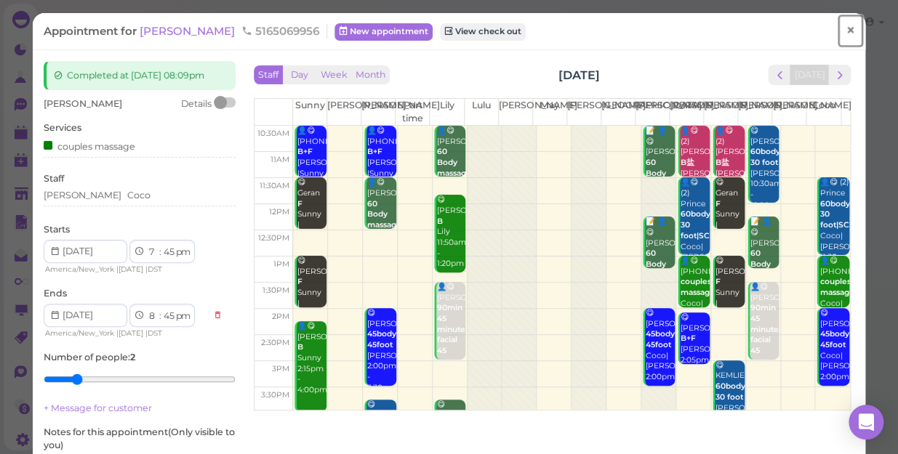
click at [845, 36] on span "×" at bounding box center [849, 30] width 9 height 20
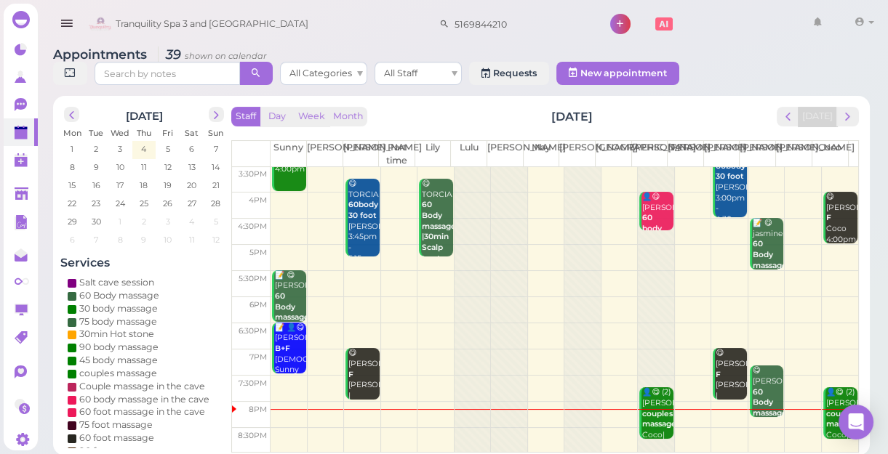
scroll to position [5, 0]
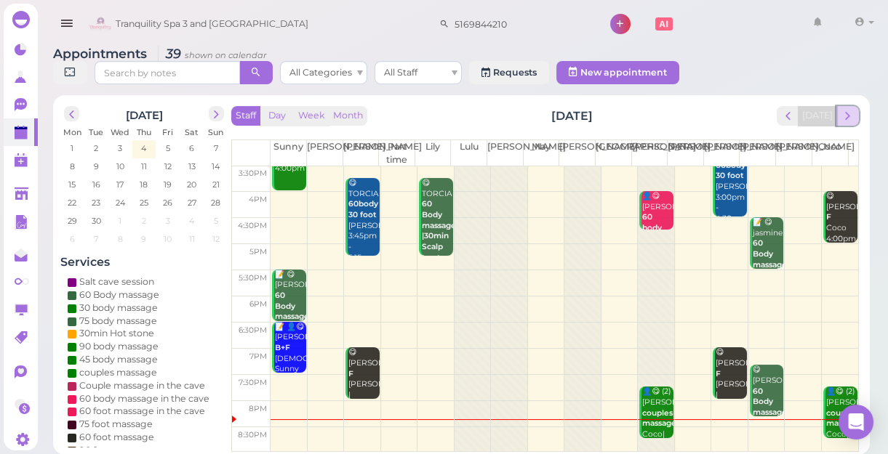
click at [844, 117] on span "next" at bounding box center [847, 116] width 14 height 14
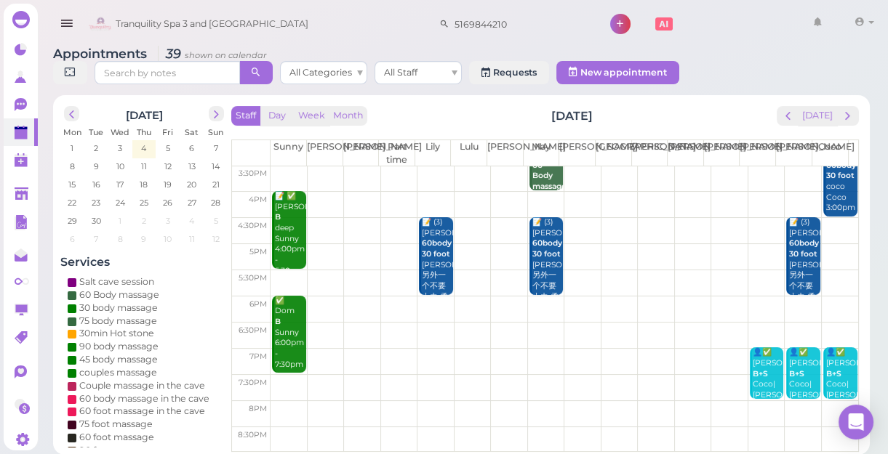
scroll to position [0, 0]
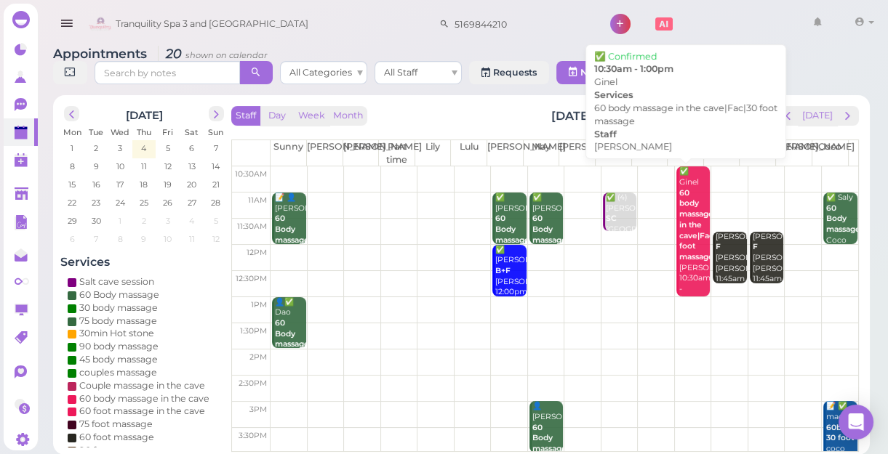
click at [688, 247] on div "✅ Ginel 60 body massage in the cave|Fac|30 foot massage [PERSON_NAME] 10:30am -…" at bounding box center [693, 235] width 31 height 139
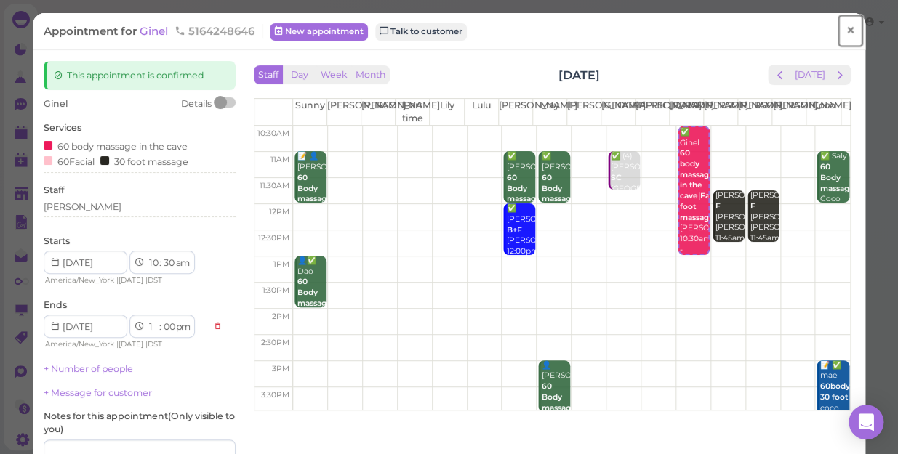
click at [845, 35] on span "×" at bounding box center [849, 30] width 9 height 20
